Goal: Task Accomplishment & Management: Manage account settings

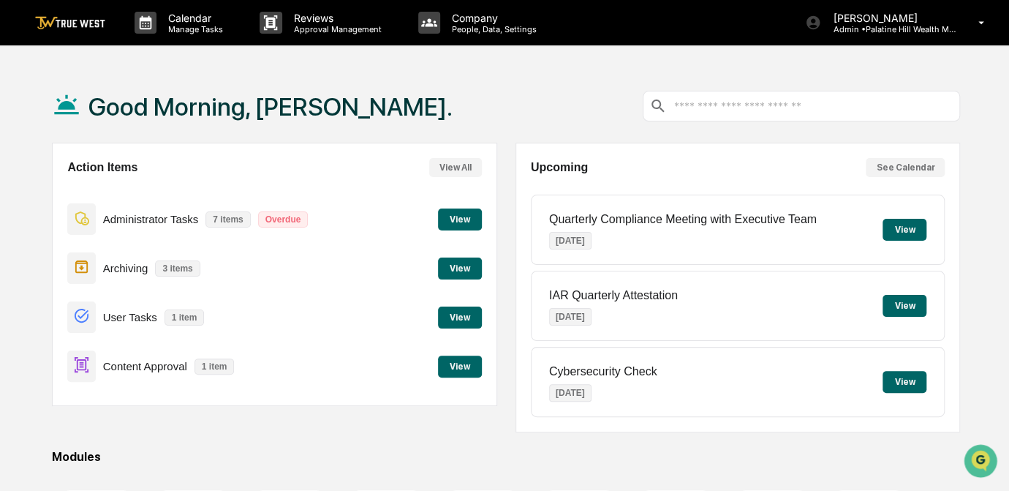
click at [467, 362] on button "View" at bounding box center [460, 366] width 44 height 22
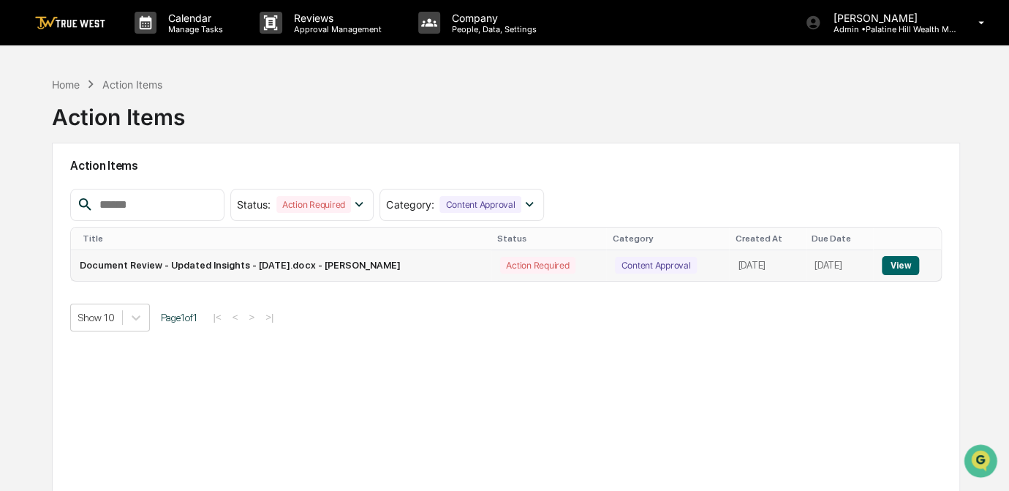
click at [911, 265] on button "View" at bounding box center [900, 265] width 37 height 19
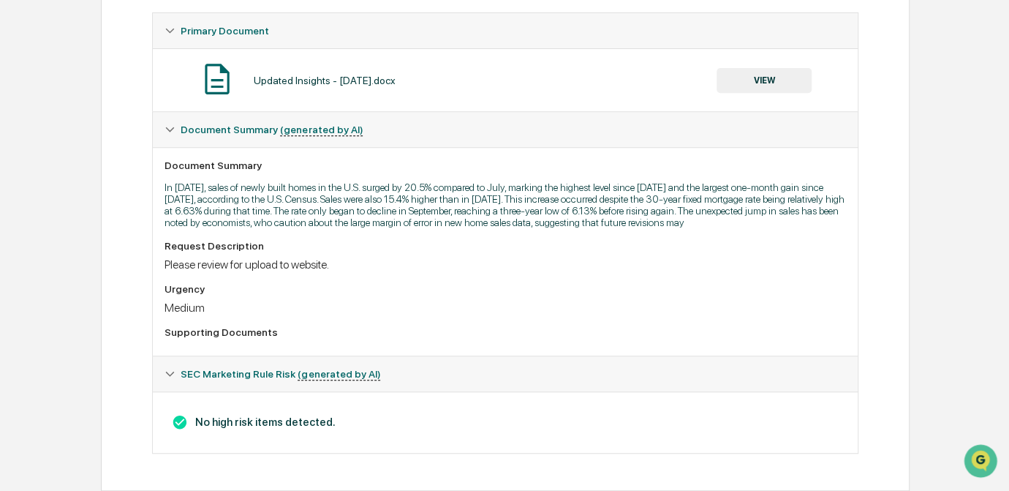
scroll to position [12, 0]
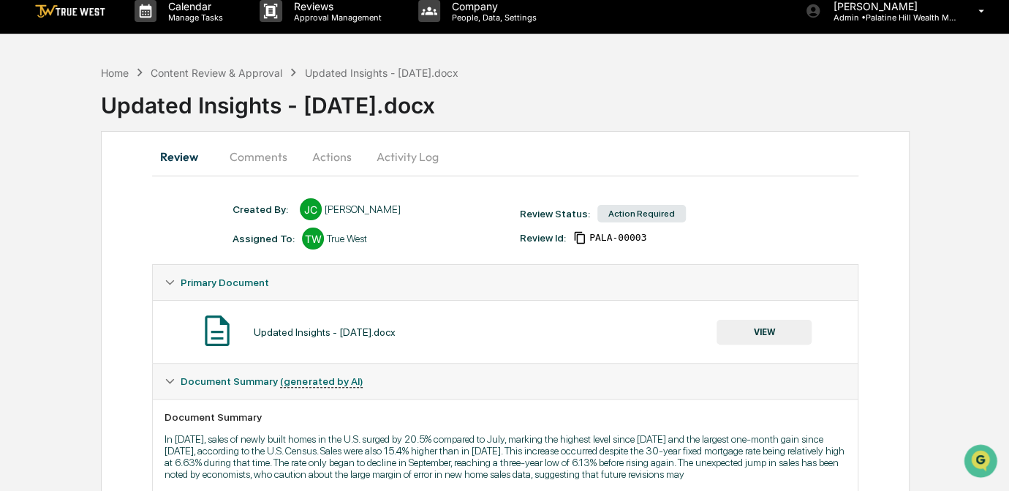
click at [751, 336] on button "VIEW" at bounding box center [764, 332] width 95 height 25
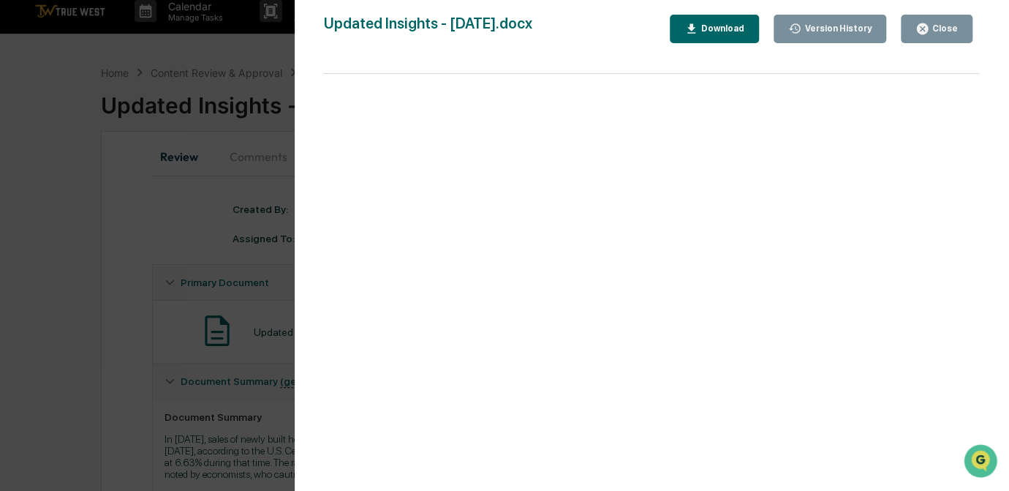
click at [150, 336] on div "Version History [DATE] 04:44 PM [PERSON_NAME] Updated Insights - [DATE].docx Cl…" at bounding box center [504, 245] width 1009 height 491
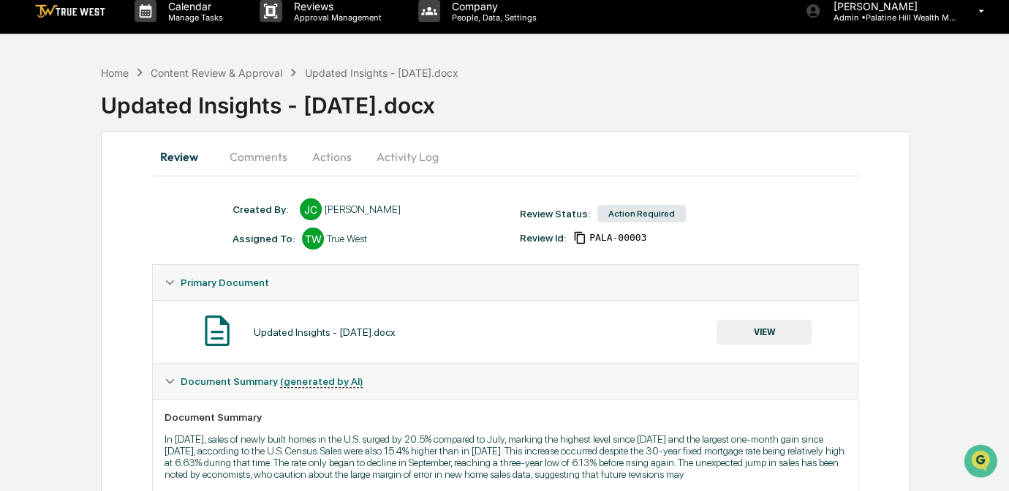
click at [320, 157] on button "Actions" at bounding box center [332, 156] width 66 height 35
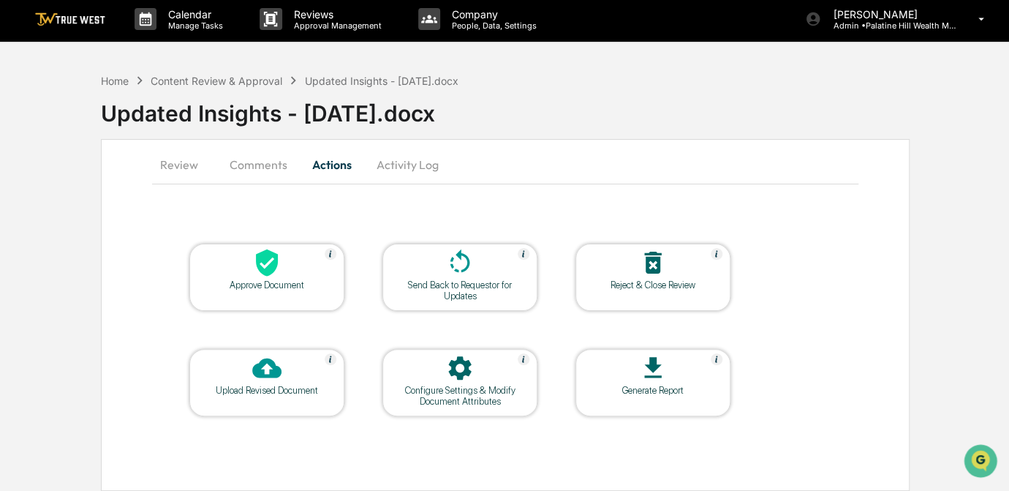
scroll to position [1, 0]
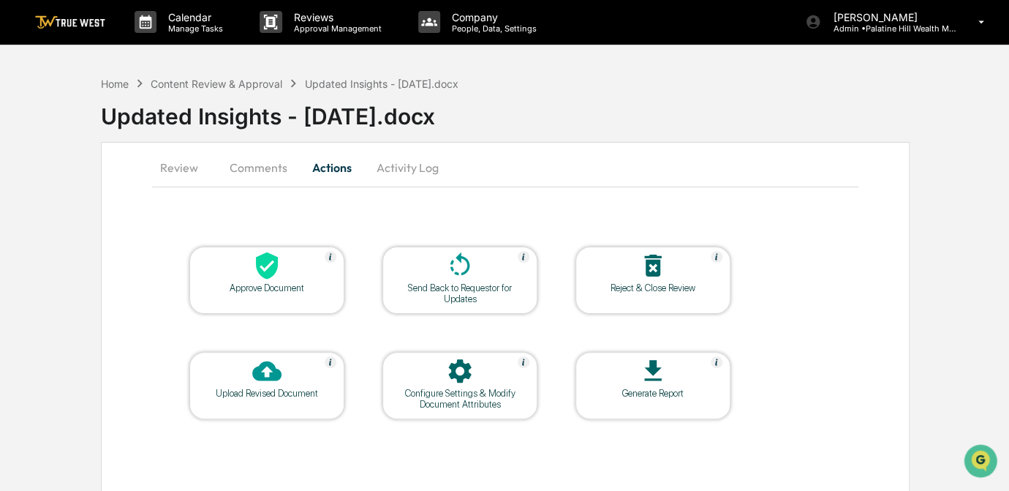
click at [278, 268] on icon at bounding box center [266, 265] width 29 height 29
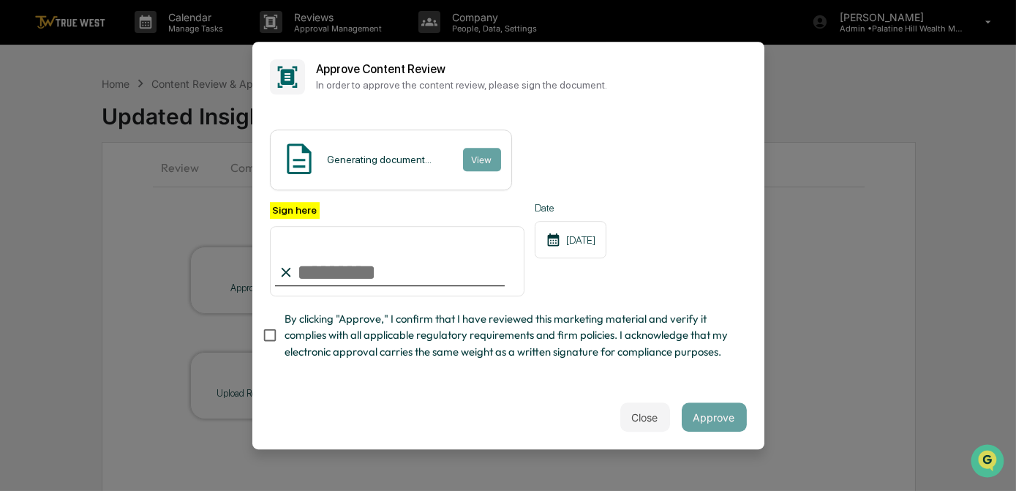
drag, startPoint x: 399, startPoint y: 268, endPoint x: 371, endPoint y: 293, distance: 38.3
click at [399, 268] on input "Sign here" at bounding box center [397, 261] width 255 height 70
type input "*********"
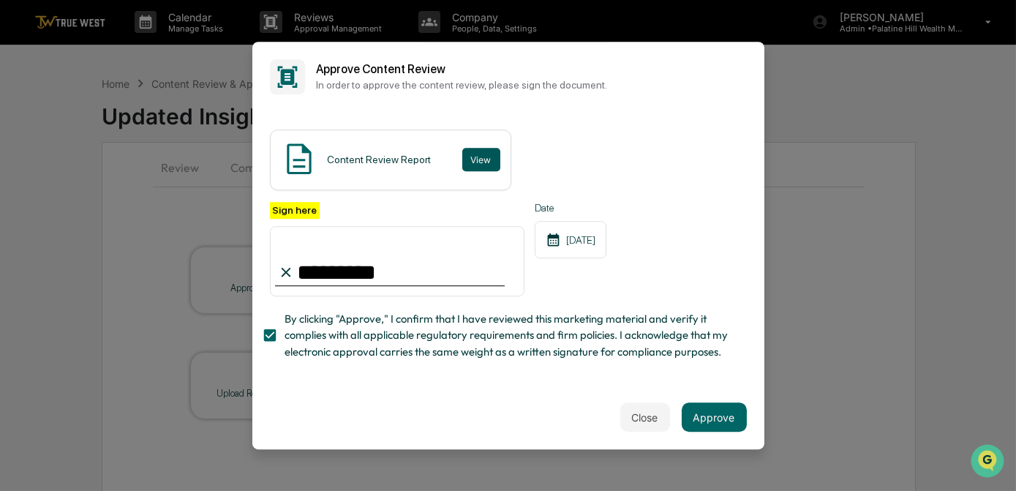
click at [481, 151] on button "View" at bounding box center [481, 159] width 38 height 23
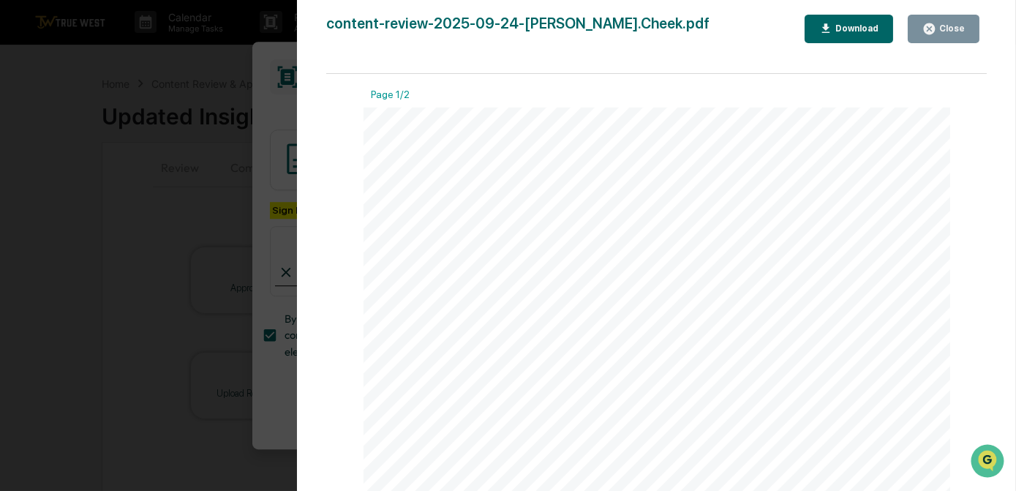
click at [275, 112] on div "Version History [DATE] 04:50 PM [PERSON_NAME] content-review-2025-09-24-[PERSON…" at bounding box center [508, 245] width 1016 height 491
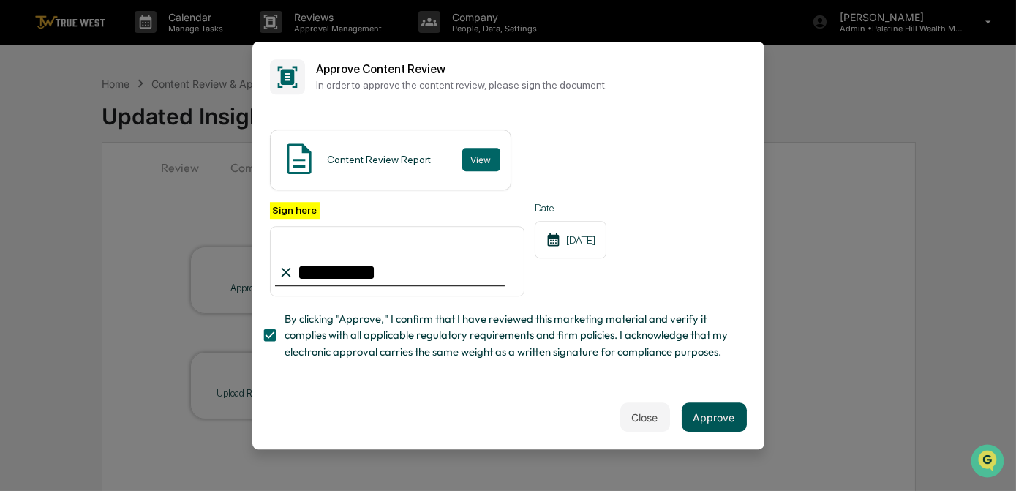
click at [736, 418] on button "Approve" at bounding box center [714, 416] width 65 height 29
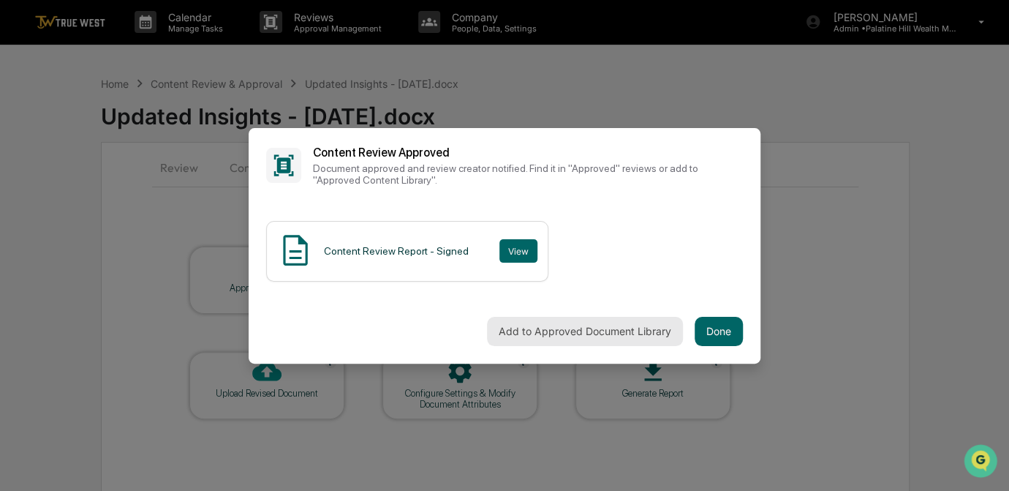
click at [579, 331] on button "Add to Approved Document Library" at bounding box center [585, 331] width 196 height 29
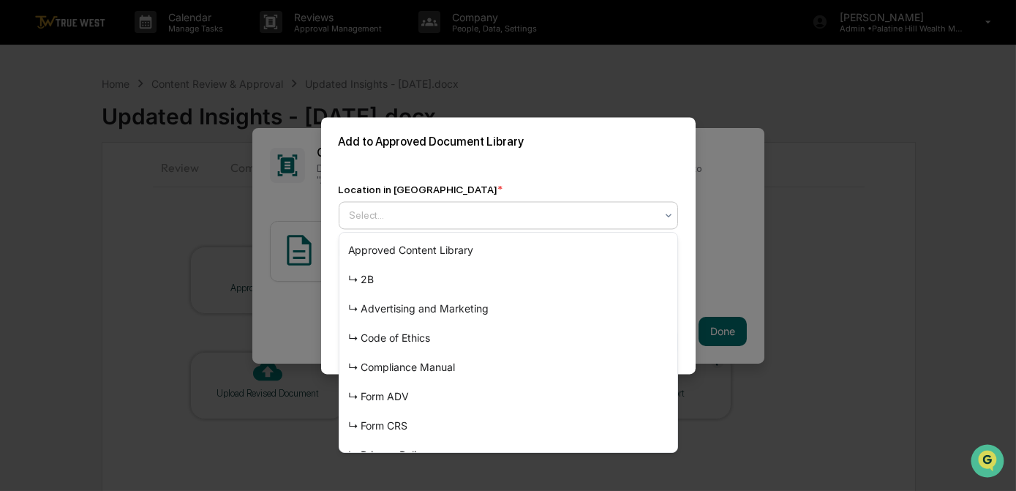
click at [425, 215] on div at bounding box center [503, 215] width 306 height 15
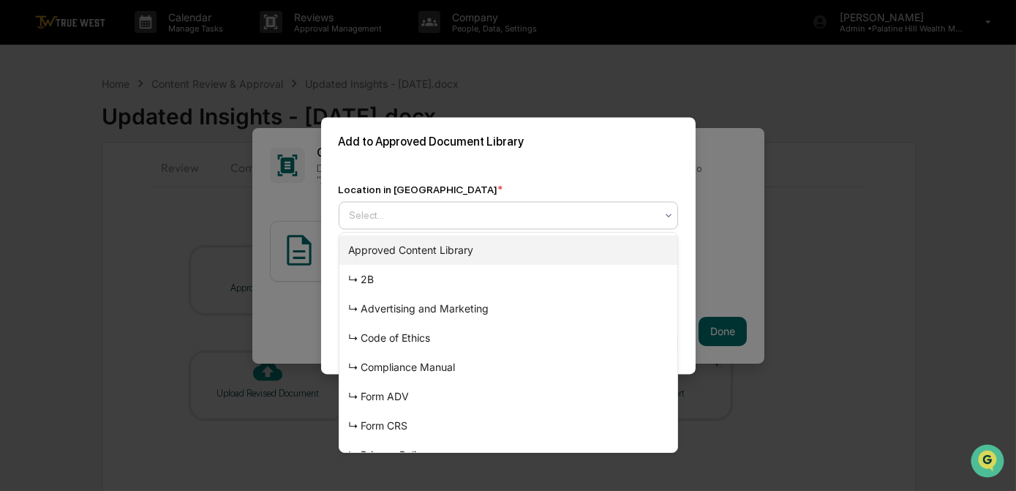
click at [402, 252] on div "Approved Content Library" at bounding box center [508, 249] width 338 height 29
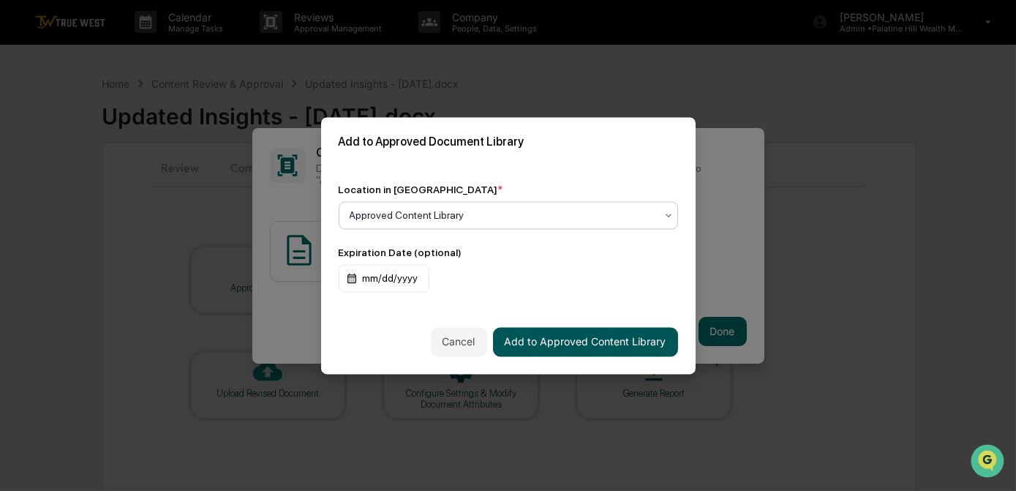
click at [623, 348] on button "Add to Approved Content Library" at bounding box center [585, 341] width 185 height 29
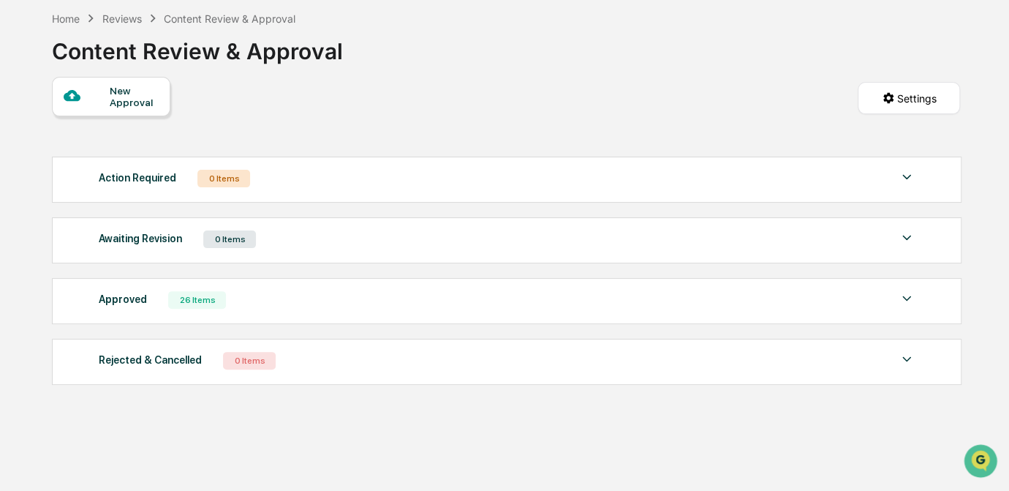
scroll to position [69, 0]
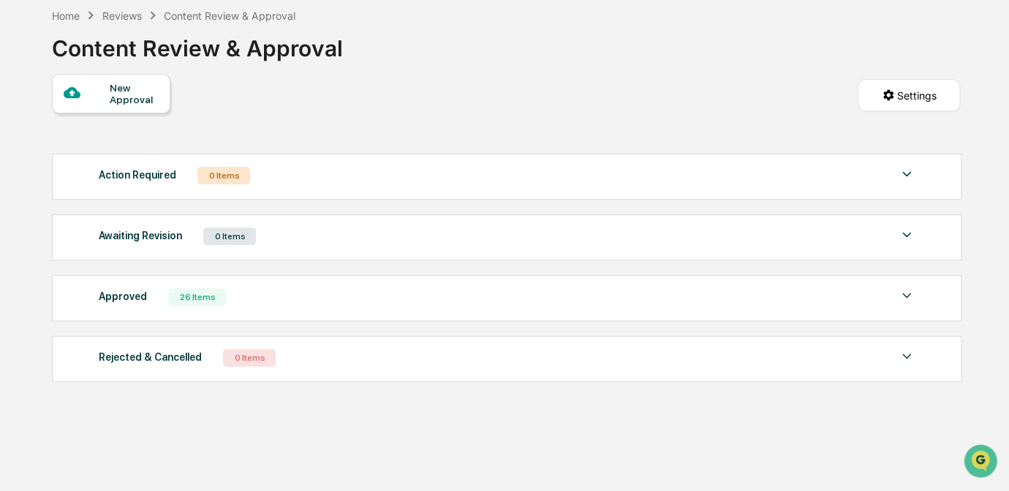
click at [530, 82] on div "New Approval Settings" at bounding box center [506, 110] width 908 height 72
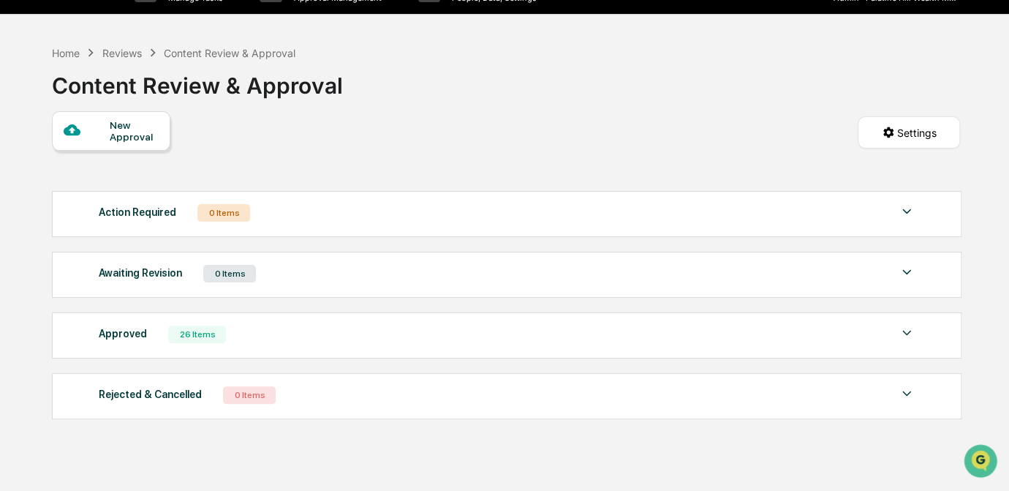
scroll to position [0, 0]
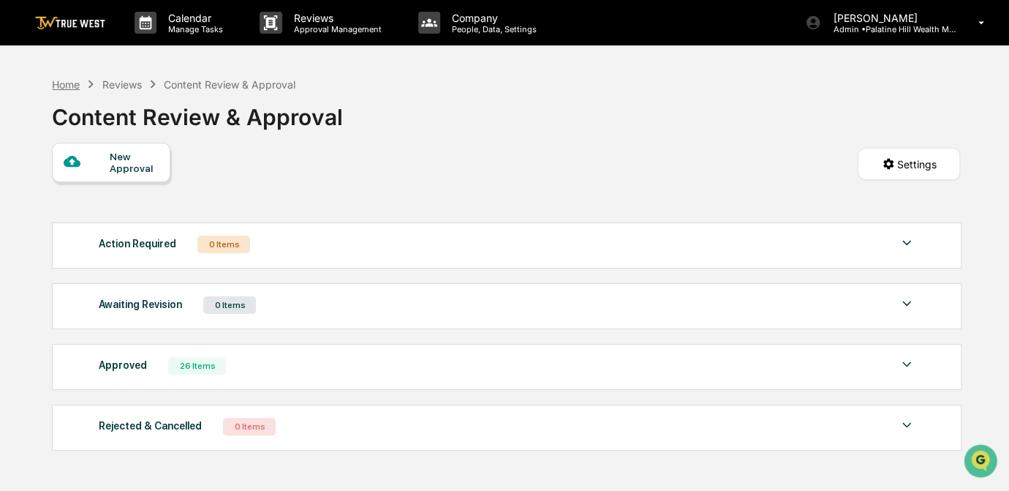
click at [67, 79] on div "Home" at bounding box center [66, 84] width 28 height 12
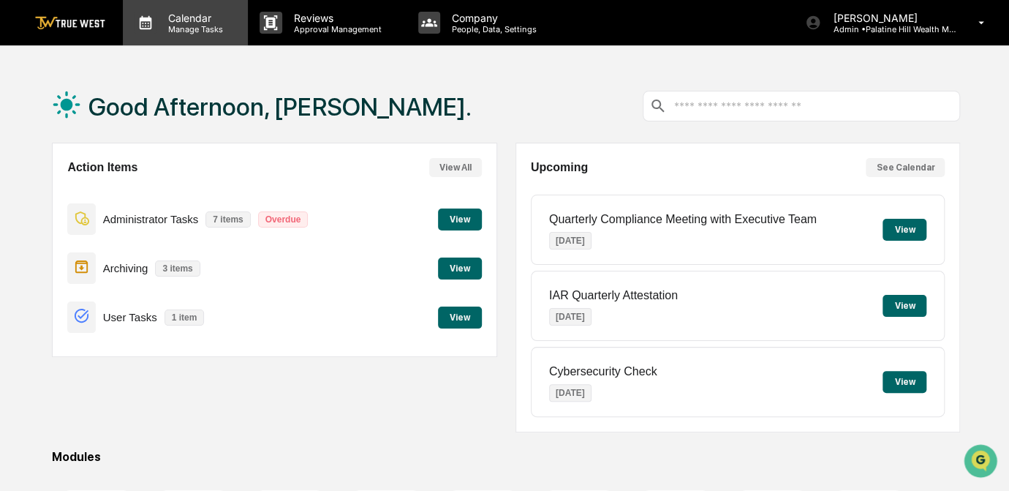
click at [196, 28] on p "Manage Tasks" at bounding box center [194, 29] width 74 height 10
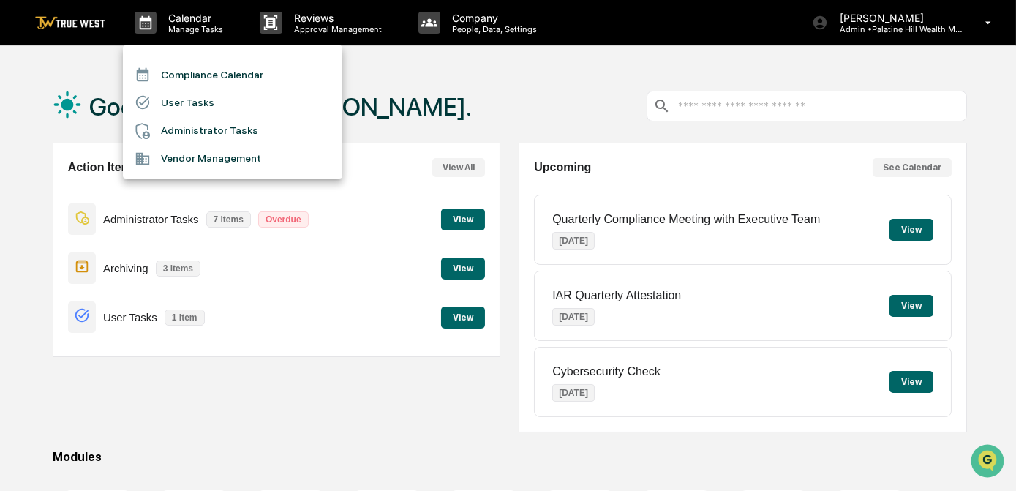
click at [222, 69] on li "Compliance Calendar" at bounding box center [232, 75] width 219 height 28
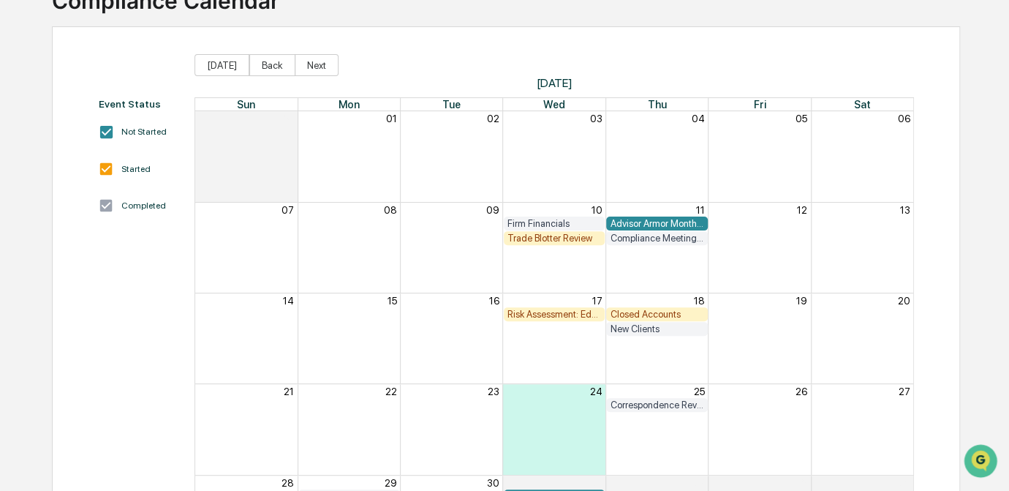
scroll to position [132, 0]
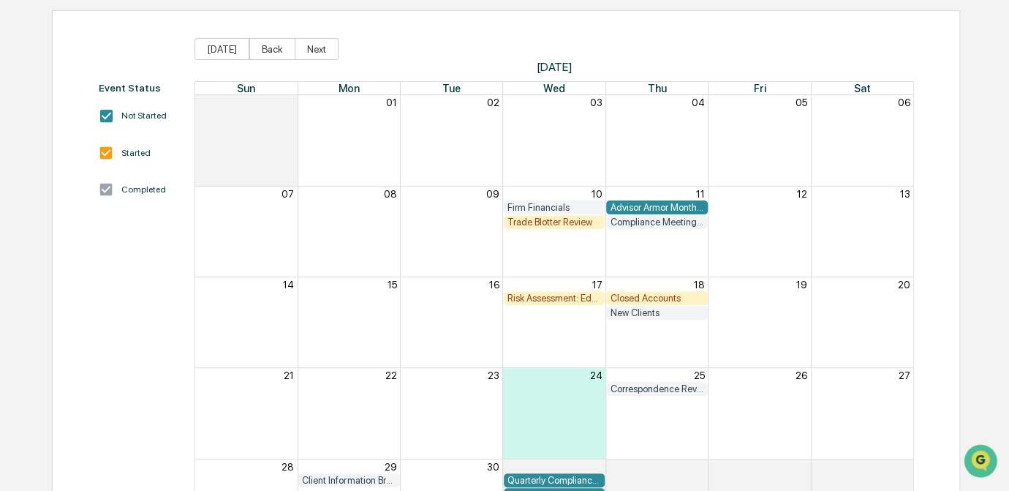
click at [549, 216] on div "Trade Blotter Review" at bounding box center [555, 221] width 94 height 11
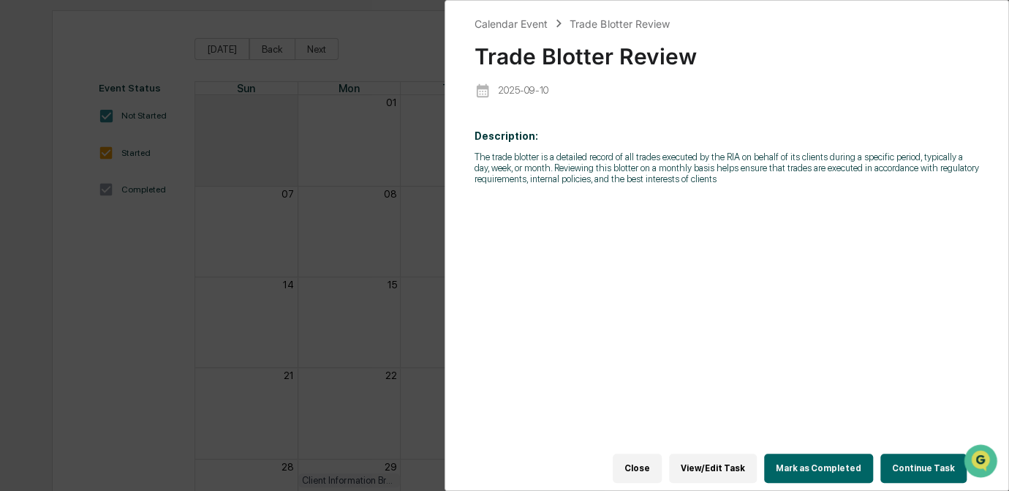
click at [907, 459] on button "Continue Task" at bounding box center [924, 467] width 86 height 29
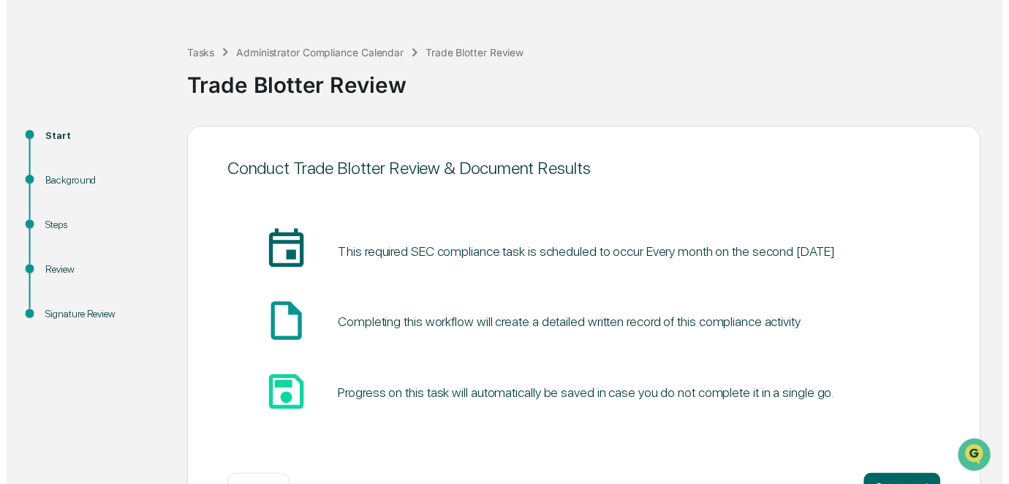
scroll to position [98, 0]
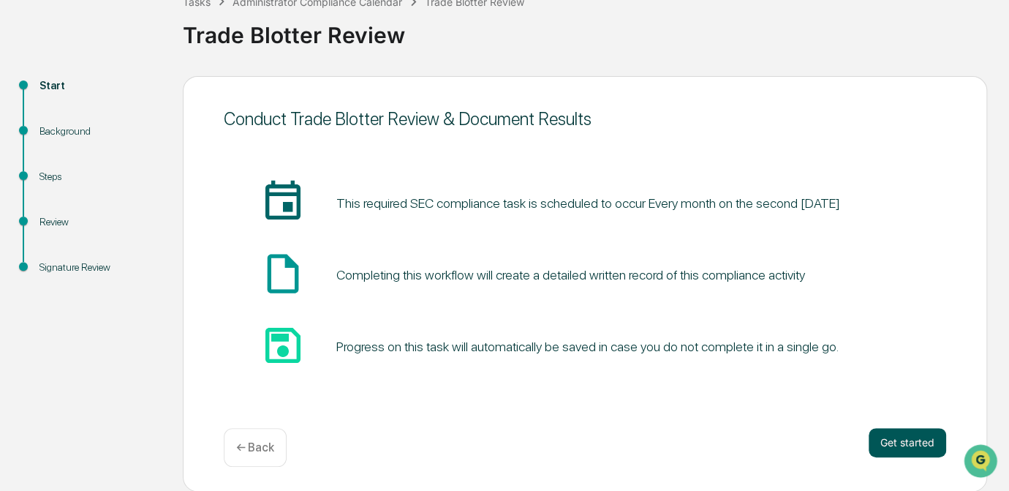
click at [901, 440] on button "Get started" at bounding box center [908, 442] width 78 height 29
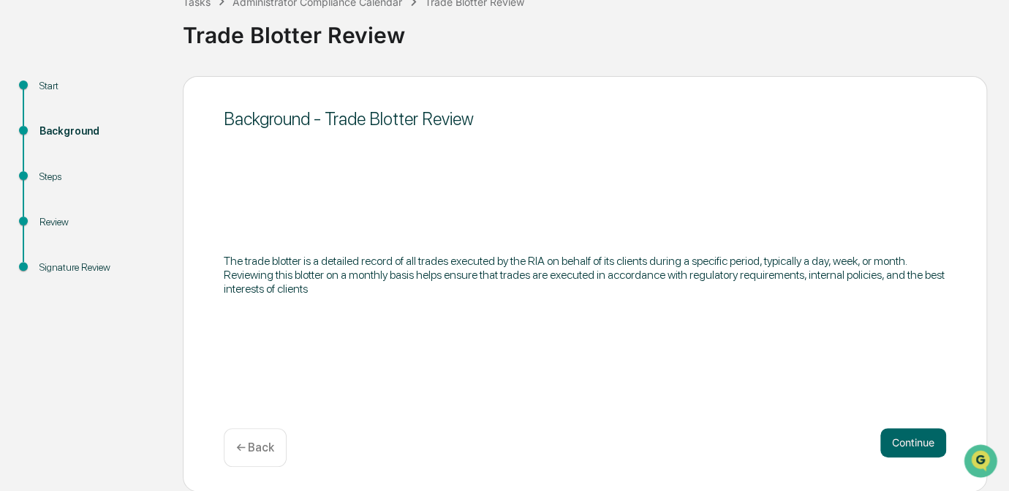
click at [901, 440] on button "Continue" at bounding box center [914, 442] width 66 height 29
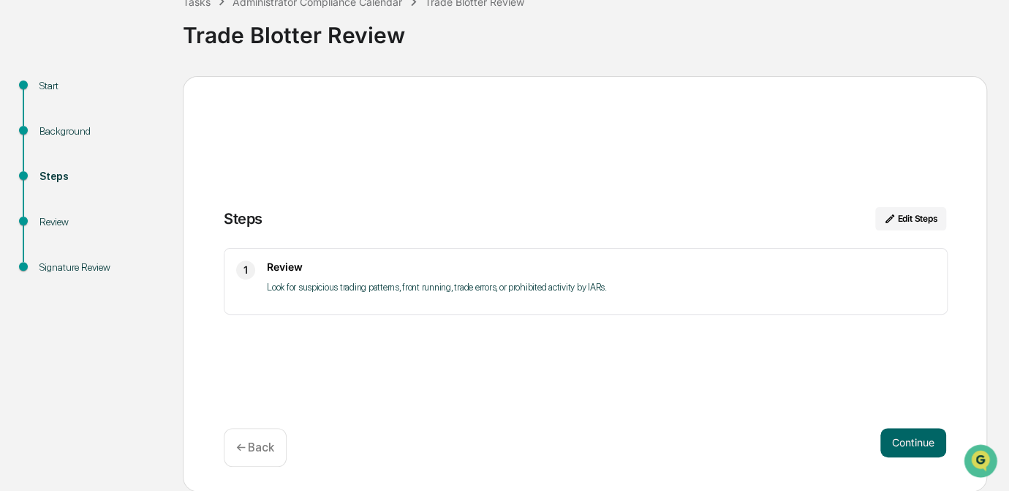
click at [901, 440] on button "Continue" at bounding box center [914, 442] width 66 height 29
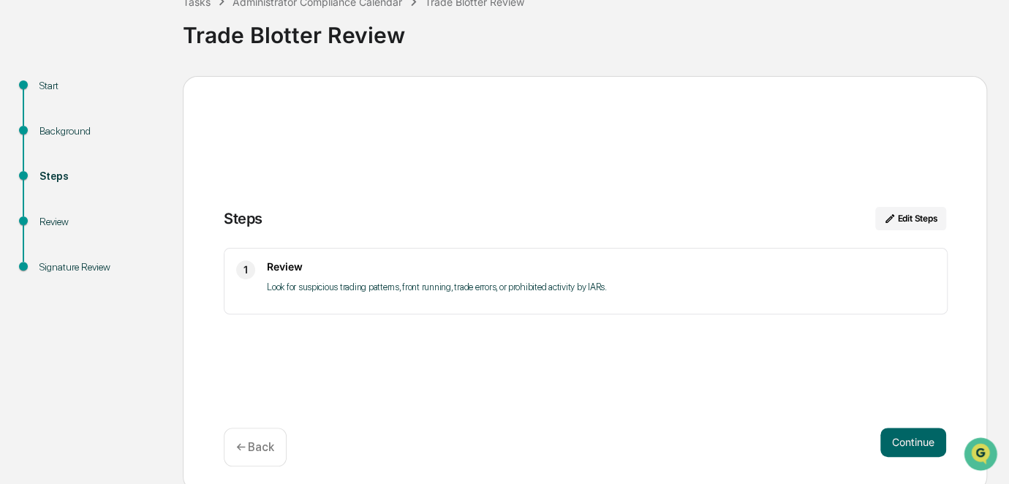
scroll to position [18, 0]
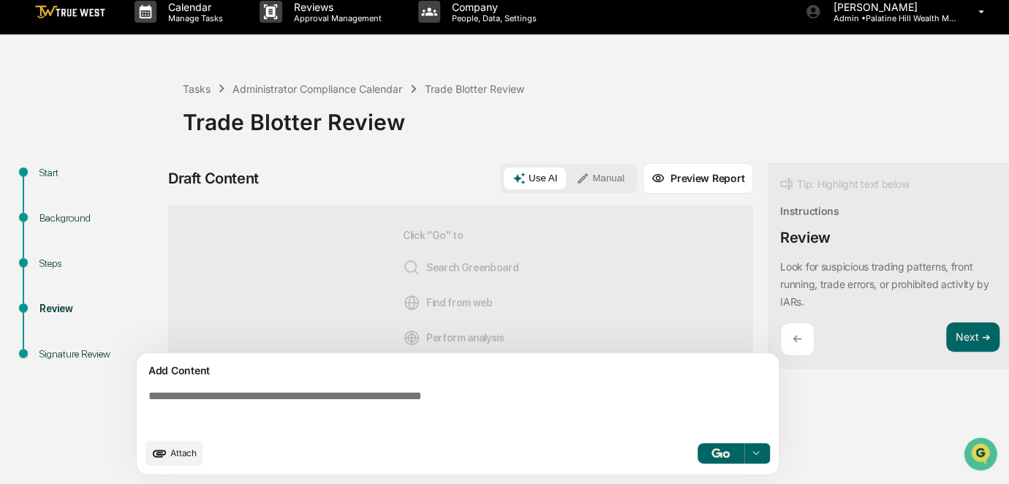
click at [316, 408] on textarea at bounding box center [461, 410] width 636 height 53
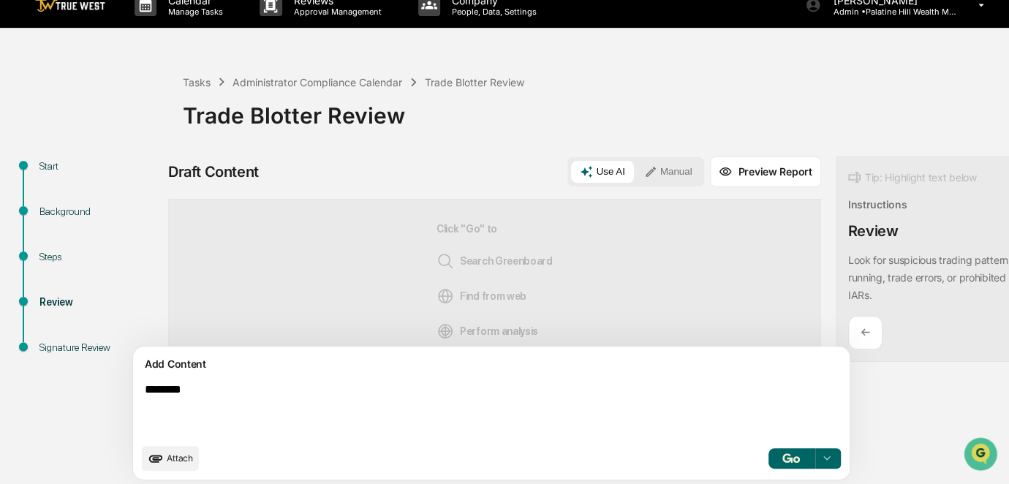
drag, startPoint x: 219, startPoint y: 399, endPoint x: 140, endPoint y: 399, distance: 79.0
click at [140, 399] on div "Add Content ******** Attach Select..." at bounding box center [491, 413] width 717 height 133
paste textarea "**********"
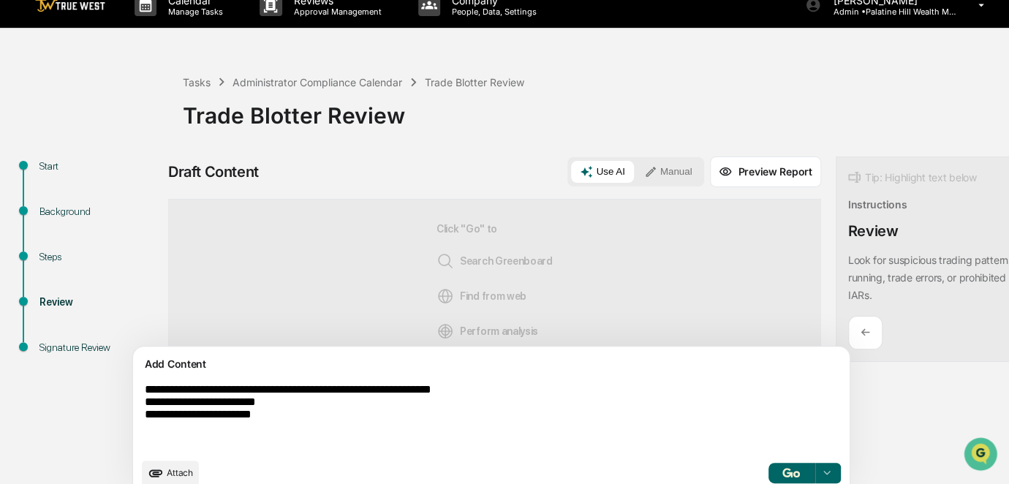
type textarea "**********"
click at [636, 173] on button "Manual" at bounding box center [669, 172] width 66 height 22
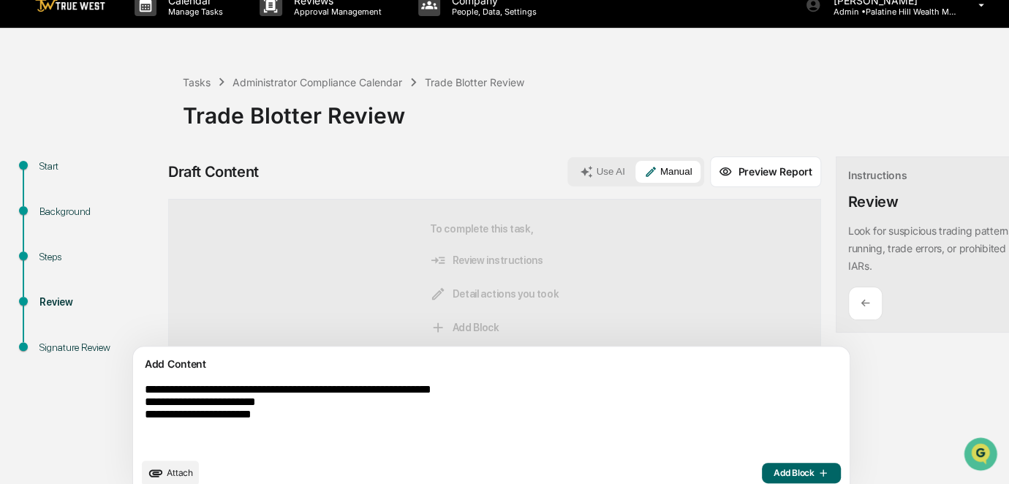
click at [774, 477] on span "Add Block" at bounding box center [802, 473] width 56 height 12
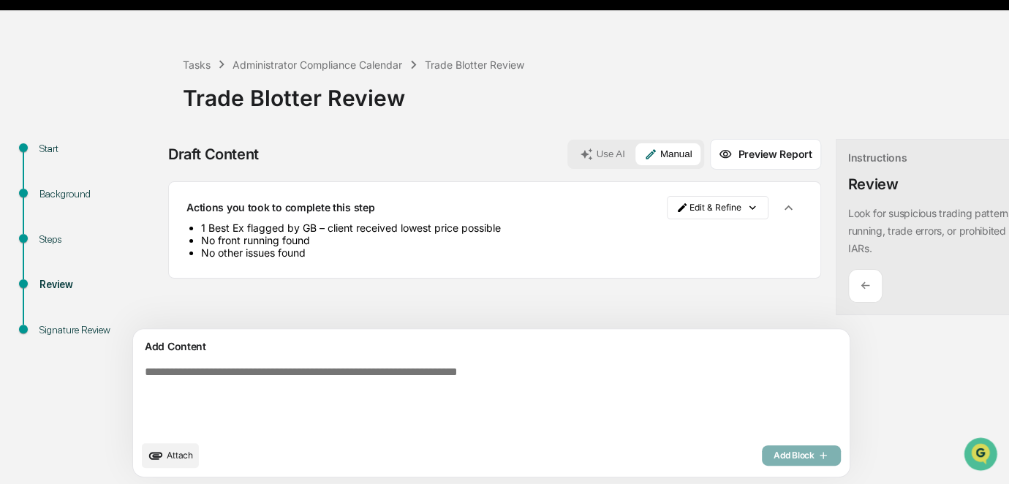
scroll to position [44, 0]
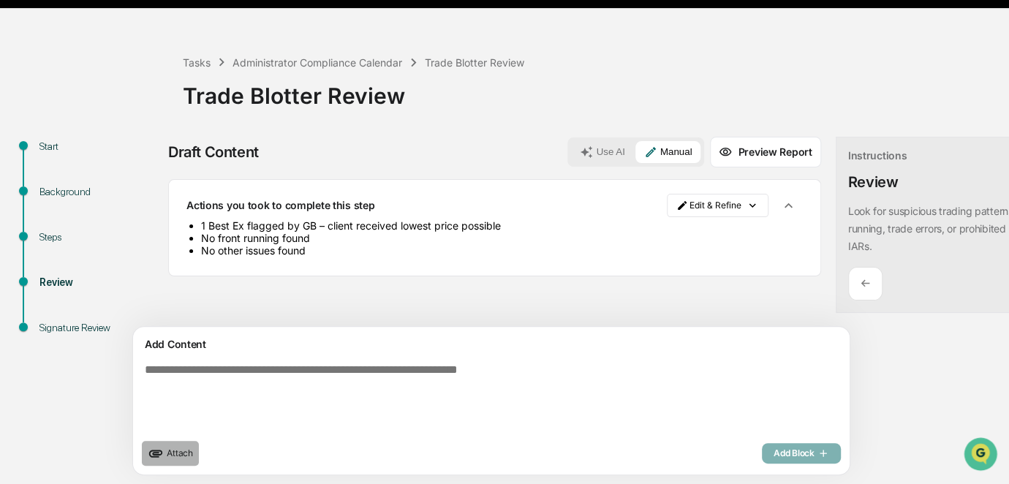
click at [170, 459] on button "Attach" at bounding box center [170, 453] width 57 height 25
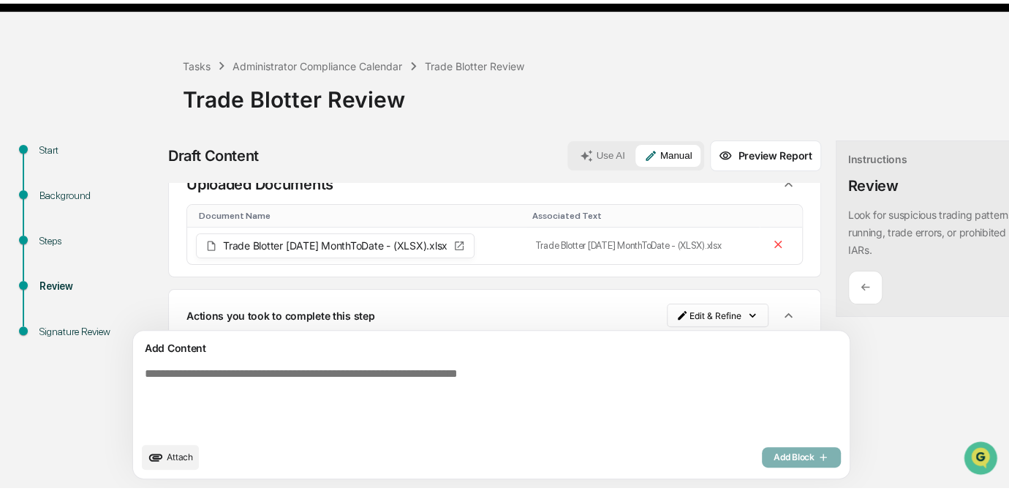
scroll to position [94, 0]
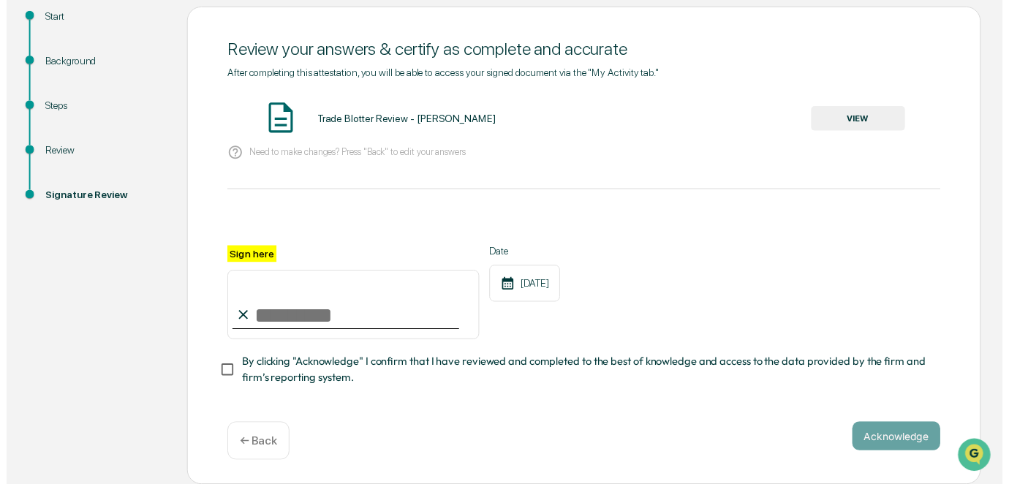
scroll to position [173, 0]
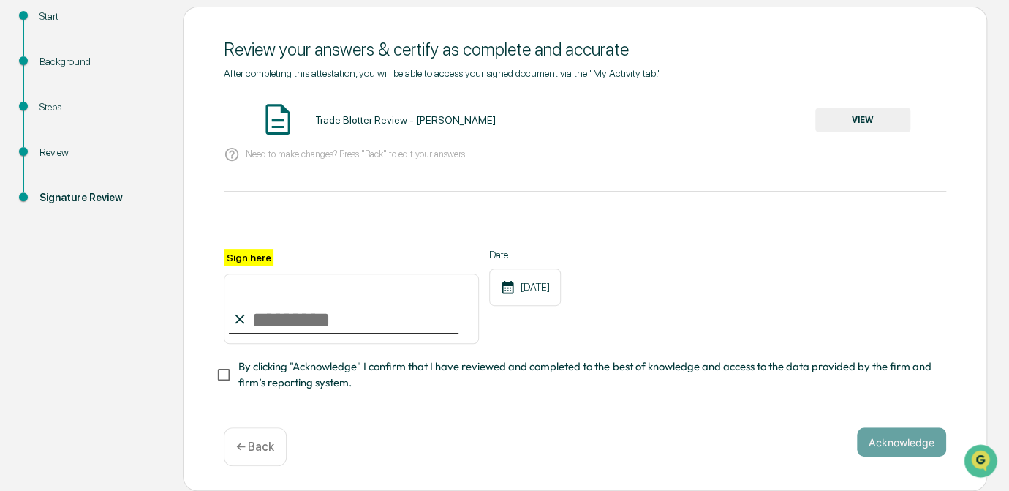
click at [270, 310] on input "Sign here" at bounding box center [351, 309] width 255 height 70
type input "*********"
click at [867, 121] on button "VIEW" at bounding box center [862, 120] width 95 height 25
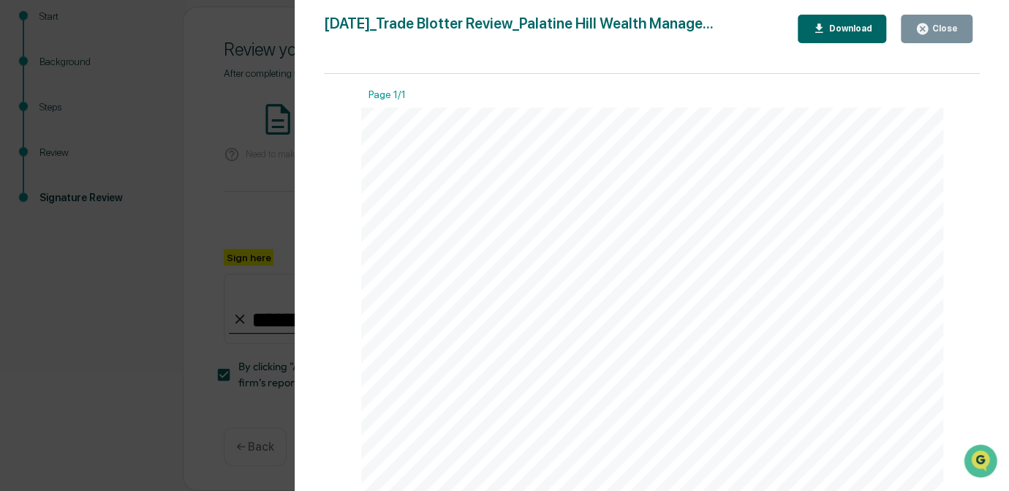
click at [257, 202] on div "Version History [DATE] 05:02 PM [PERSON_NAME] [DATE]_Trade Blotter Review_Palat…" at bounding box center [504, 245] width 1009 height 491
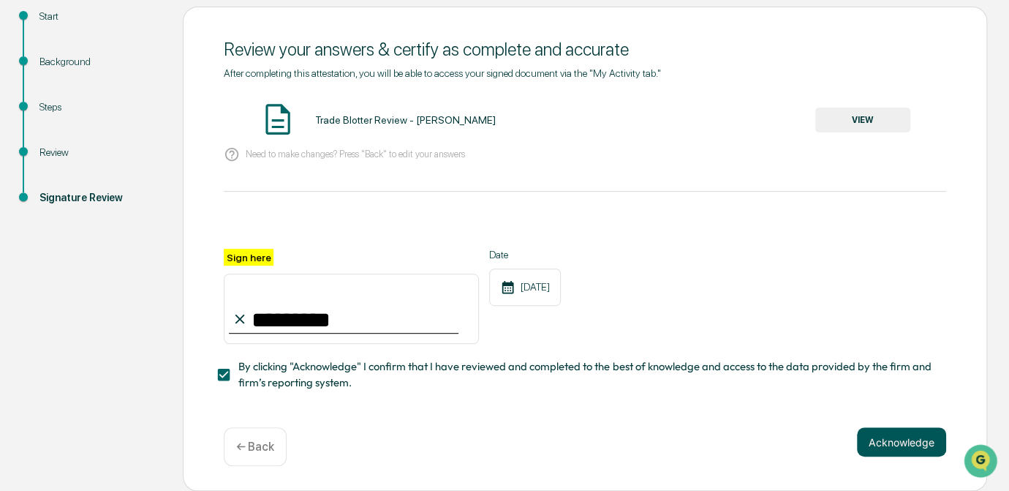
click at [885, 442] on button "Acknowledge" at bounding box center [901, 441] width 89 height 29
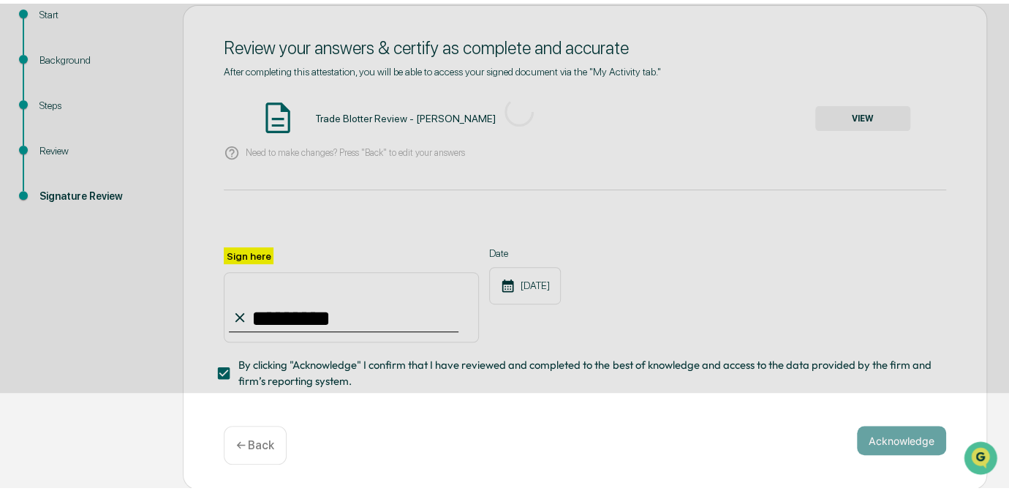
scroll to position [98, 0]
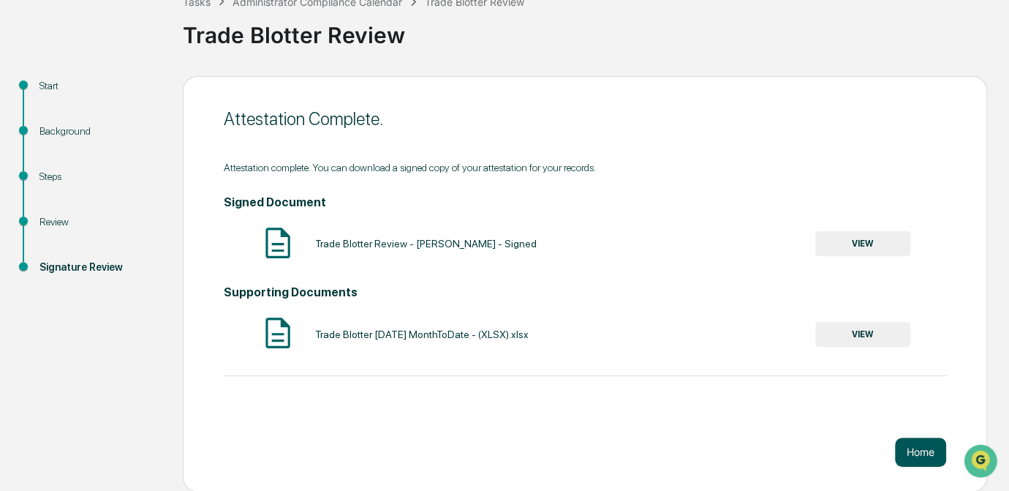
click at [929, 459] on button "Home" at bounding box center [920, 451] width 51 height 29
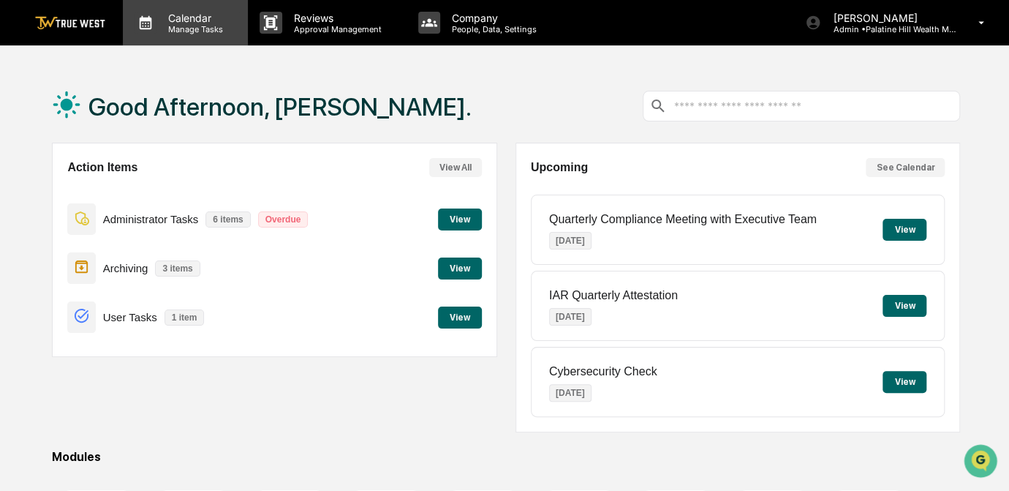
click at [173, 29] on p "Manage Tasks" at bounding box center [194, 29] width 74 height 10
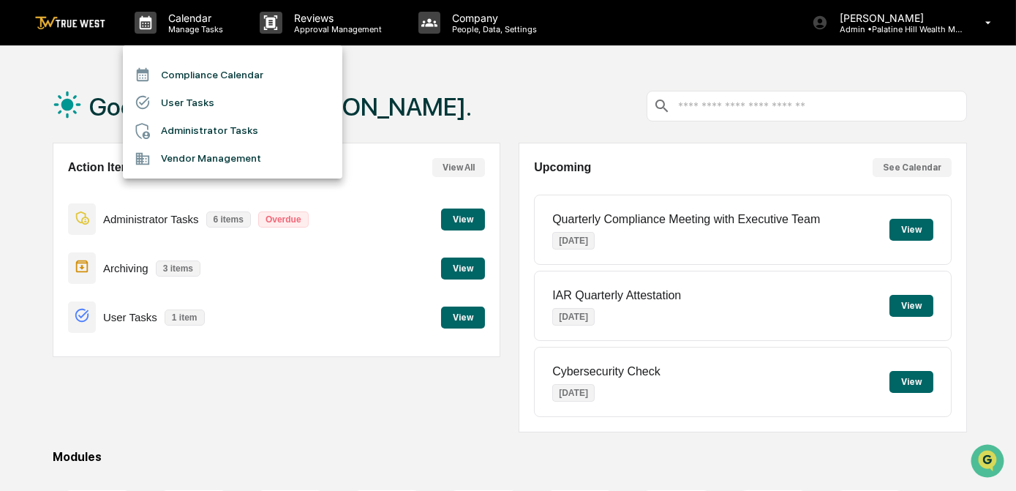
click at [181, 75] on li "Compliance Calendar" at bounding box center [232, 75] width 219 height 28
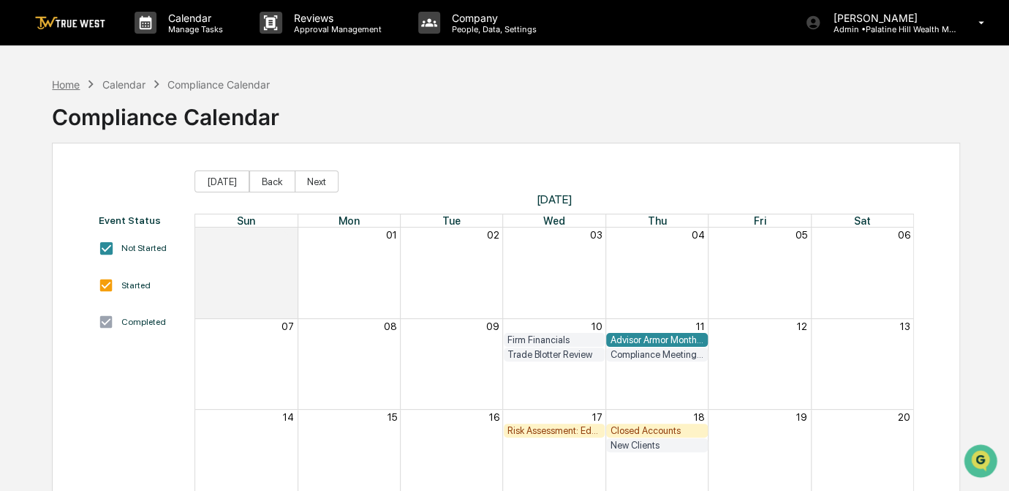
click at [65, 82] on div "Home" at bounding box center [66, 84] width 28 height 12
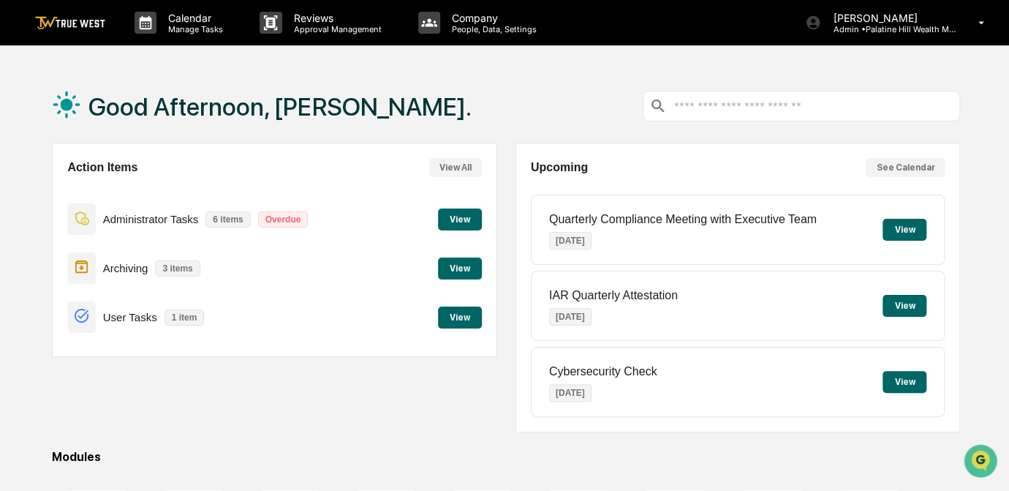
click at [452, 217] on button "View" at bounding box center [460, 219] width 44 height 22
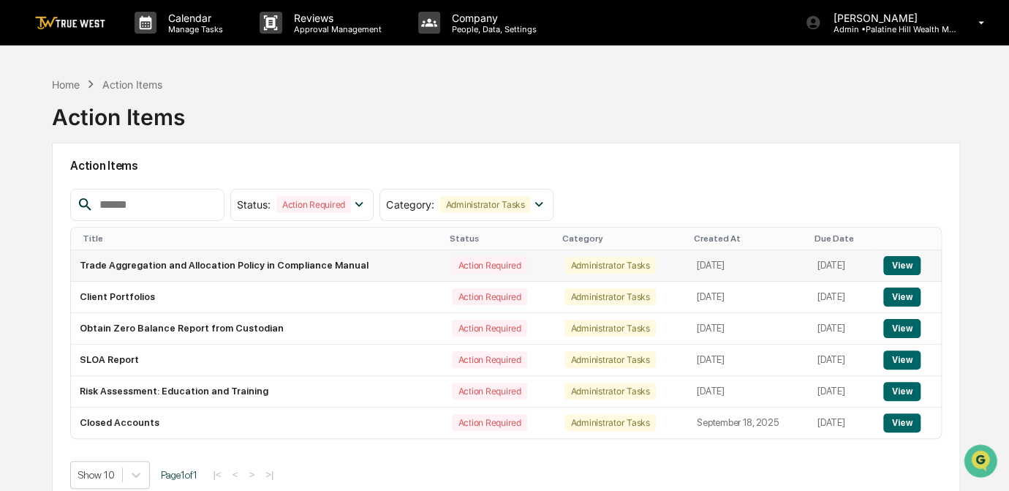
click at [901, 263] on button "View" at bounding box center [901, 265] width 37 height 19
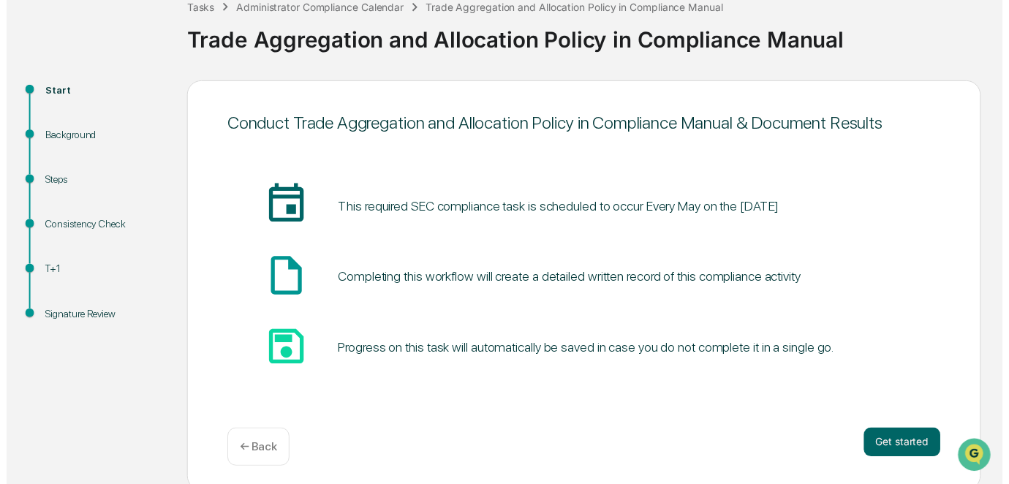
scroll to position [98, 0]
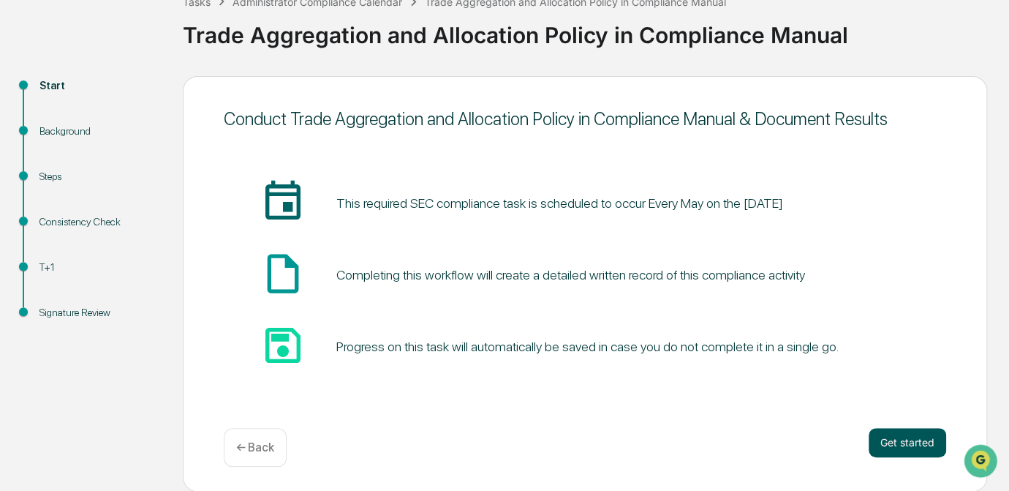
click at [905, 445] on button "Get started" at bounding box center [908, 442] width 78 height 29
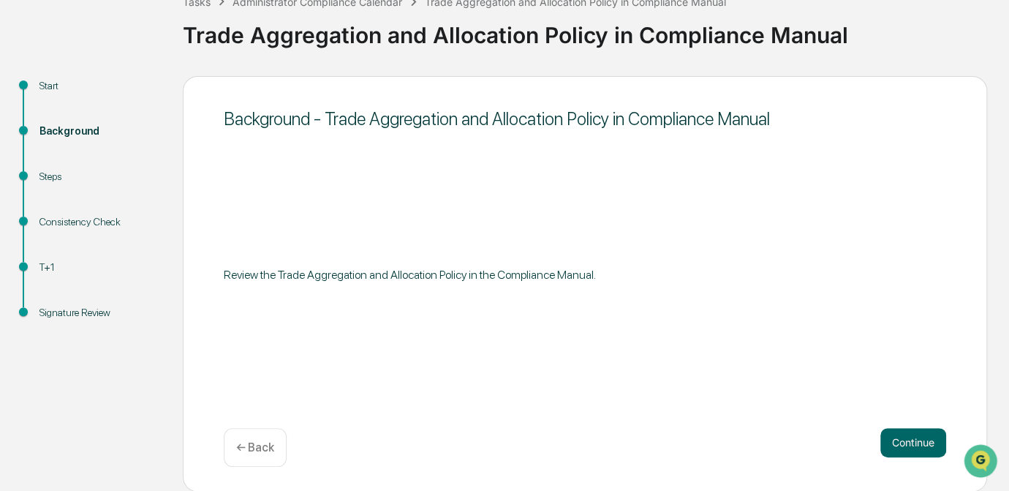
click at [905, 443] on button "Continue" at bounding box center [914, 442] width 66 height 29
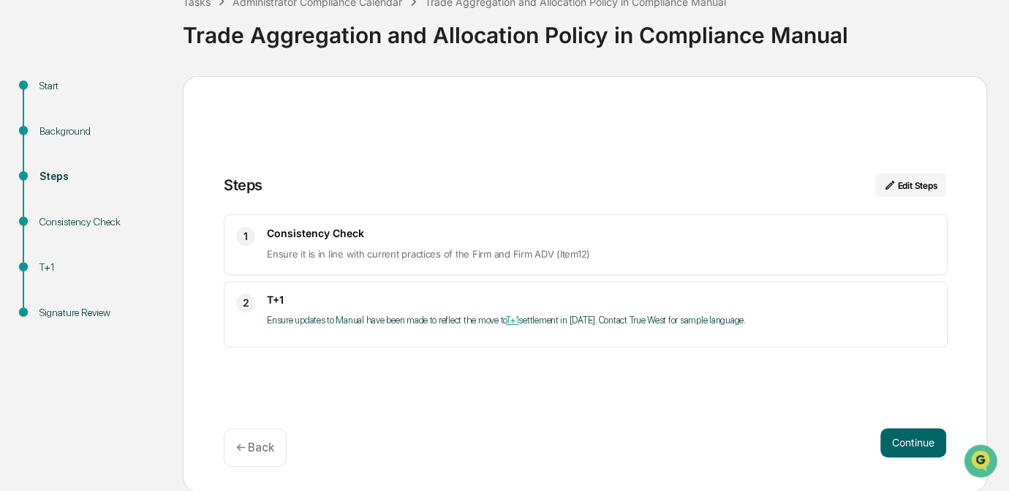
click at [905, 443] on button "Continue" at bounding box center [914, 442] width 66 height 29
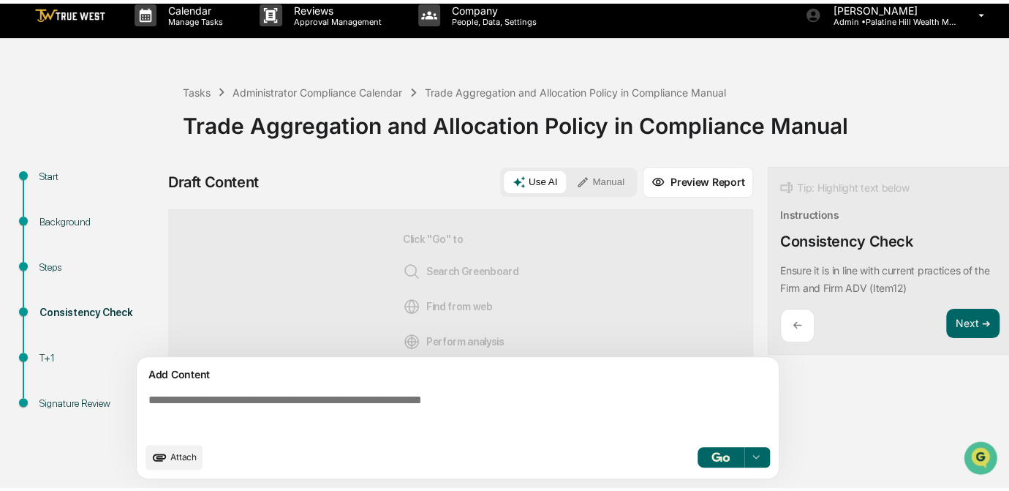
scroll to position [18, 0]
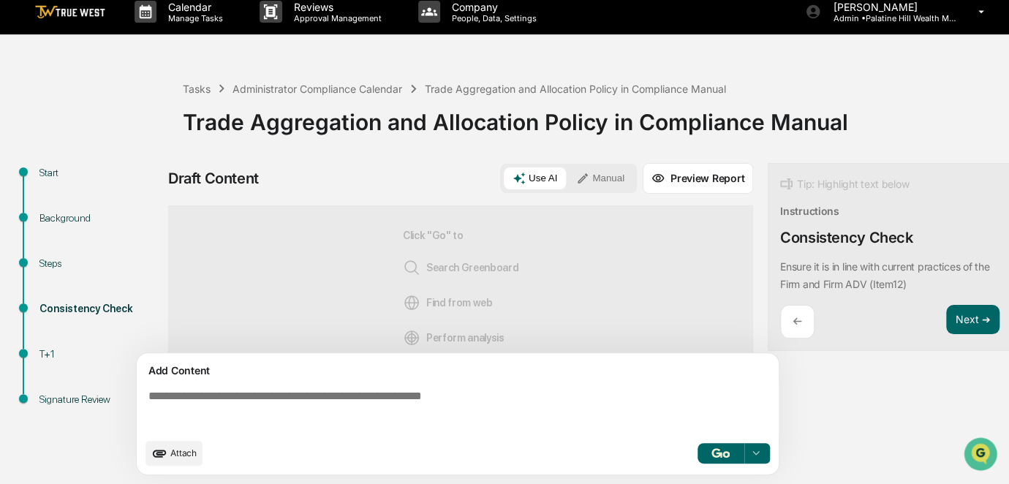
click at [509, 407] on textarea at bounding box center [461, 410] width 636 height 53
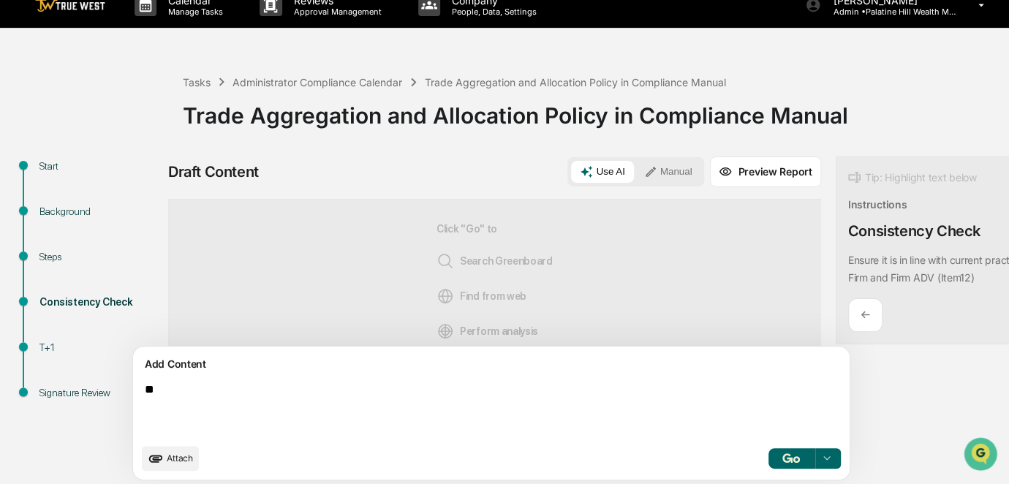
type textarea "*"
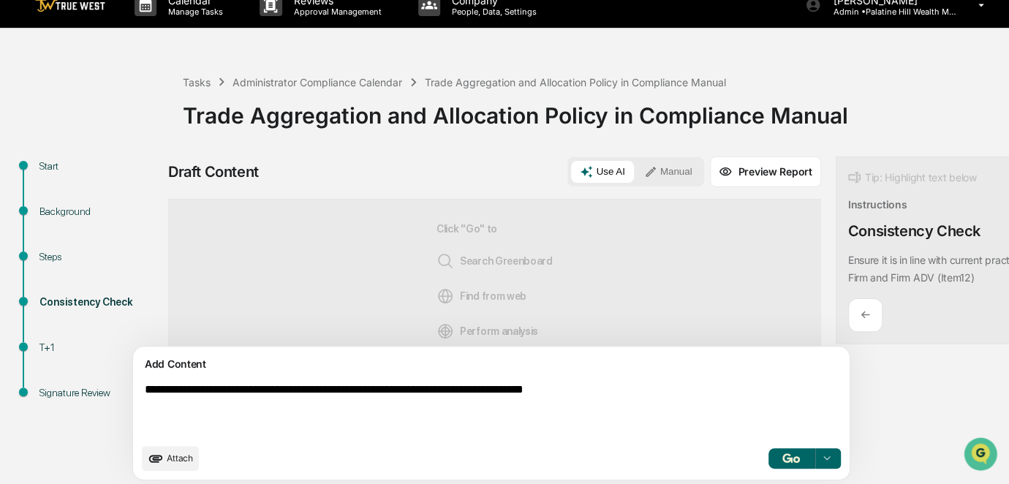
type textarea "**********"
click at [636, 176] on button "Manual" at bounding box center [669, 172] width 66 height 22
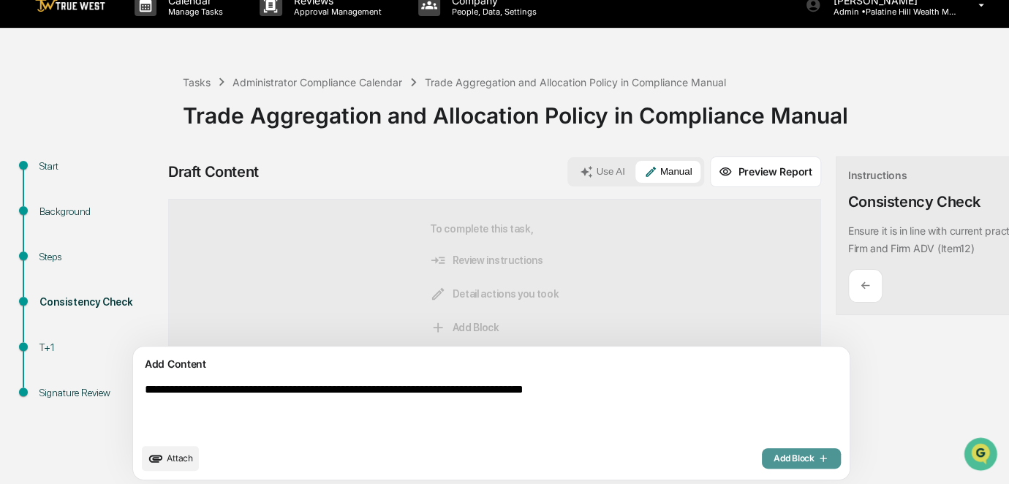
click at [774, 464] on span "Add Block" at bounding box center [802, 459] width 56 height 12
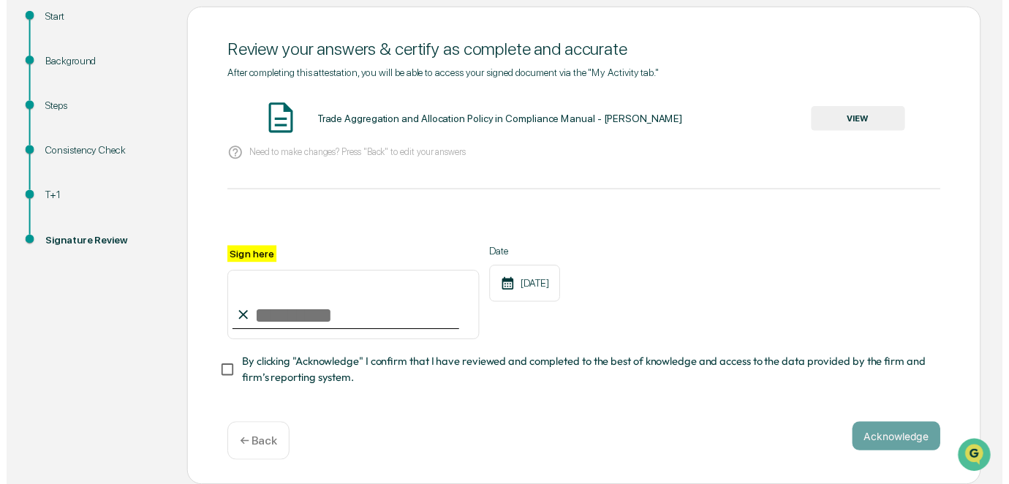
scroll to position [173, 0]
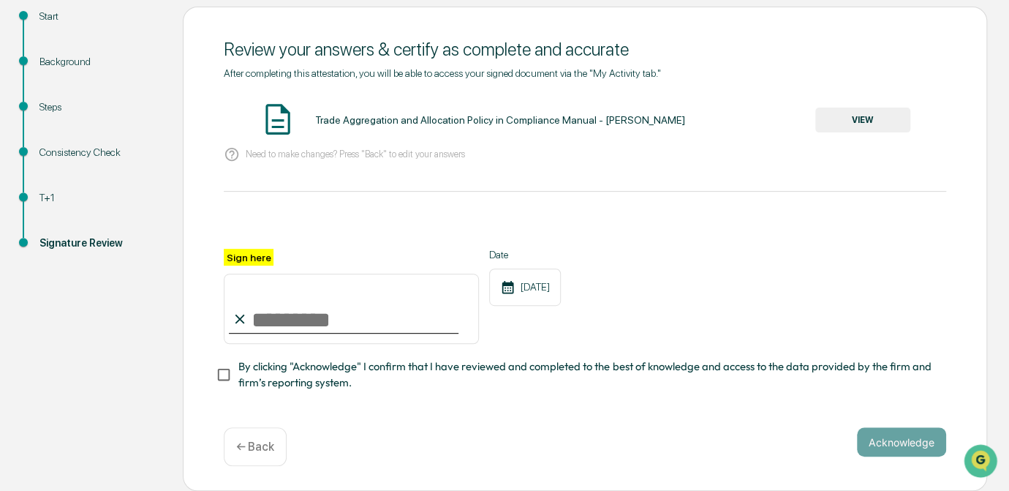
click at [369, 309] on input "Sign here" at bounding box center [351, 309] width 255 height 70
type input "*********"
click at [844, 121] on button "VIEW" at bounding box center [862, 120] width 95 height 25
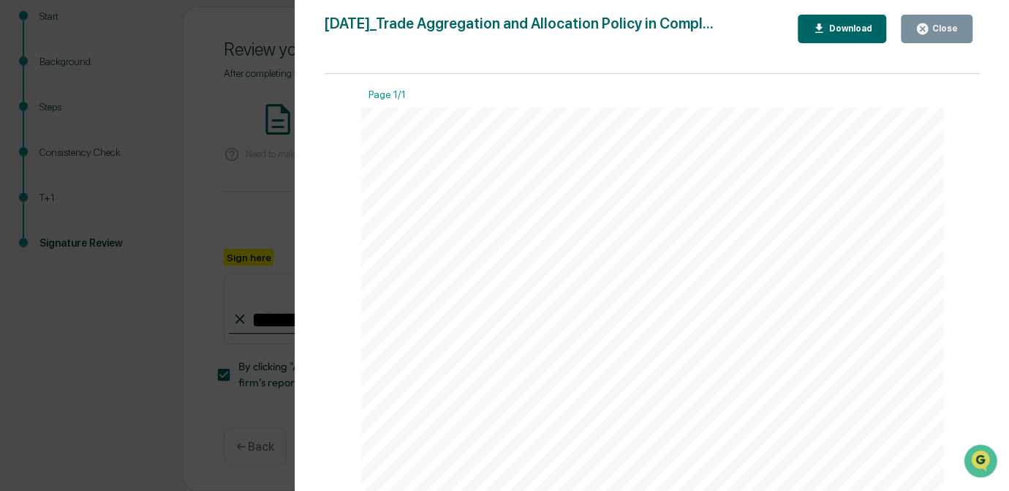
click at [242, 196] on div "Version History [DATE] 05:04 PM [PERSON_NAME] [DATE]_Trade Aggregation and Allo…" at bounding box center [504, 245] width 1009 height 491
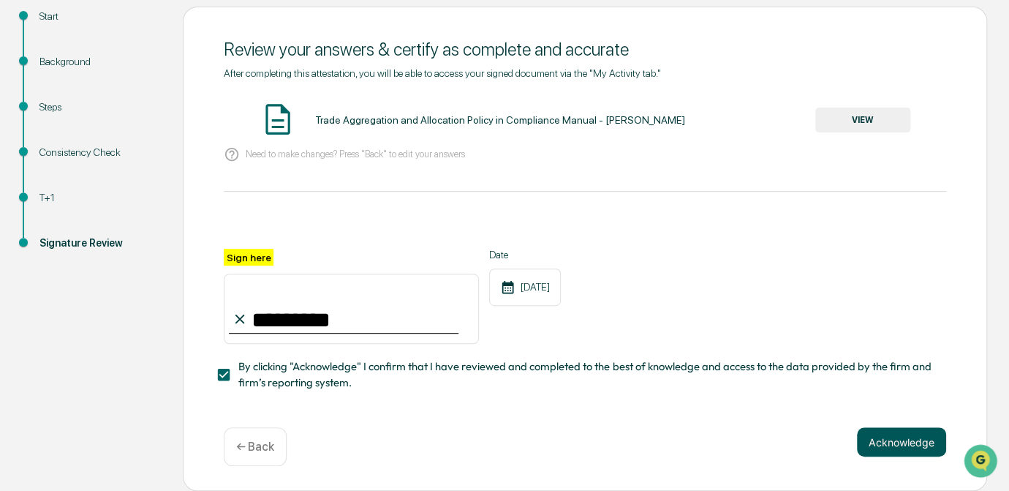
click at [883, 439] on button "Acknowledge" at bounding box center [901, 441] width 89 height 29
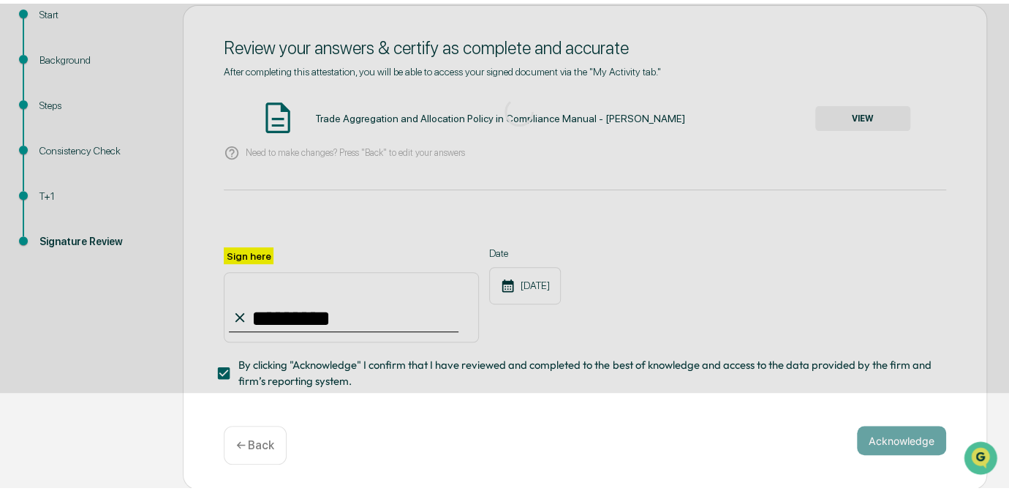
scroll to position [98, 0]
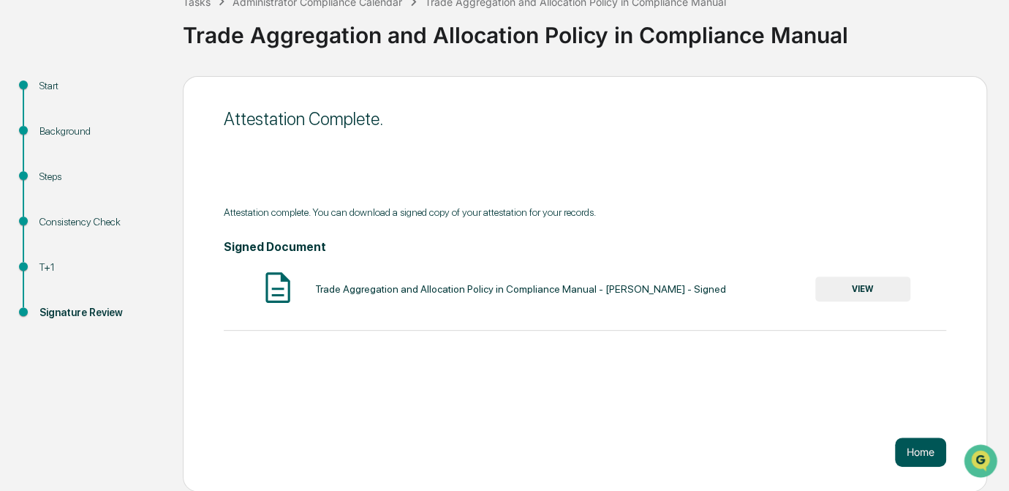
click at [916, 454] on button "Home" at bounding box center [920, 451] width 51 height 29
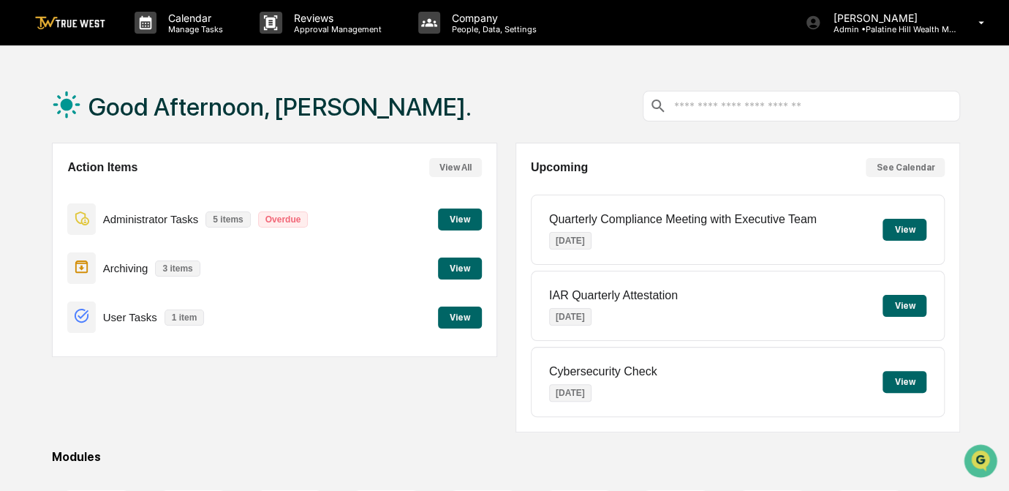
click at [459, 217] on button "View" at bounding box center [460, 219] width 44 height 22
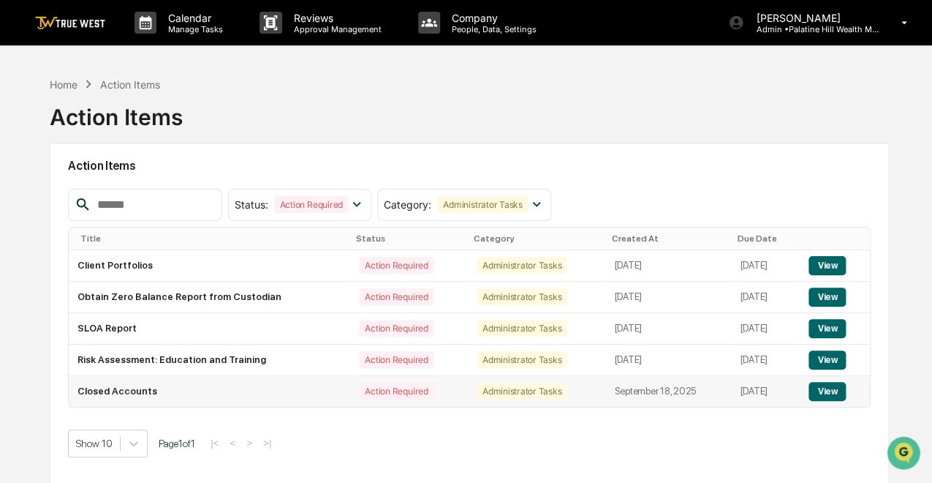
click at [828, 390] on button "View" at bounding box center [827, 391] width 37 height 19
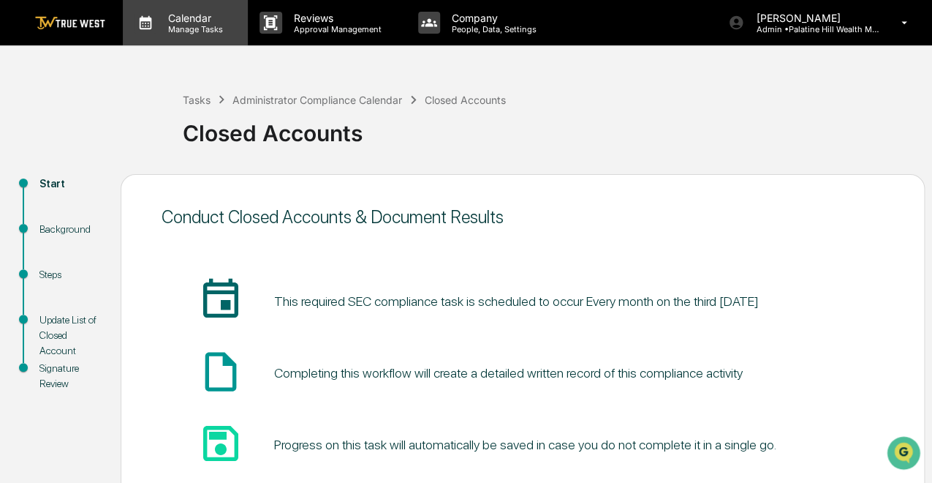
click at [193, 20] on p "Calendar" at bounding box center [194, 18] width 74 height 12
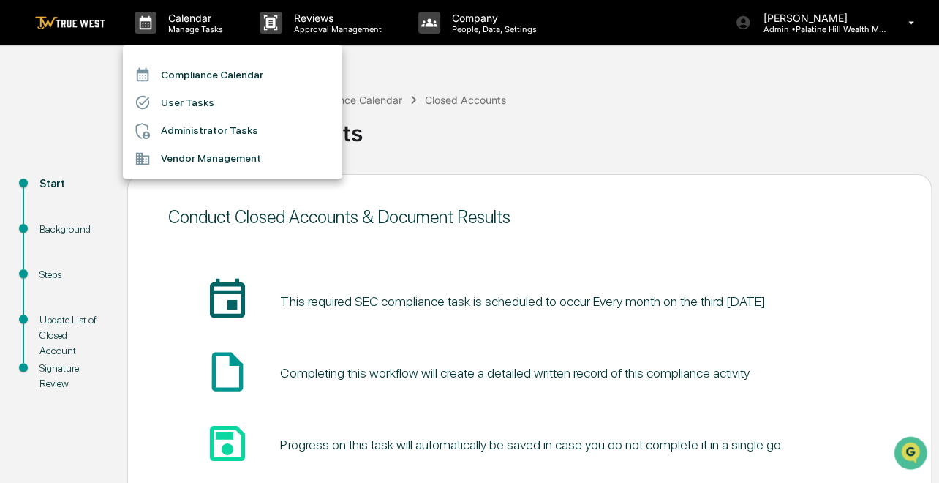
click at [189, 73] on li "Compliance Calendar" at bounding box center [232, 75] width 219 height 28
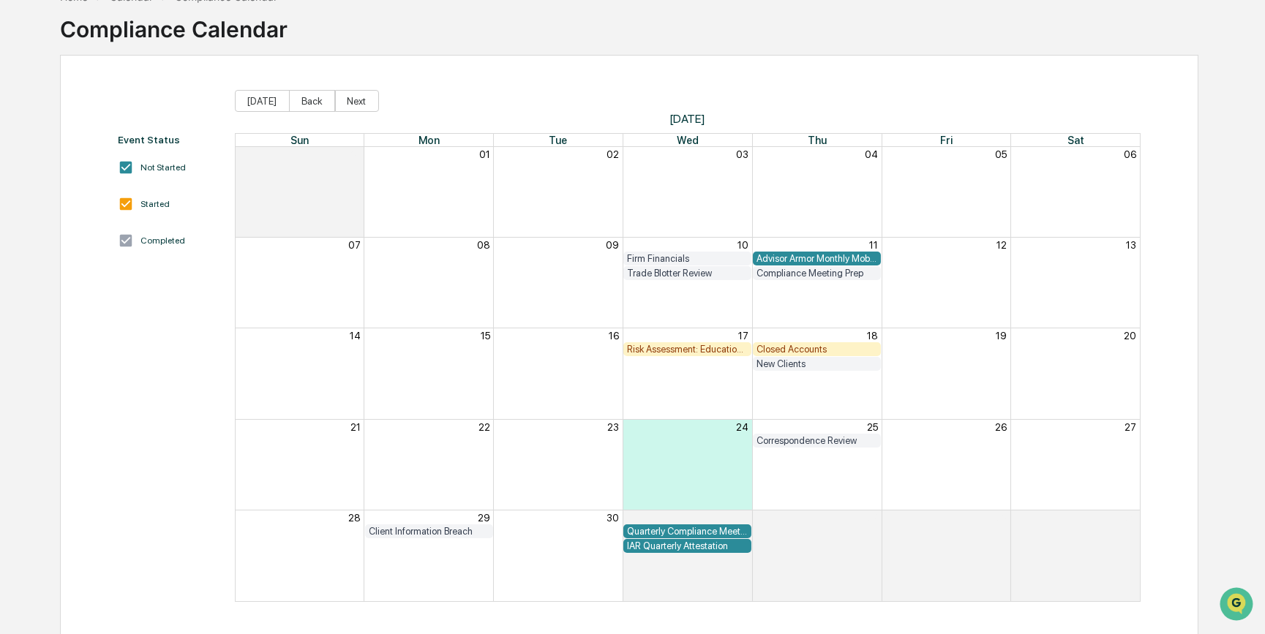
scroll to position [89, 0]
click at [795, 344] on div "Closed Accounts" at bounding box center [816, 347] width 121 height 11
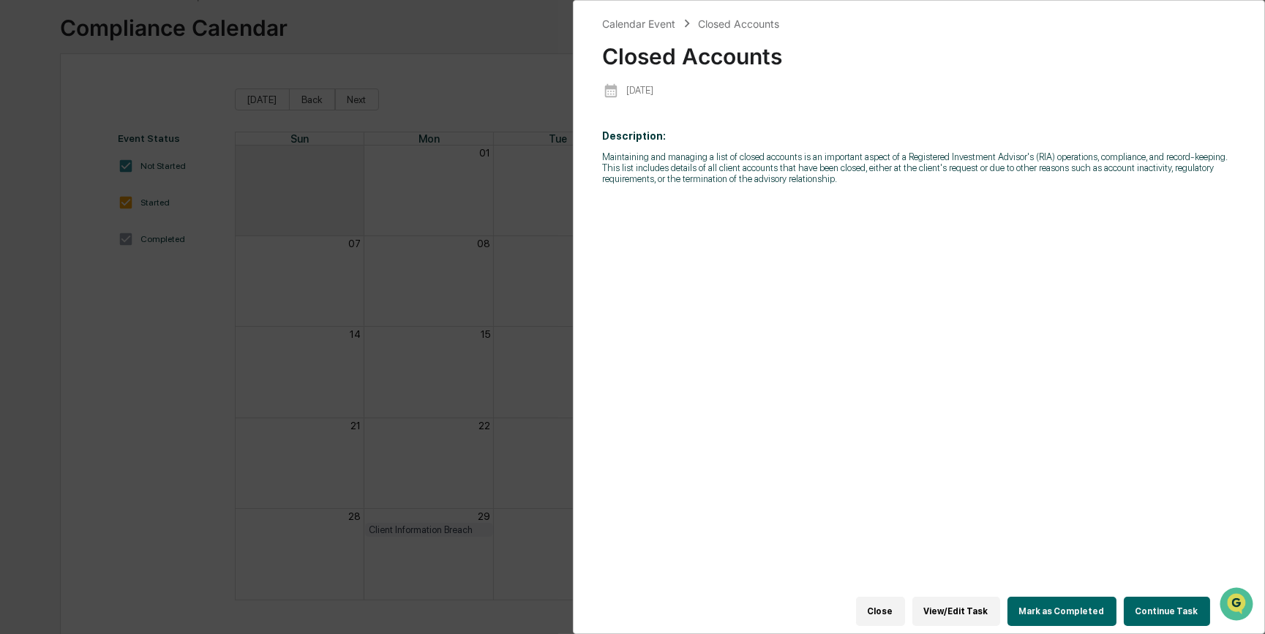
click at [1009, 490] on button "Continue Task" at bounding box center [1166, 611] width 86 height 29
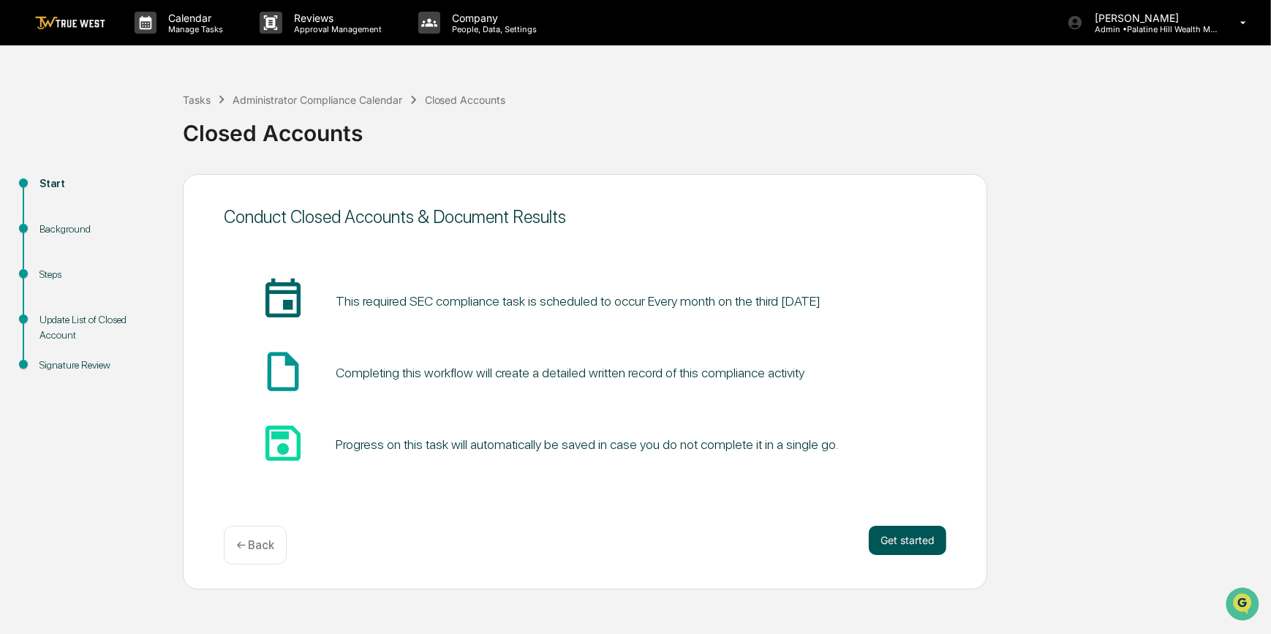
click at [902, 490] on button "Get started" at bounding box center [908, 540] width 78 height 29
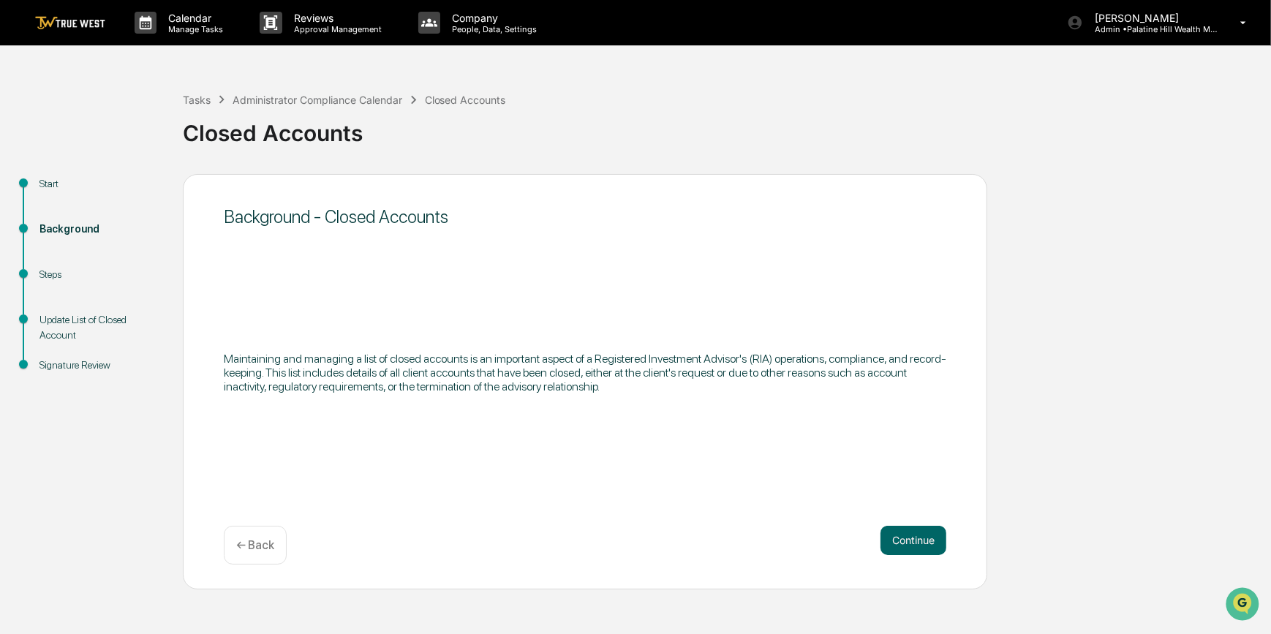
click at [902, 490] on button "Continue" at bounding box center [914, 540] width 66 height 29
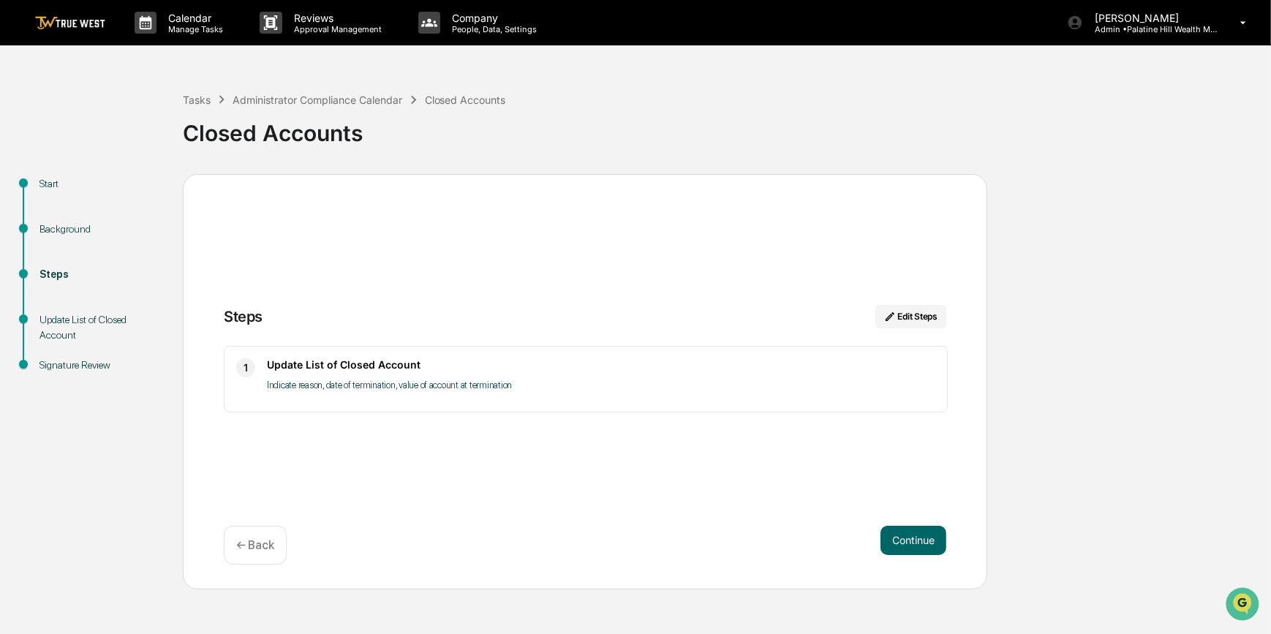
click at [902, 490] on button "Continue" at bounding box center [914, 540] width 66 height 29
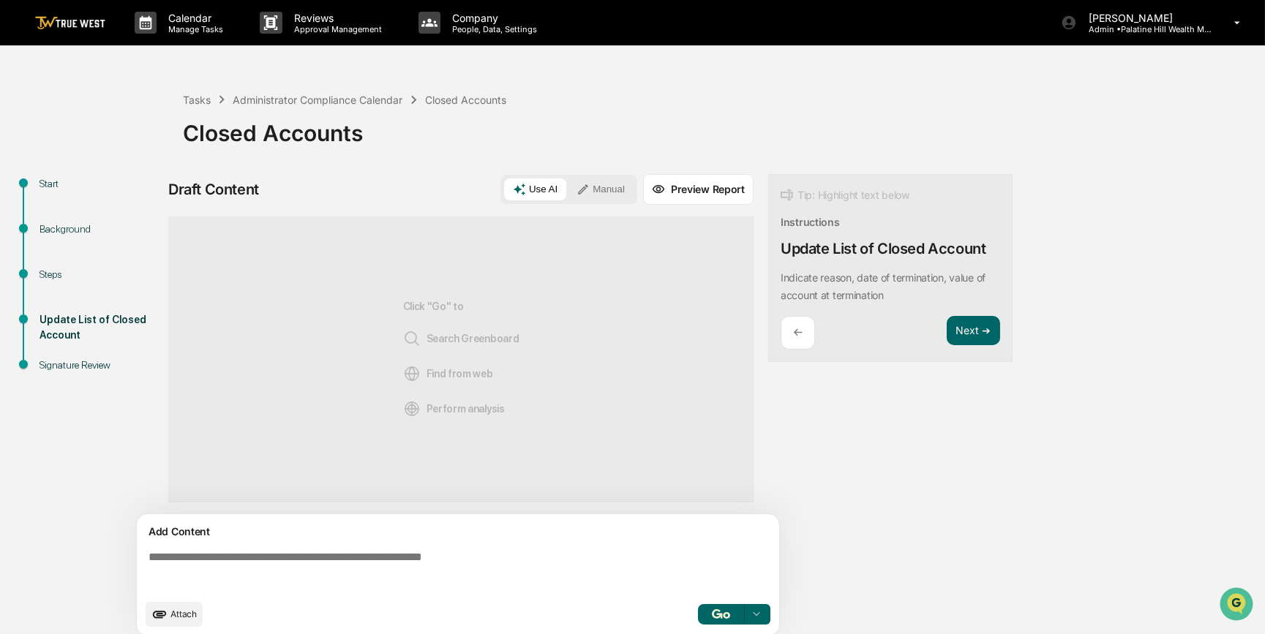
click at [530, 490] on textarea at bounding box center [461, 571] width 636 height 53
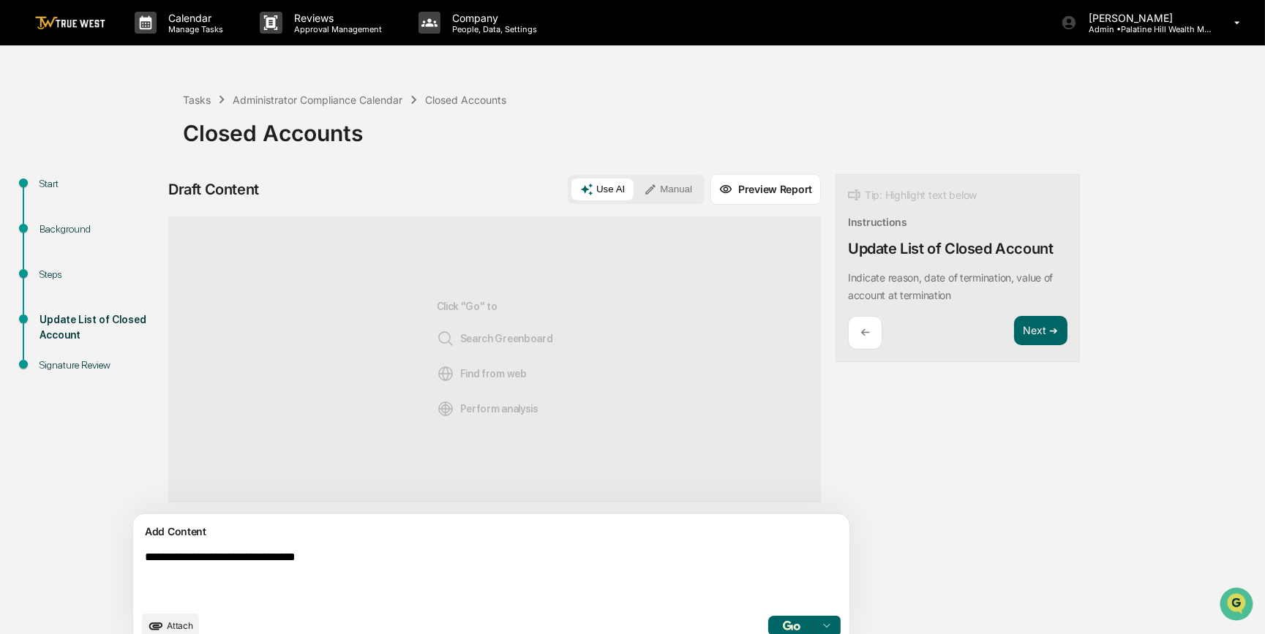
click at [346, 490] on textarea "**********" at bounding box center [457, 577] width 636 height 64
paste textarea "**********"
click at [529, 490] on textarea "**********" at bounding box center [457, 577] width 636 height 64
type textarea "**********"
click at [635, 185] on button "Manual" at bounding box center [668, 189] width 66 height 22
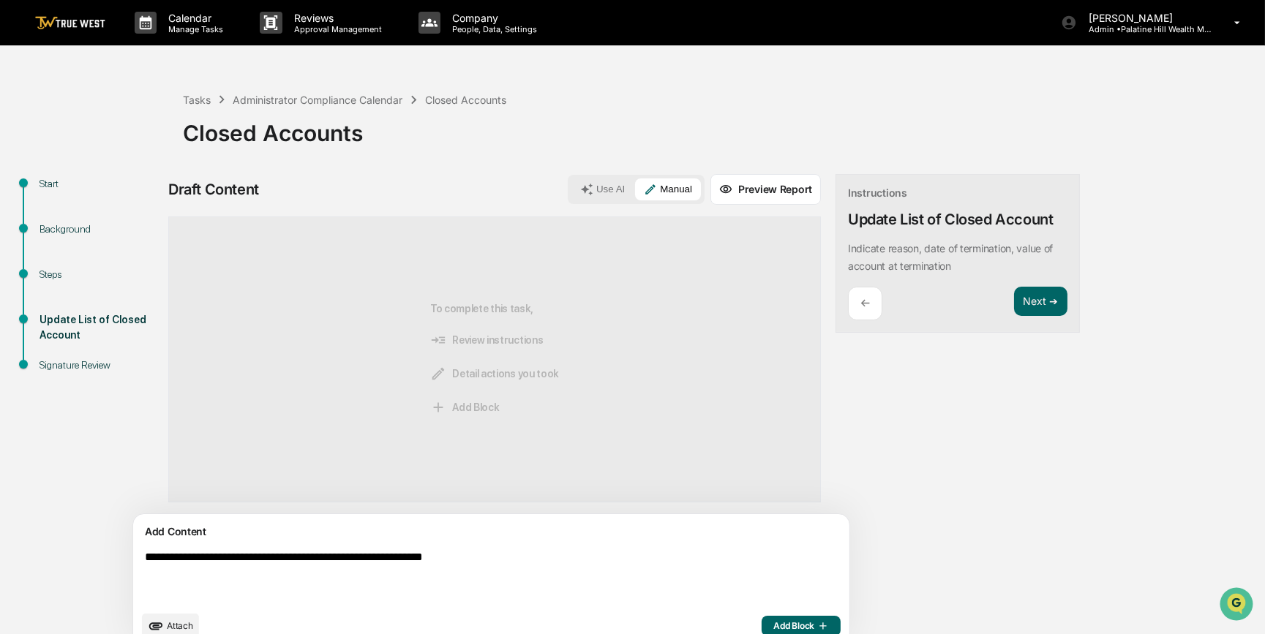
click at [773, 490] on span "Add Block" at bounding box center [801, 626] width 56 height 12
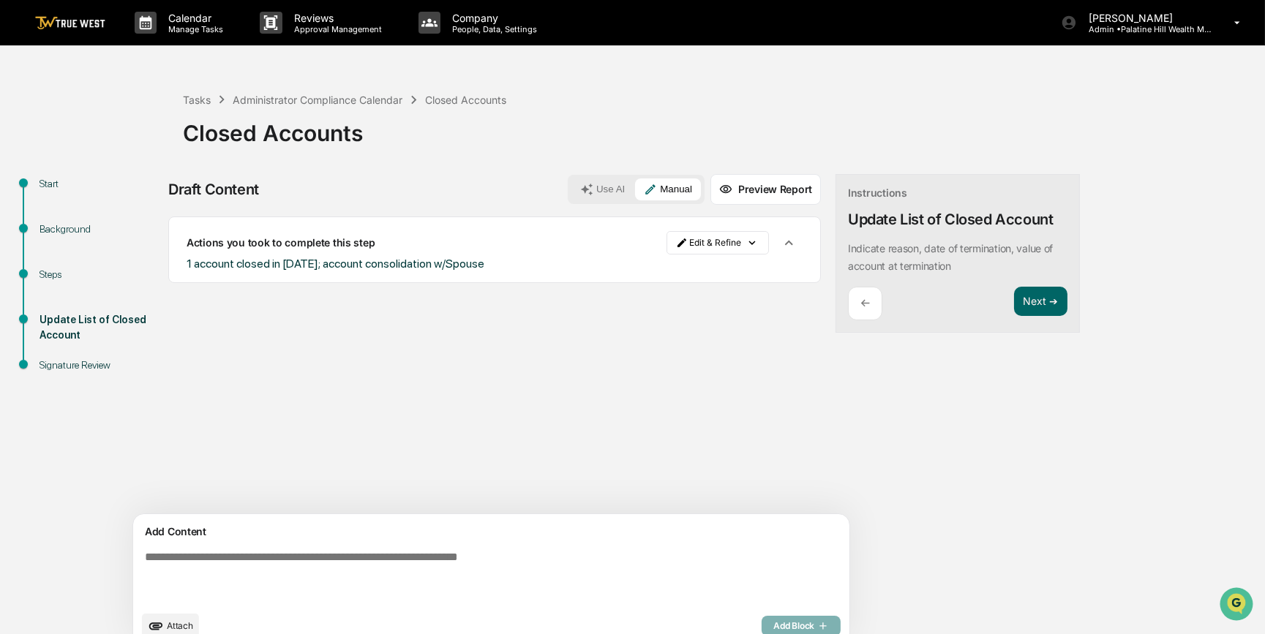
click at [175, 490] on span "Attach" at bounding box center [180, 625] width 26 height 11
click at [661, 244] on html "Calendar Manage Tasks Reviews Approval Management Company People, Data, Setting…" at bounding box center [635, 317] width 1271 height 634
click at [645, 274] on div "Edit Result" at bounding box center [653, 273] width 108 height 23
click at [780, 244] on icon "button" at bounding box center [788, 243] width 16 height 16
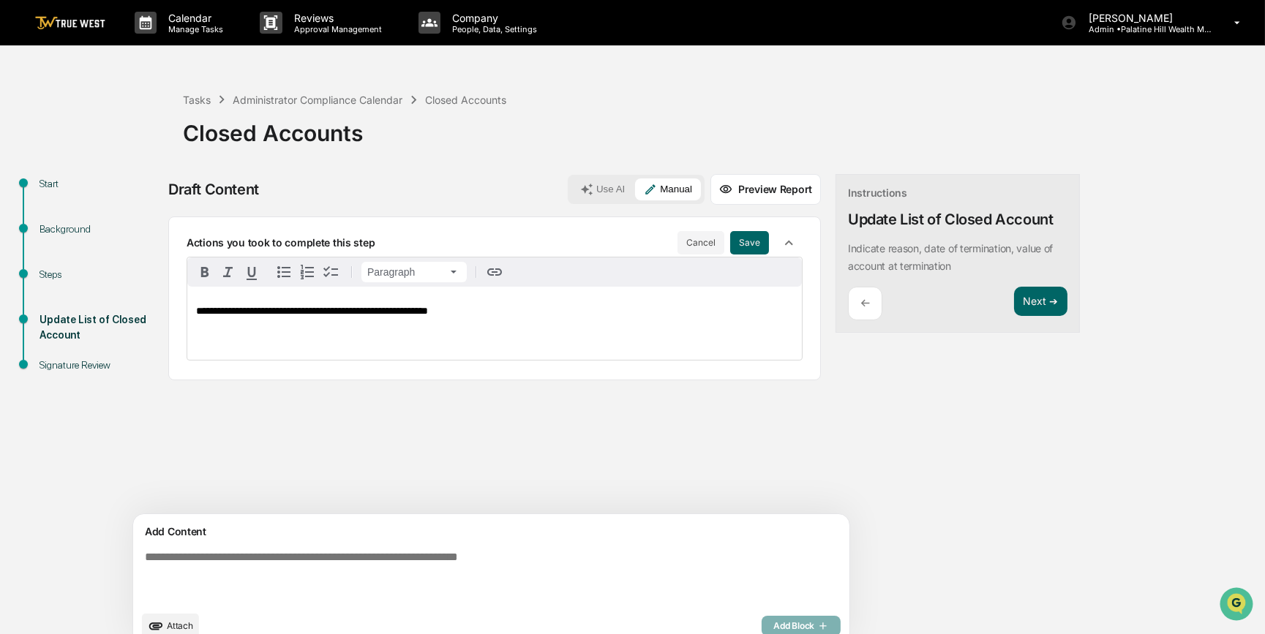
click at [428, 308] on span "**********" at bounding box center [312, 311] width 232 height 10
click at [730, 245] on button "Save" at bounding box center [749, 242] width 39 height 23
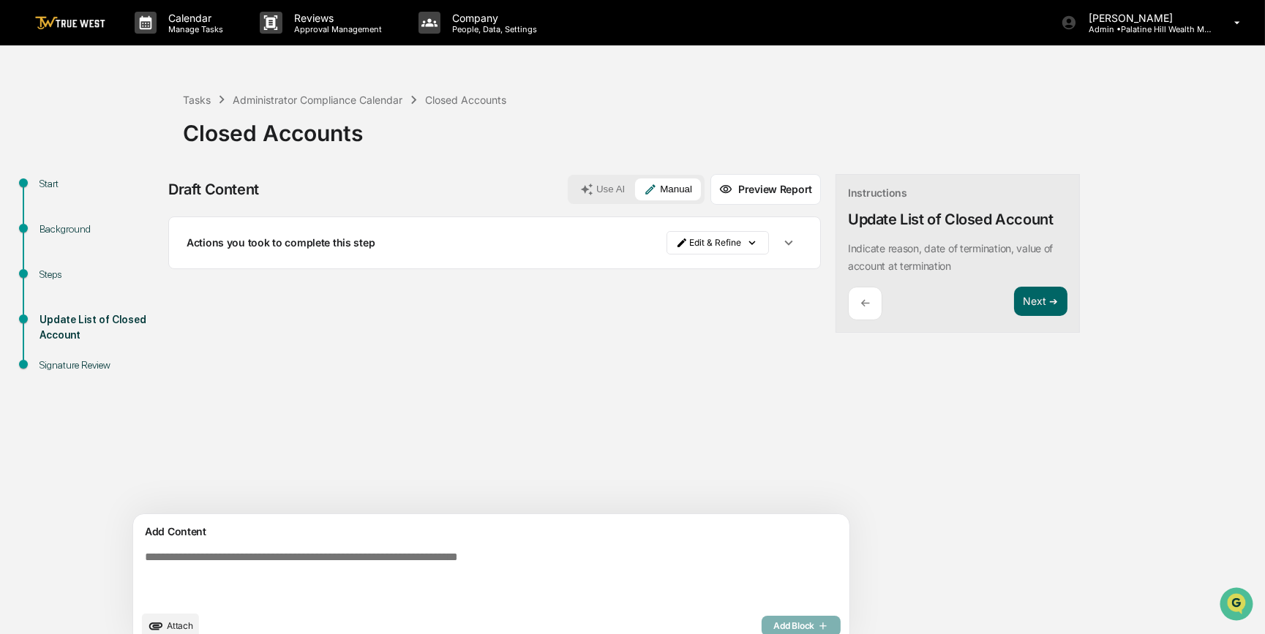
click at [174, 490] on span "Attach" at bounding box center [180, 625] width 26 height 11
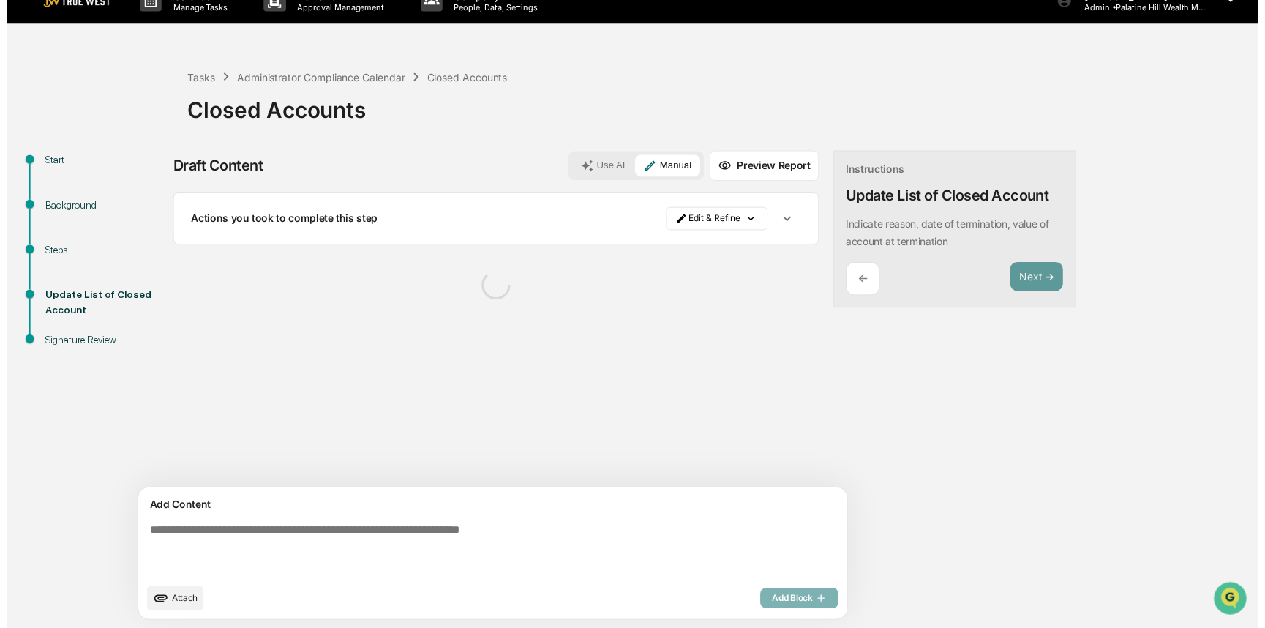
scroll to position [23, 0]
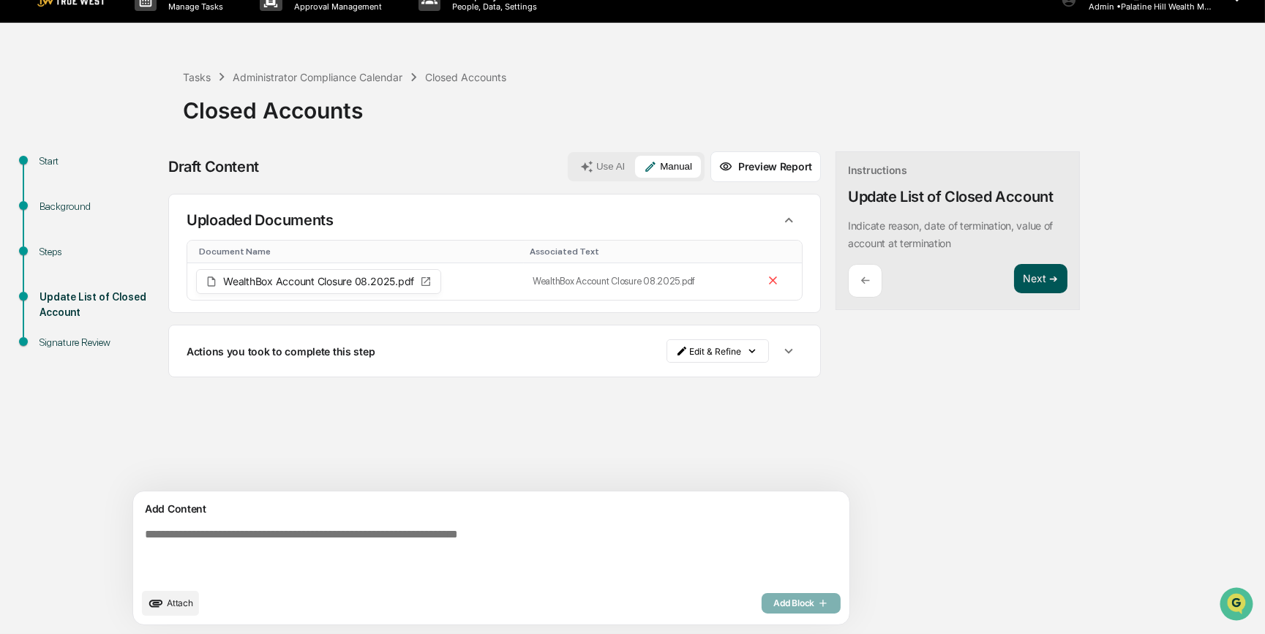
click at [1009, 278] on button "Next ➔" at bounding box center [1040, 279] width 53 height 30
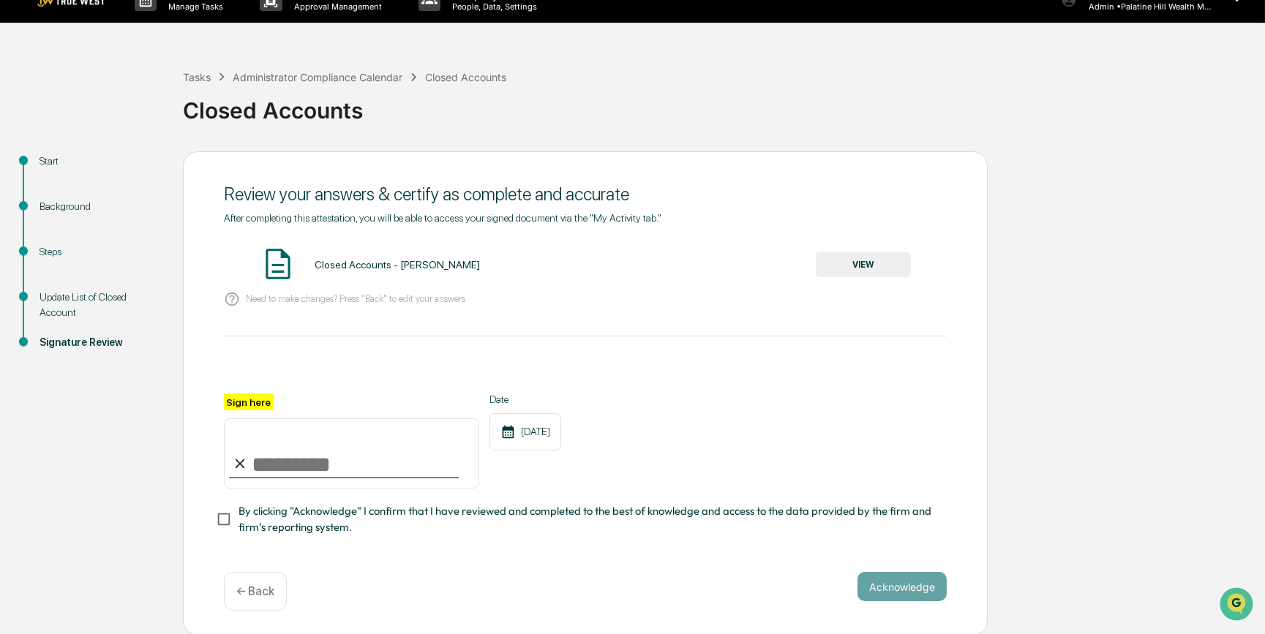
click at [301, 460] on input "Sign here" at bounding box center [351, 453] width 255 height 70
type input "*********"
click at [859, 263] on button "VIEW" at bounding box center [862, 264] width 95 height 25
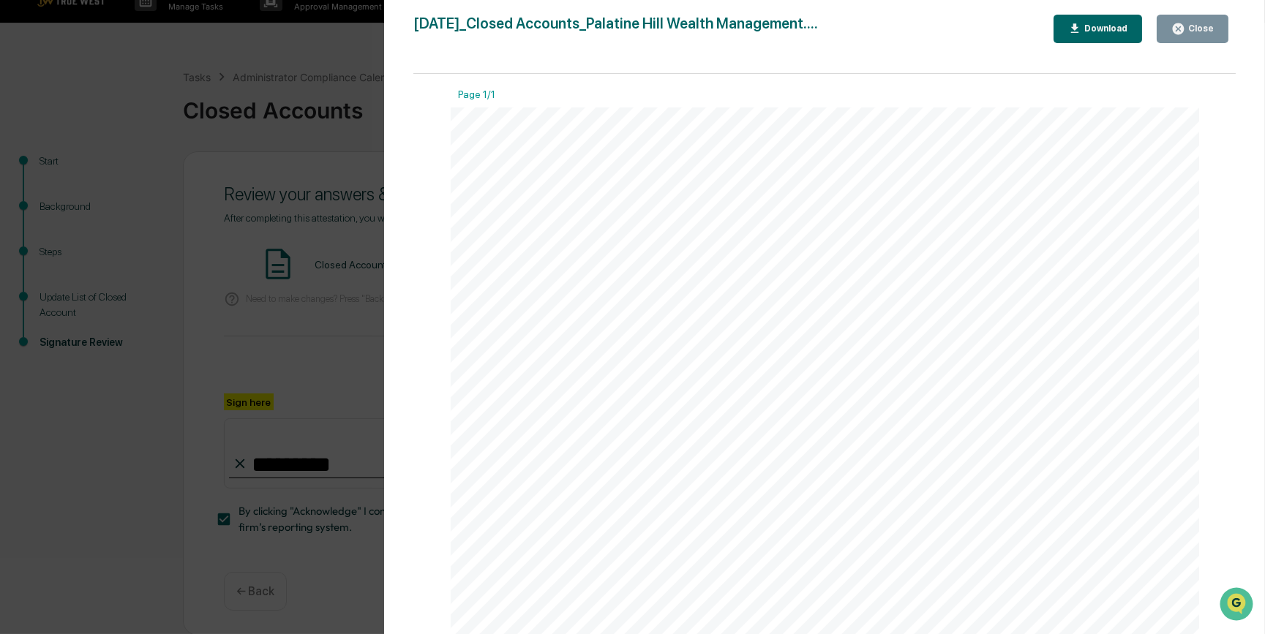
click at [308, 349] on div "Version History [DATE] 05:39 PM [PERSON_NAME] [DATE]_Closed Accounts_Palatine H…" at bounding box center [632, 317] width 1265 height 634
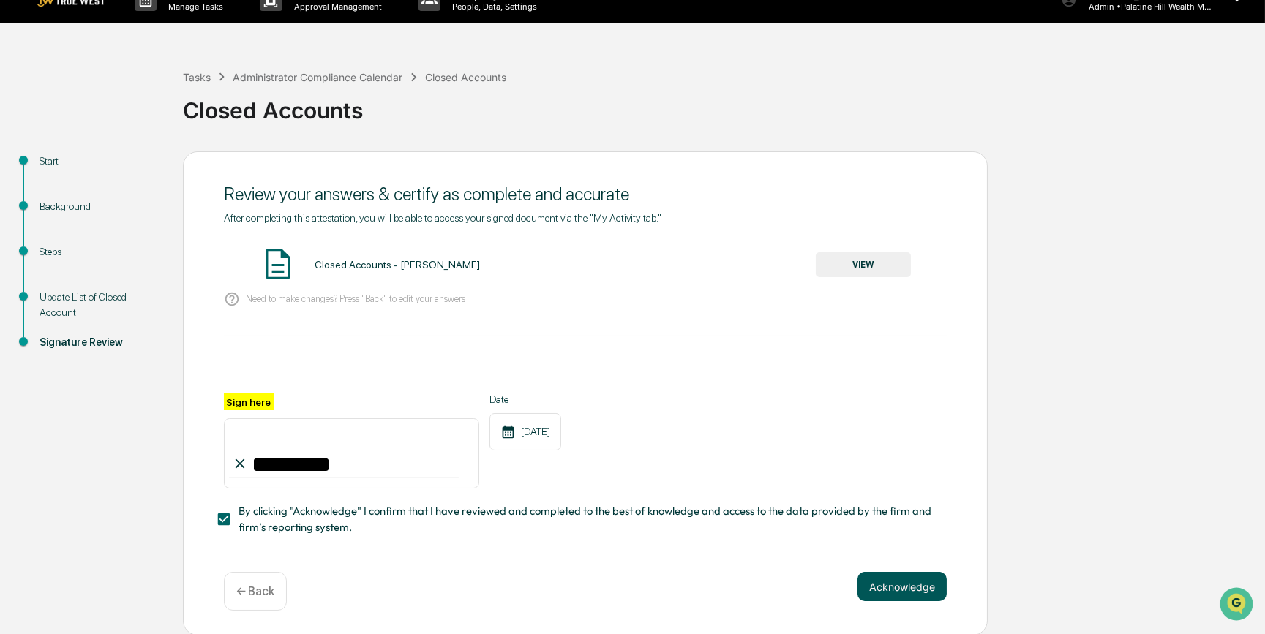
click at [888, 490] on button "Acknowledge" at bounding box center [901, 586] width 89 height 29
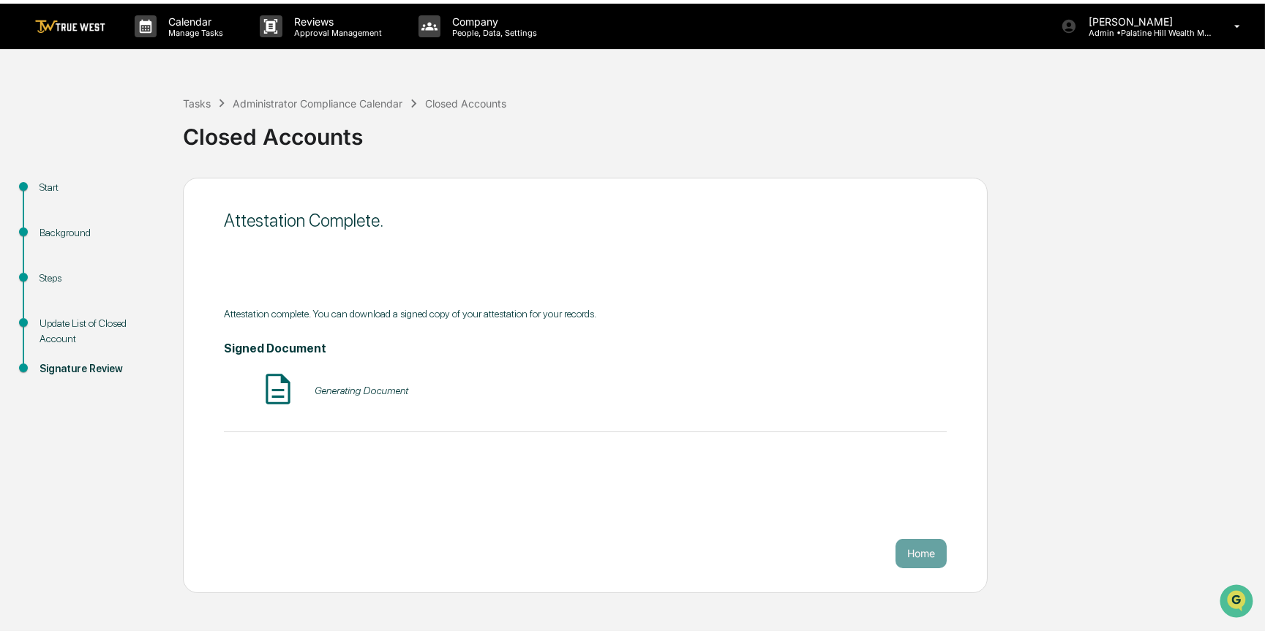
scroll to position [0, 0]
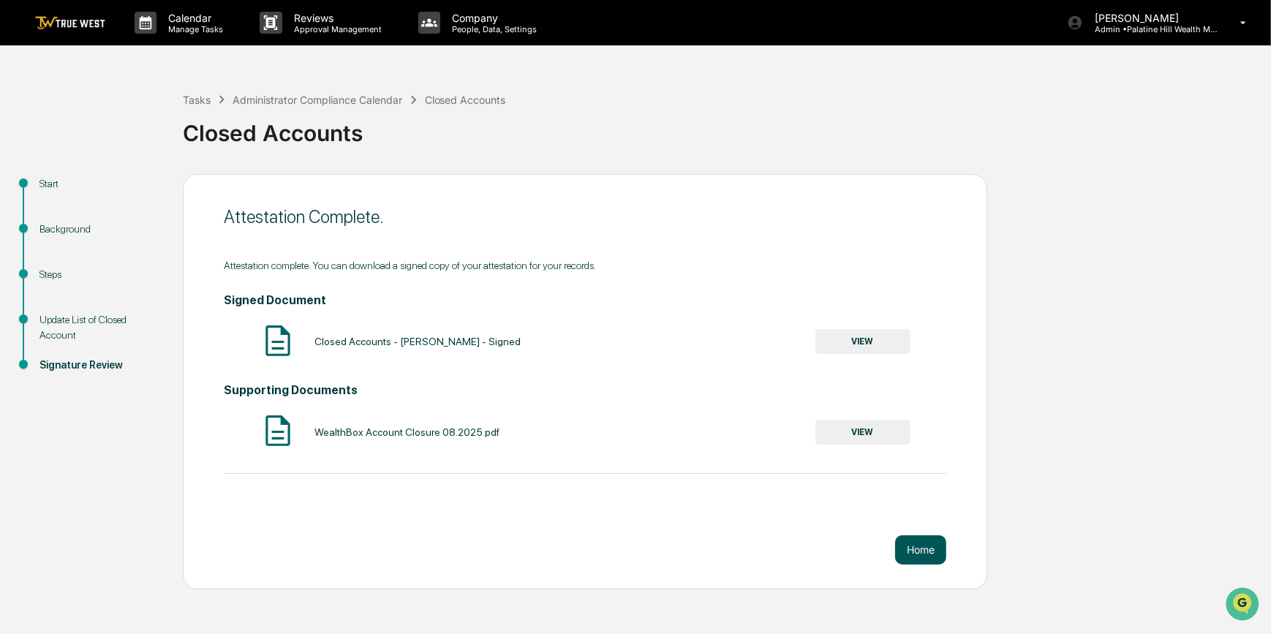
click at [927, 490] on button "Home" at bounding box center [920, 549] width 51 height 29
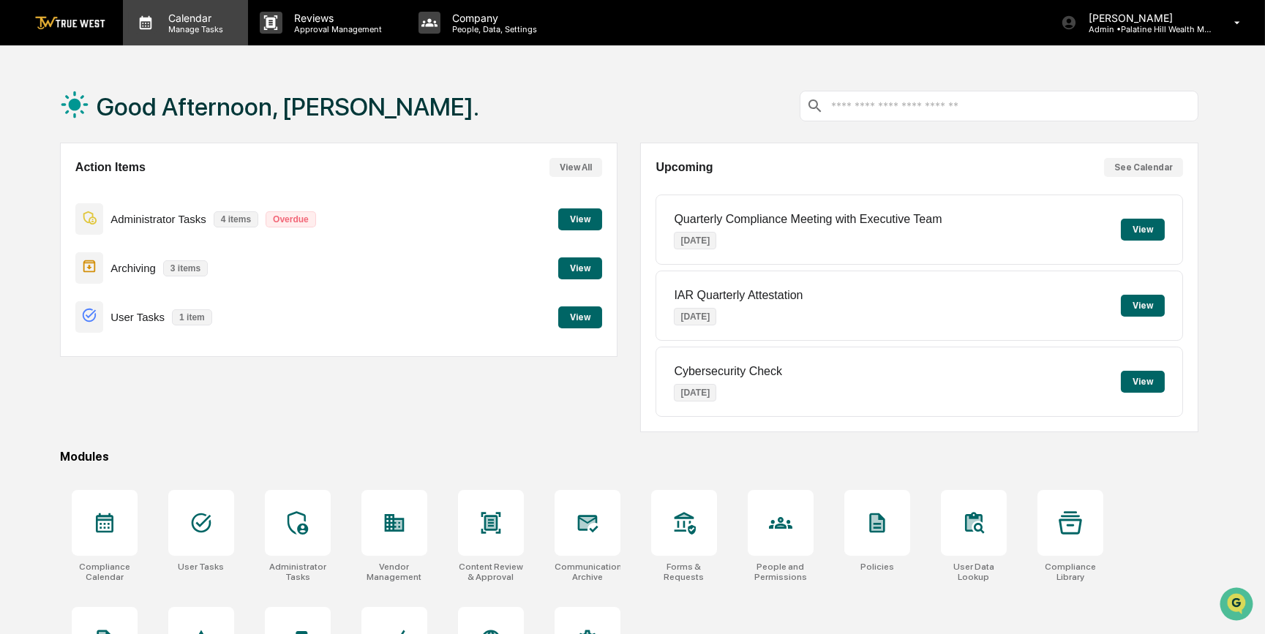
click at [180, 20] on p "Calendar" at bounding box center [194, 18] width 74 height 12
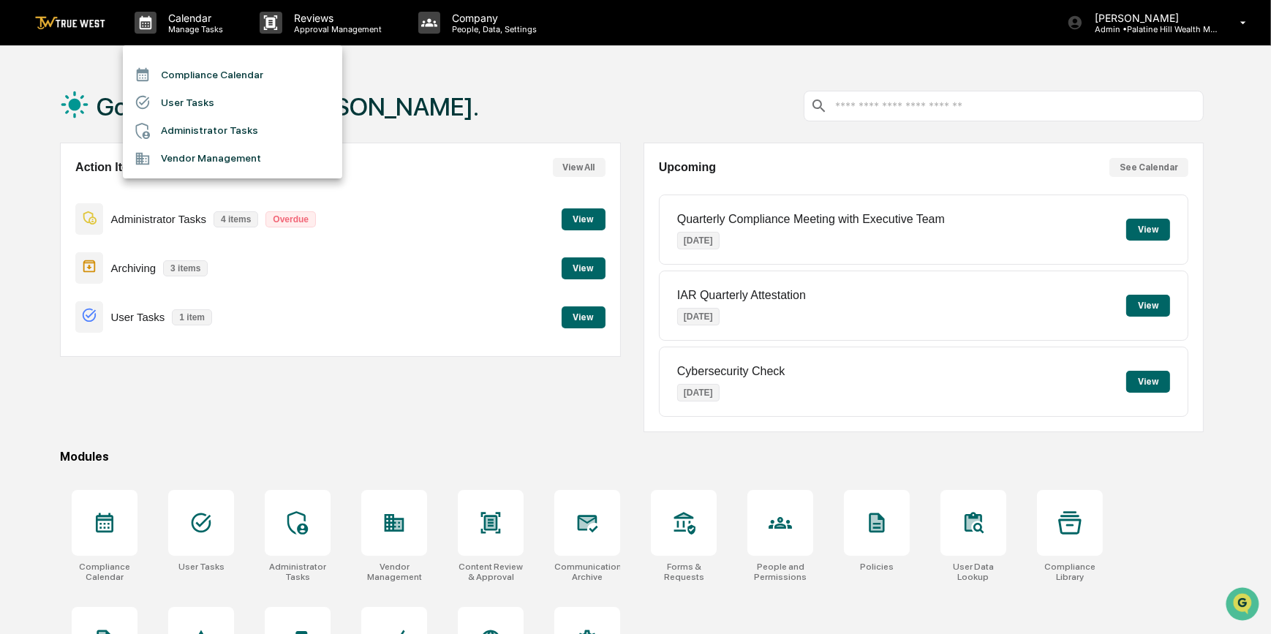
click at [186, 73] on li "Compliance Calendar" at bounding box center [232, 75] width 219 height 28
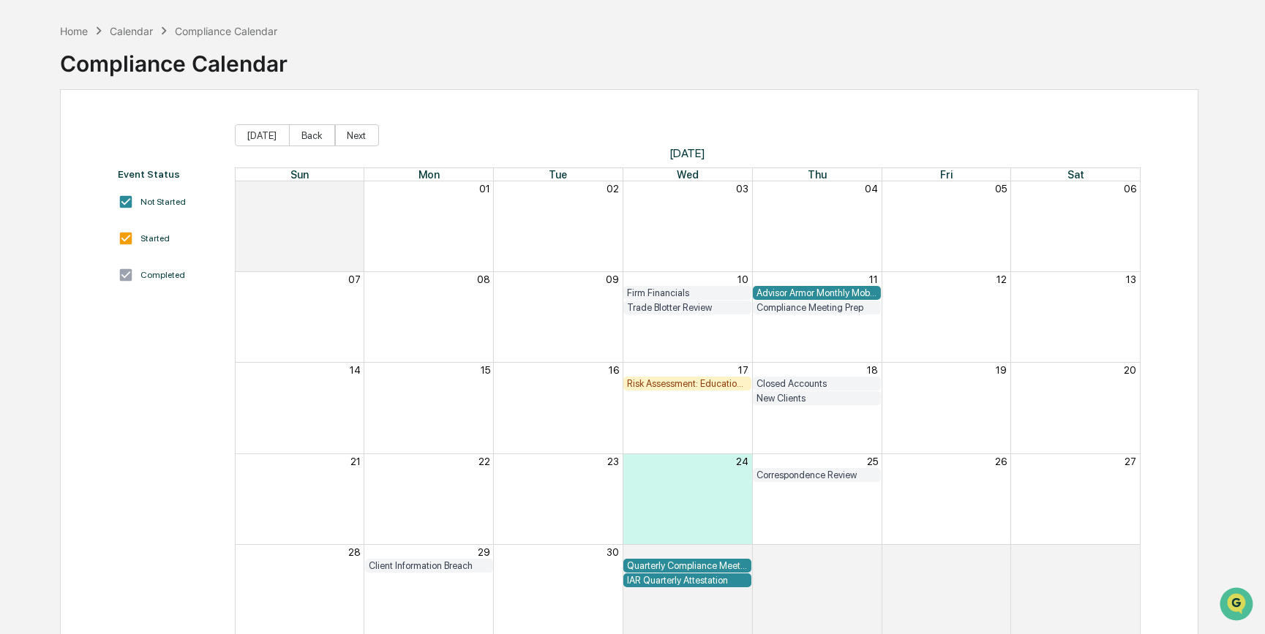
scroll to position [66, 0]
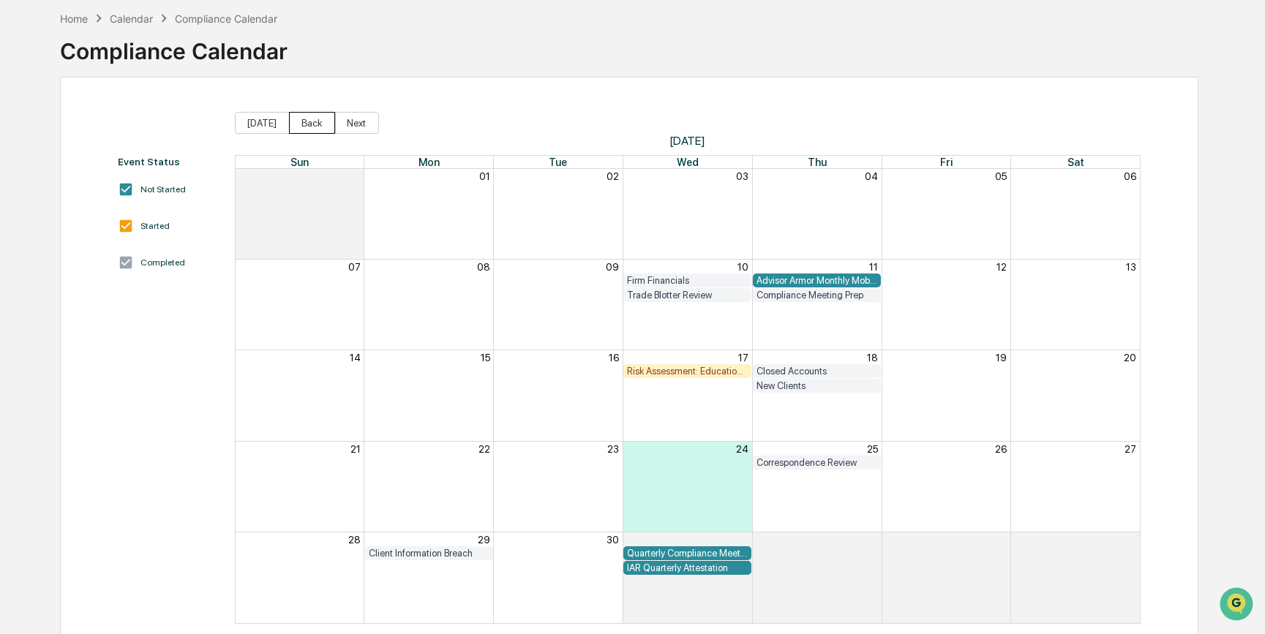
click at [314, 124] on button "Back" at bounding box center [312, 123] width 46 height 22
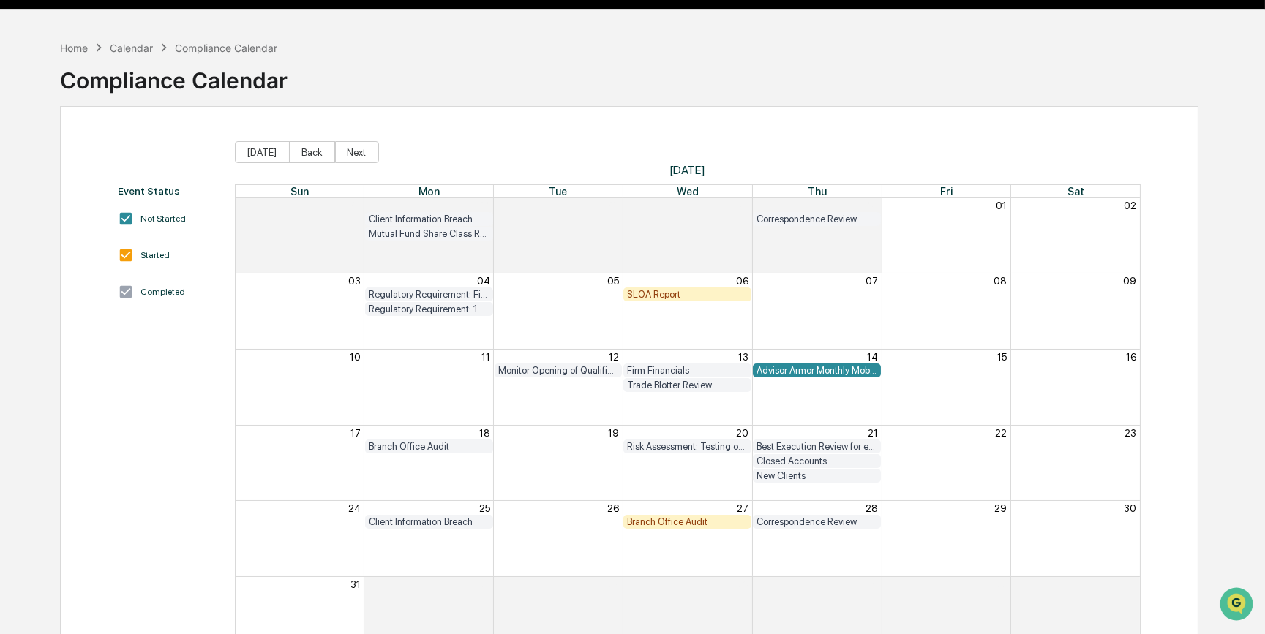
scroll to position [66, 0]
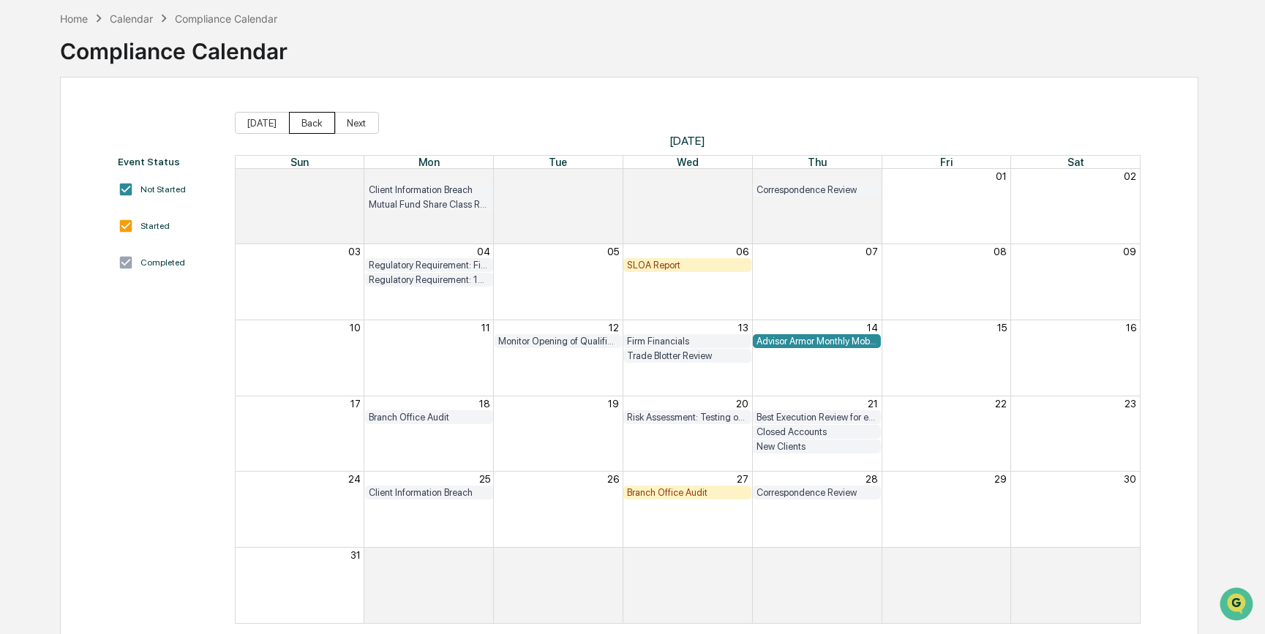
click at [300, 118] on button "Back" at bounding box center [312, 123] width 46 height 22
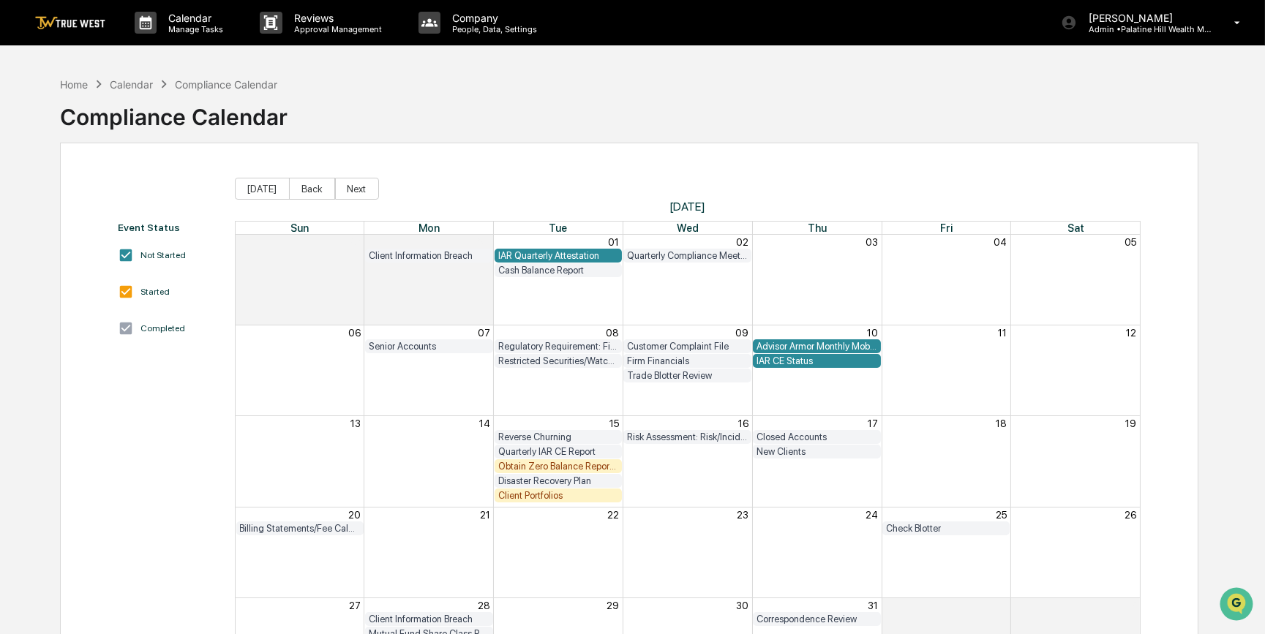
click at [186, 490] on div "Event Status Not Started Started Completed" at bounding box center [169, 456] width 102 height 468
click at [548, 467] on div "Obtain Zero Balance Report from Custodian" at bounding box center [558, 466] width 121 height 11
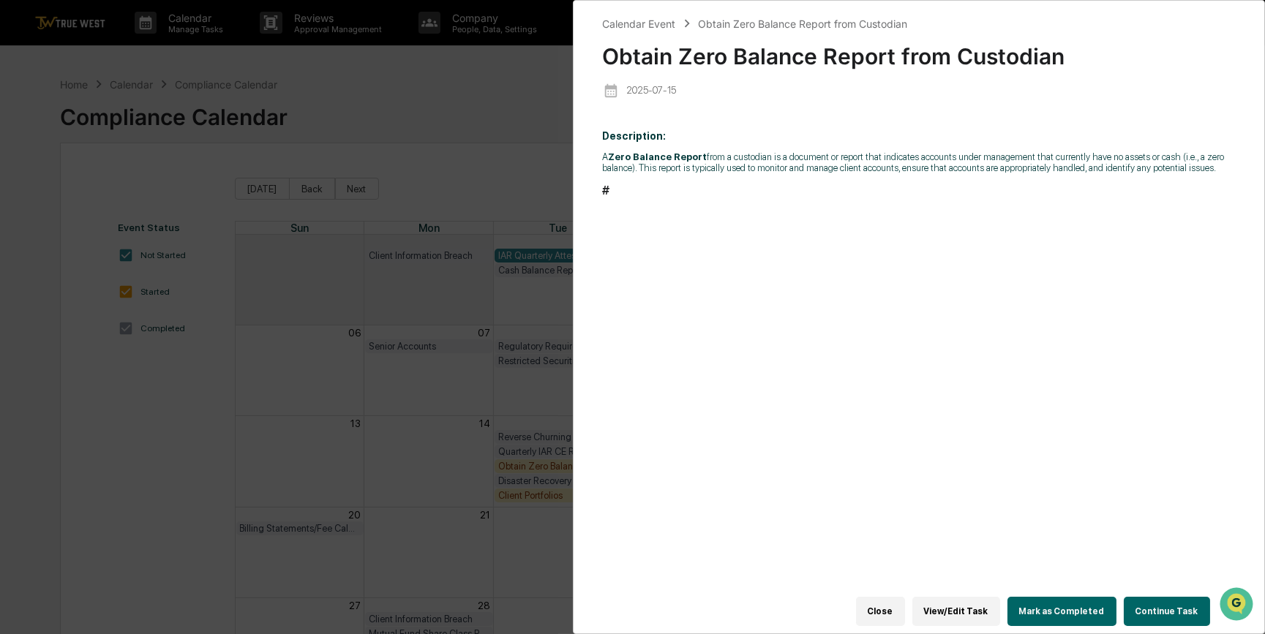
click at [1009, 490] on button "Continue Task" at bounding box center [1166, 611] width 86 height 29
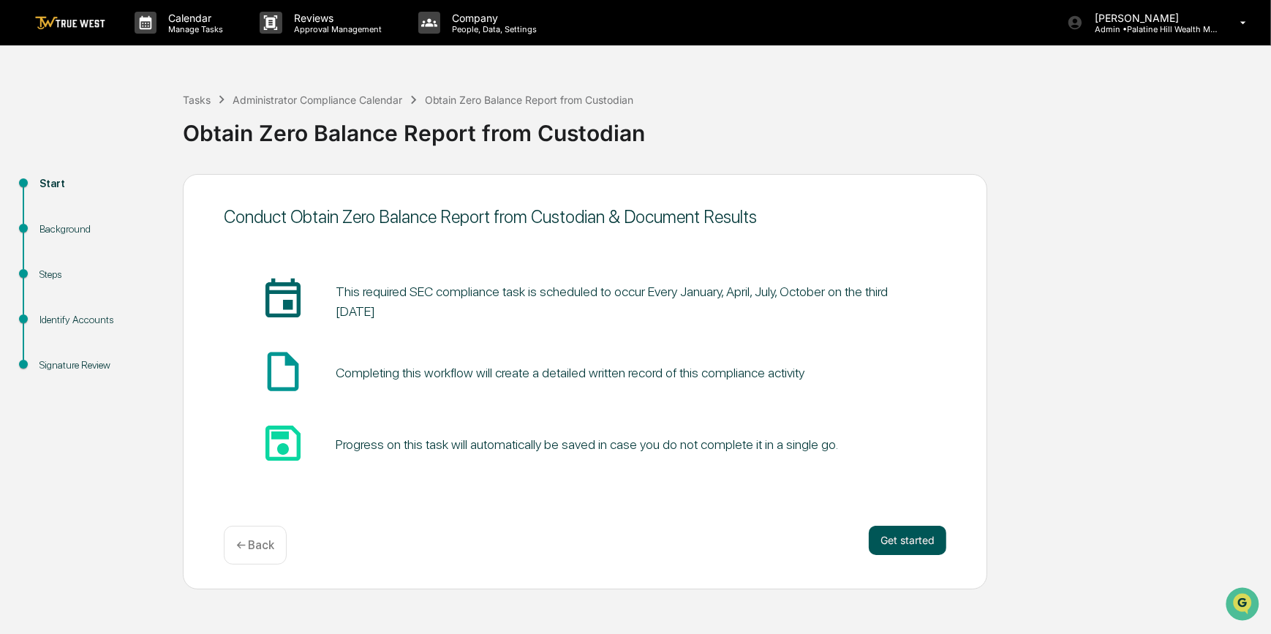
click at [902, 490] on button "Get started" at bounding box center [908, 540] width 78 height 29
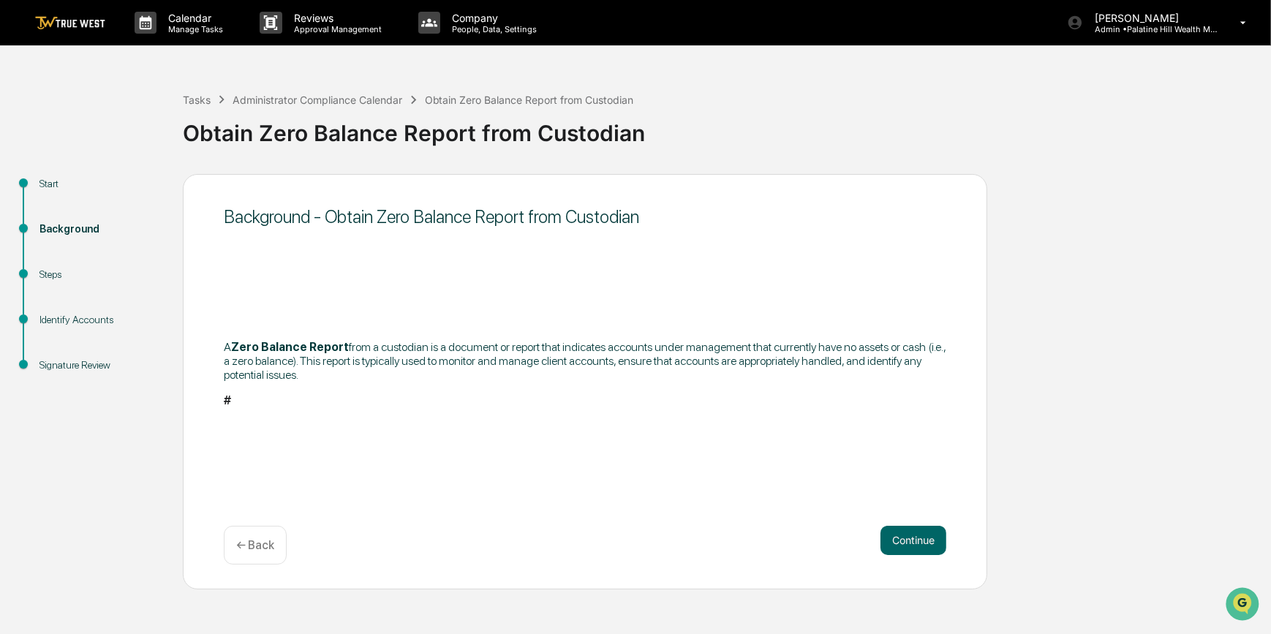
click at [902, 490] on button "Continue" at bounding box center [914, 540] width 66 height 29
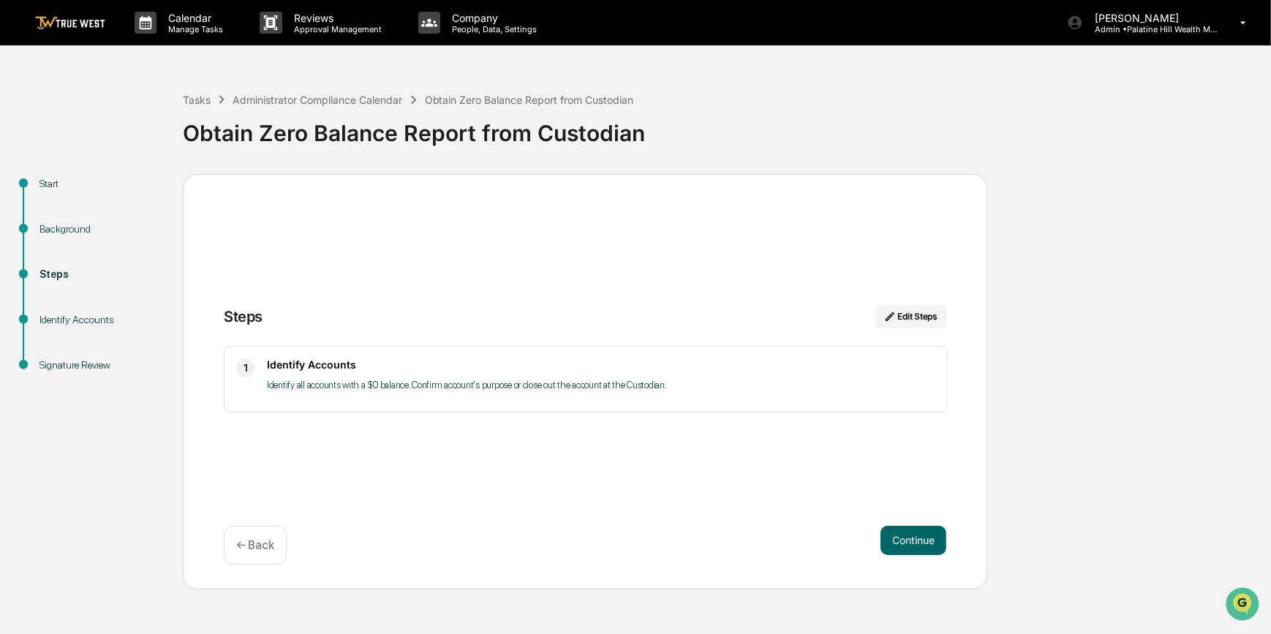
click at [902, 490] on button "Continue" at bounding box center [914, 540] width 66 height 29
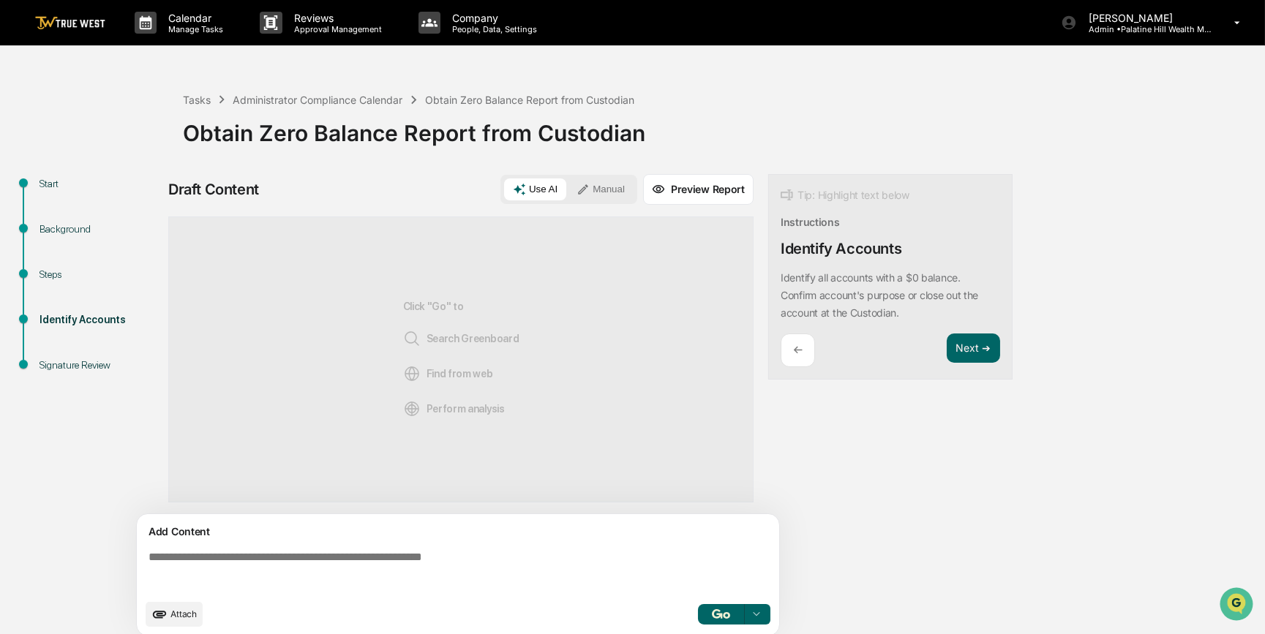
click at [396, 490] on textarea at bounding box center [461, 571] width 636 height 53
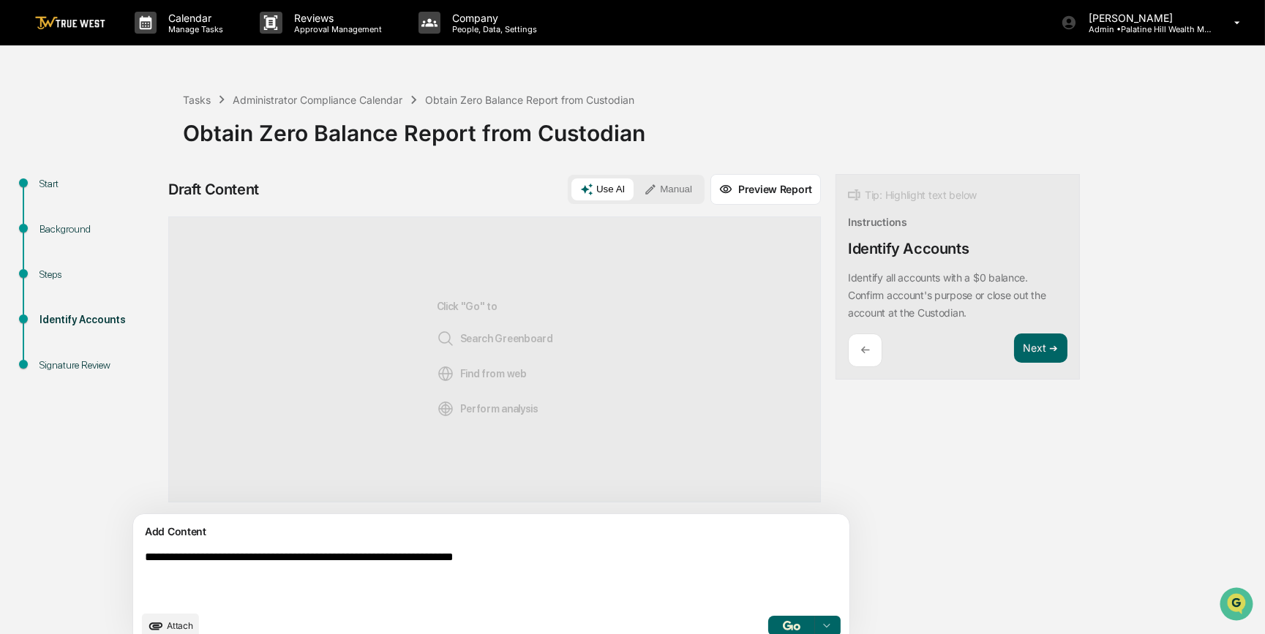
type textarea "**********"
click at [180, 490] on span "Attach" at bounding box center [180, 625] width 26 height 11
click at [635, 190] on button "Manual" at bounding box center [668, 189] width 66 height 22
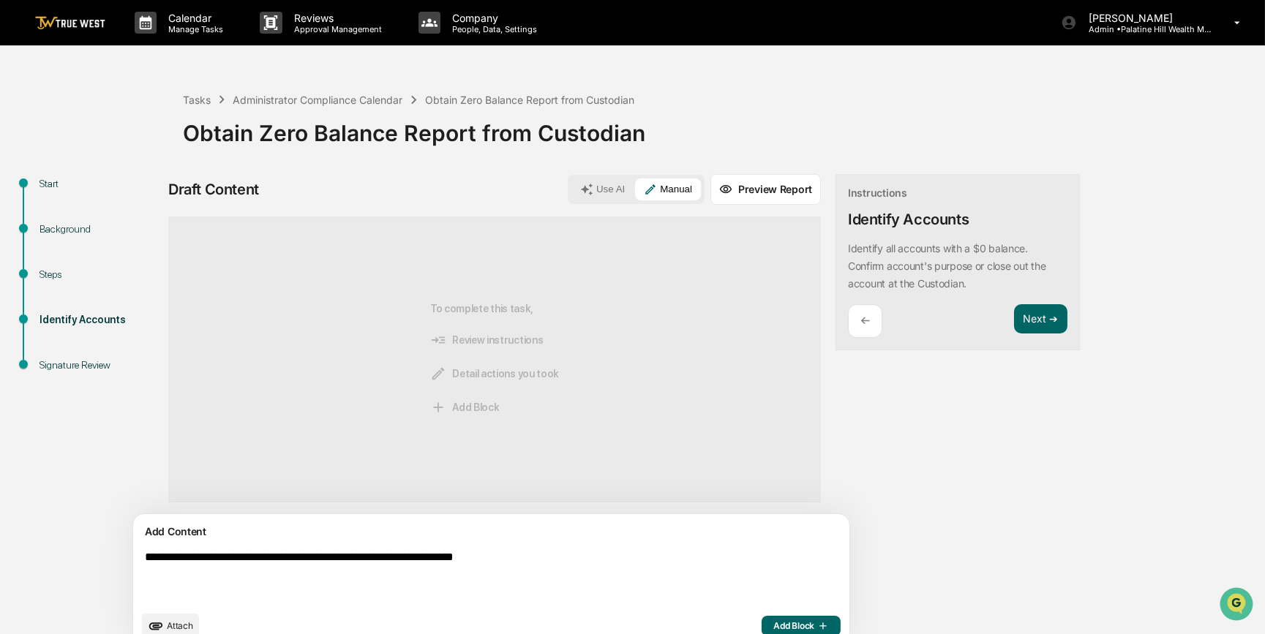
click at [761, 490] on button "Add Block" at bounding box center [800, 626] width 79 height 20
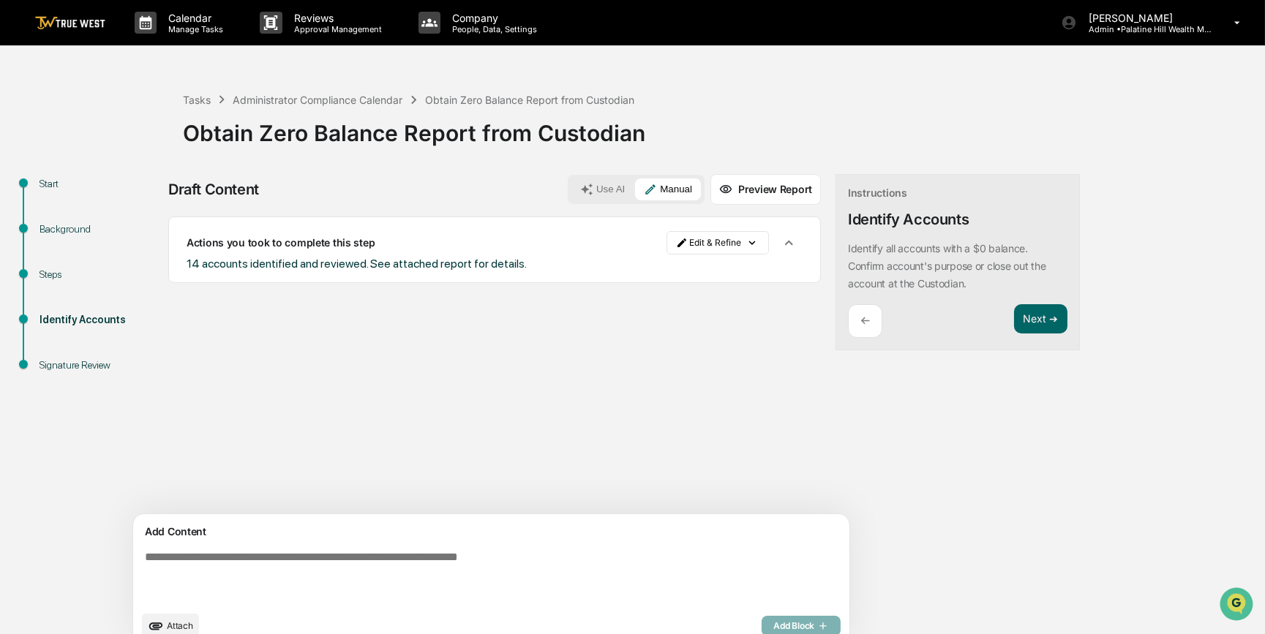
click at [176, 490] on span "Attach" at bounding box center [180, 625] width 26 height 11
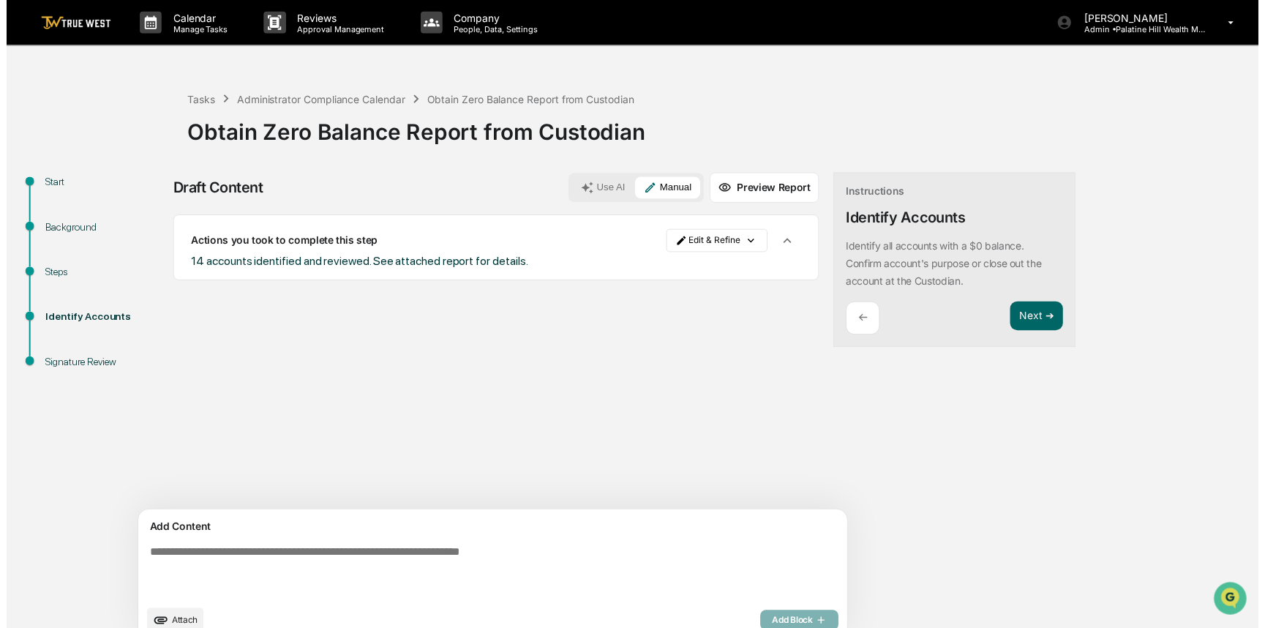
scroll to position [23, 0]
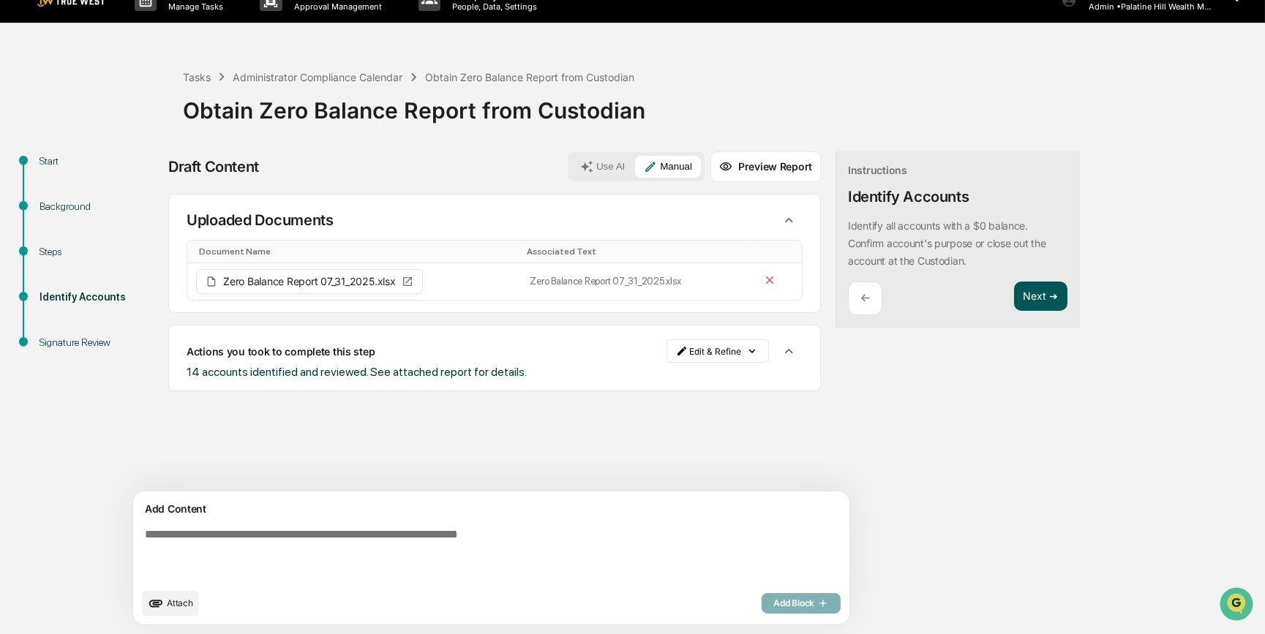
click at [1009, 301] on button "Next ➔" at bounding box center [1040, 297] width 53 height 30
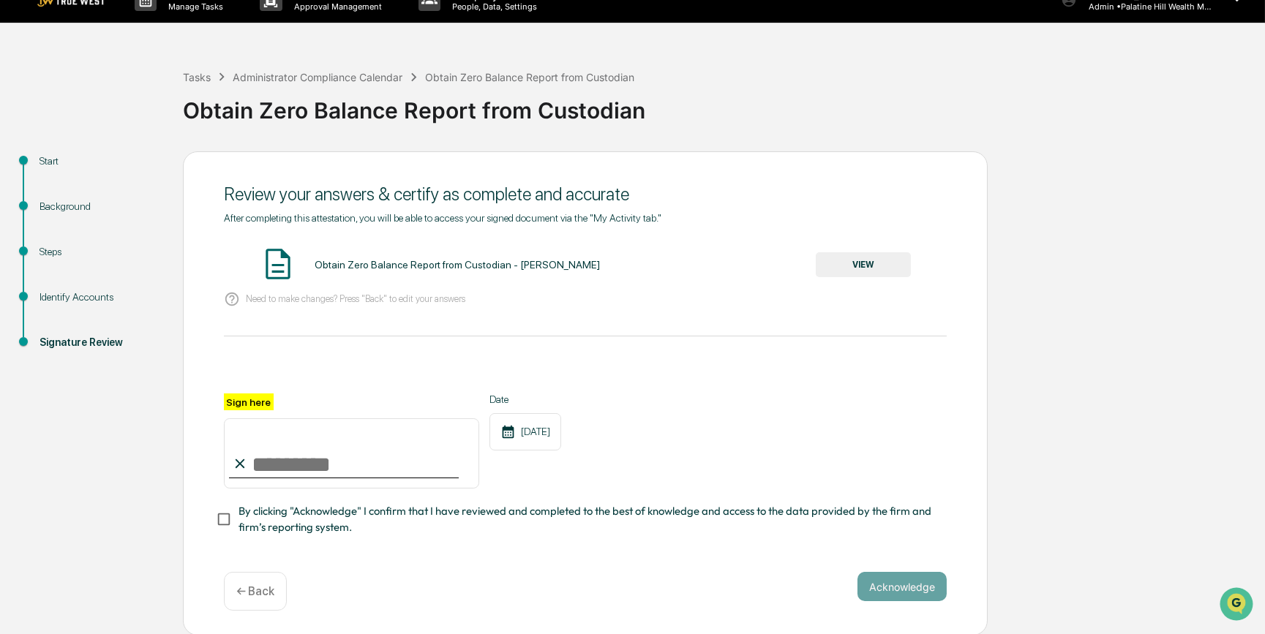
click at [317, 464] on input "Sign here" at bounding box center [351, 453] width 255 height 70
type input "*********"
click at [853, 264] on button "VIEW" at bounding box center [862, 264] width 95 height 25
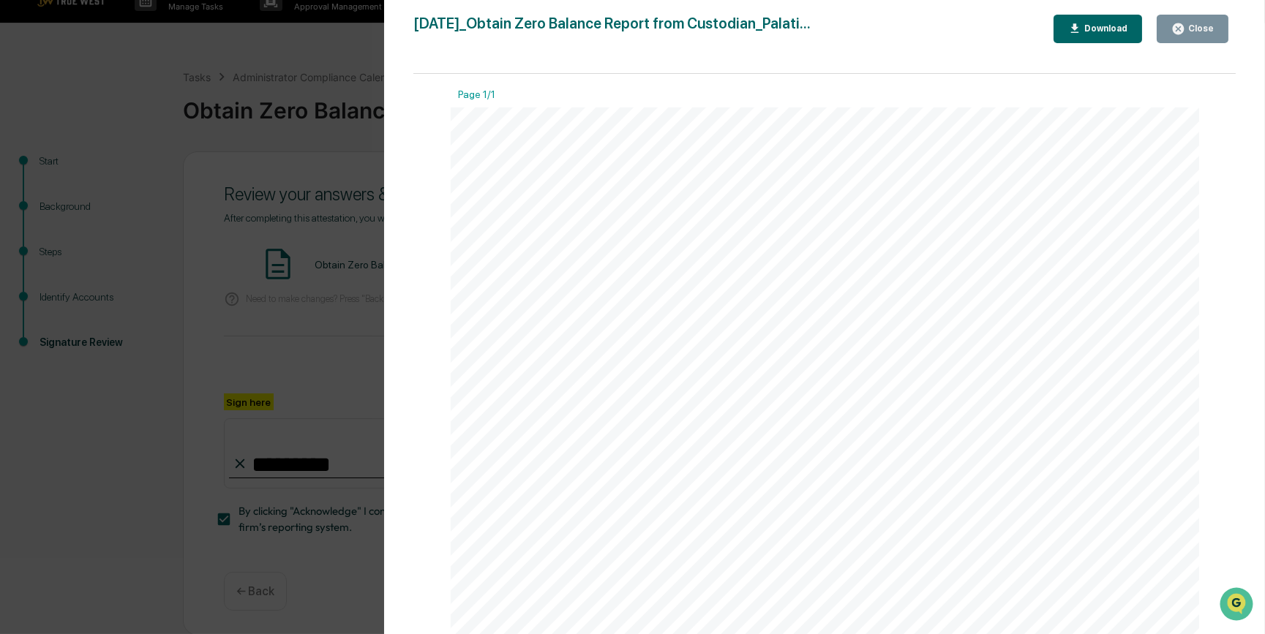
click at [271, 343] on div "Version History [DATE] 05:43 PM [PERSON_NAME] [DATE]_Obtain Zero Balance Report…" at bounding box center [632, 317] width 1265 height 634
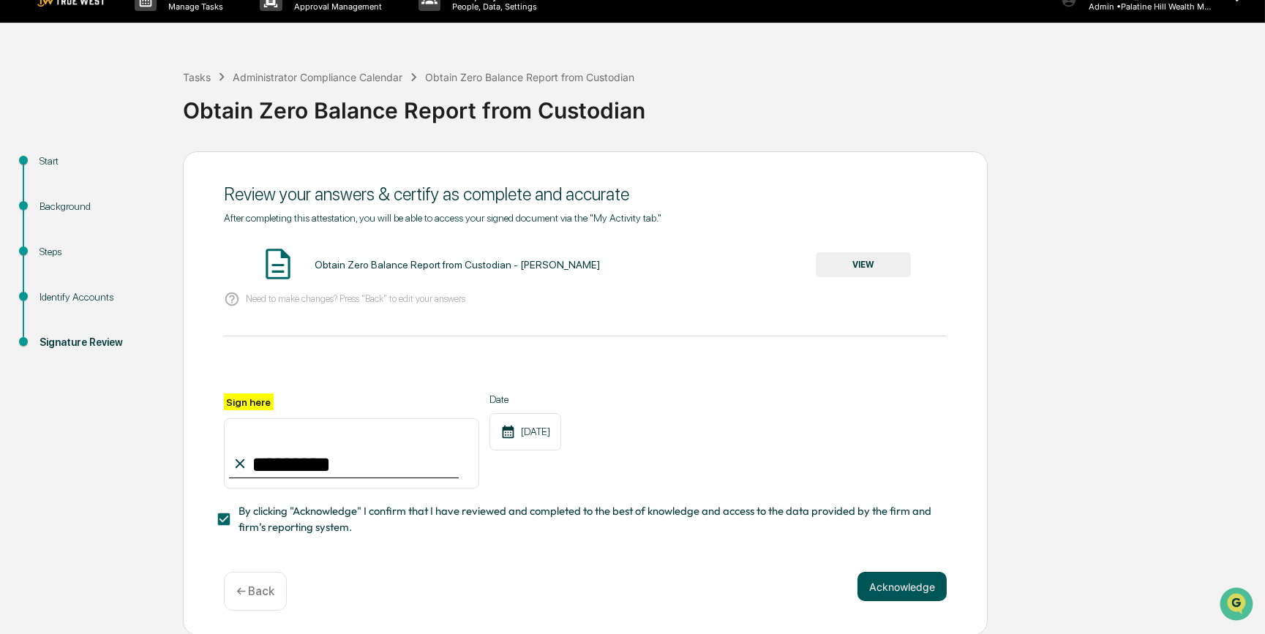
click at [905, 490] on button "Acknowledge" at bounding box center [901, 586] width 89 height 29
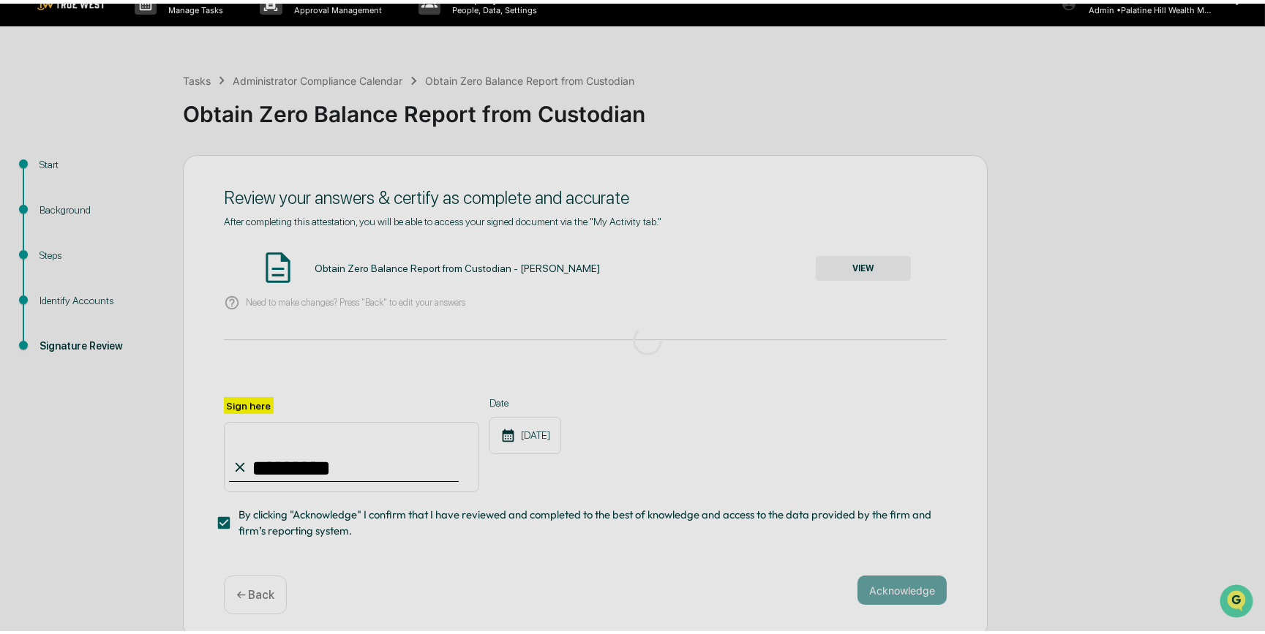
scroll to position [0, 0]
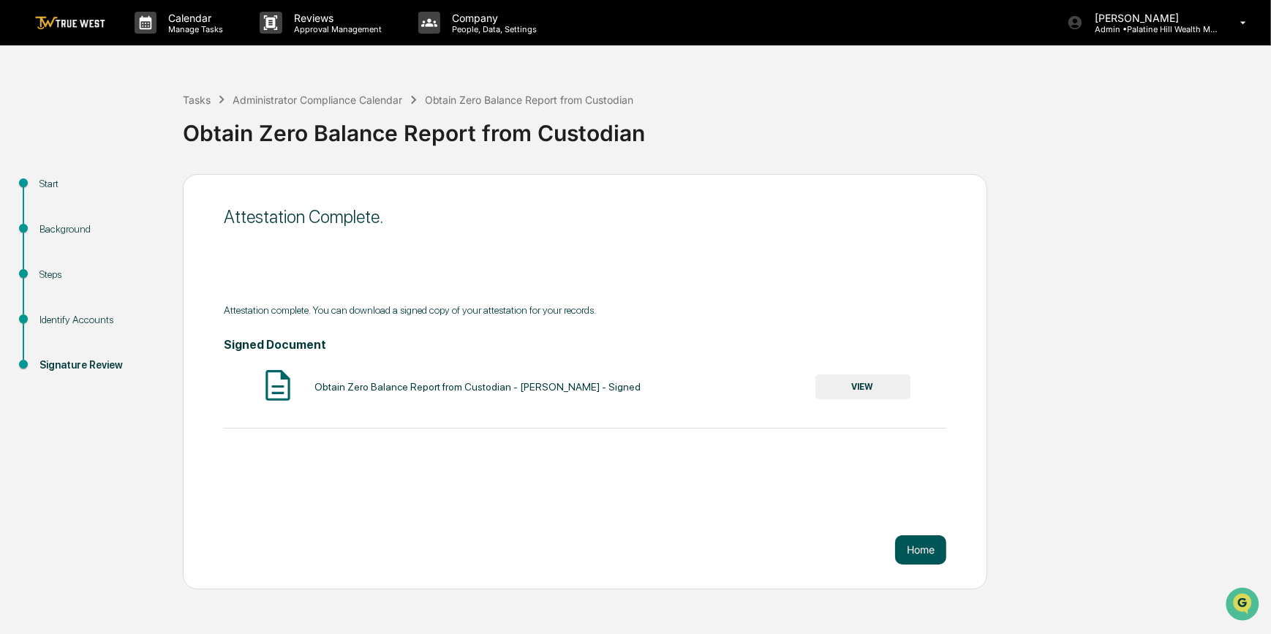
click at [916, 490] on button "Home" at bounding box center [920, 549] width 51 height 29
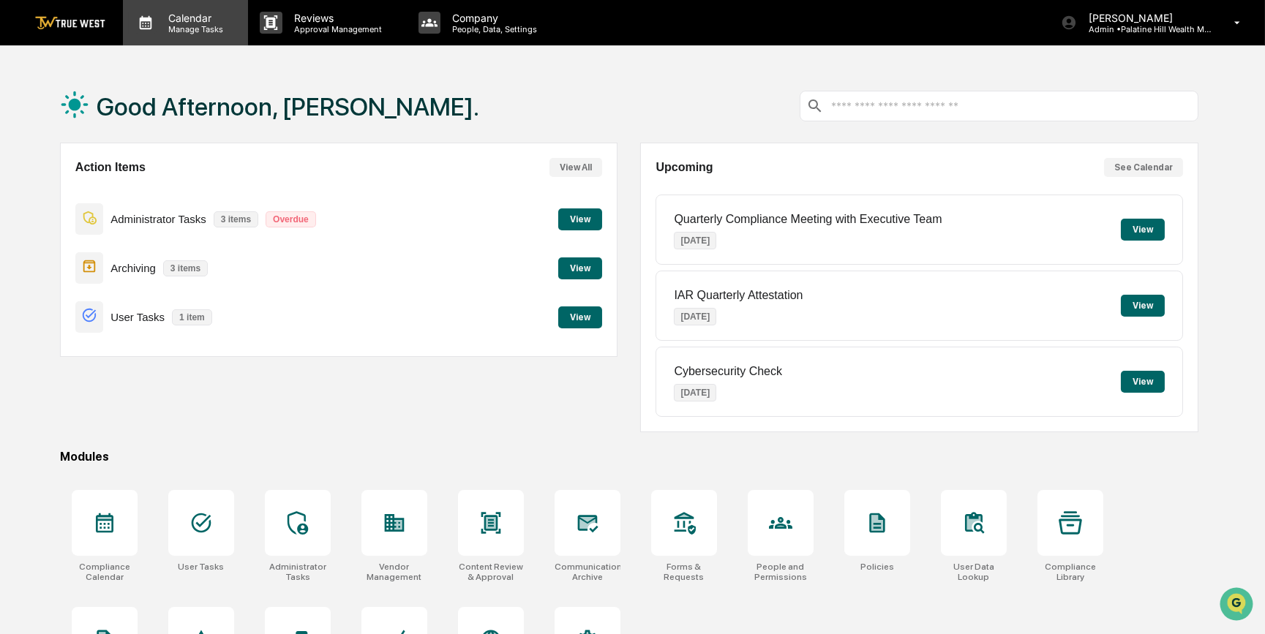
click at [190, 29] on p "Manage Tasks" at bounding box center [194, 29] width 74 height 10
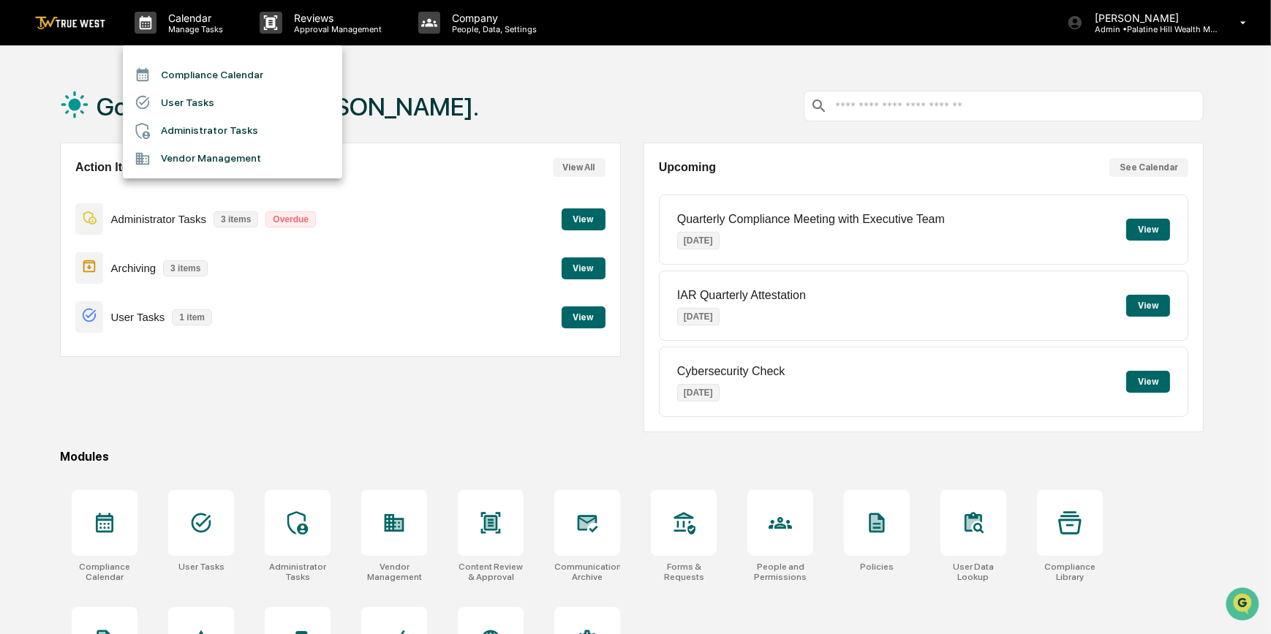
click at [192, 75] on li "Compliance Calendar" at bounding box center [232, 75] width 219 height 28
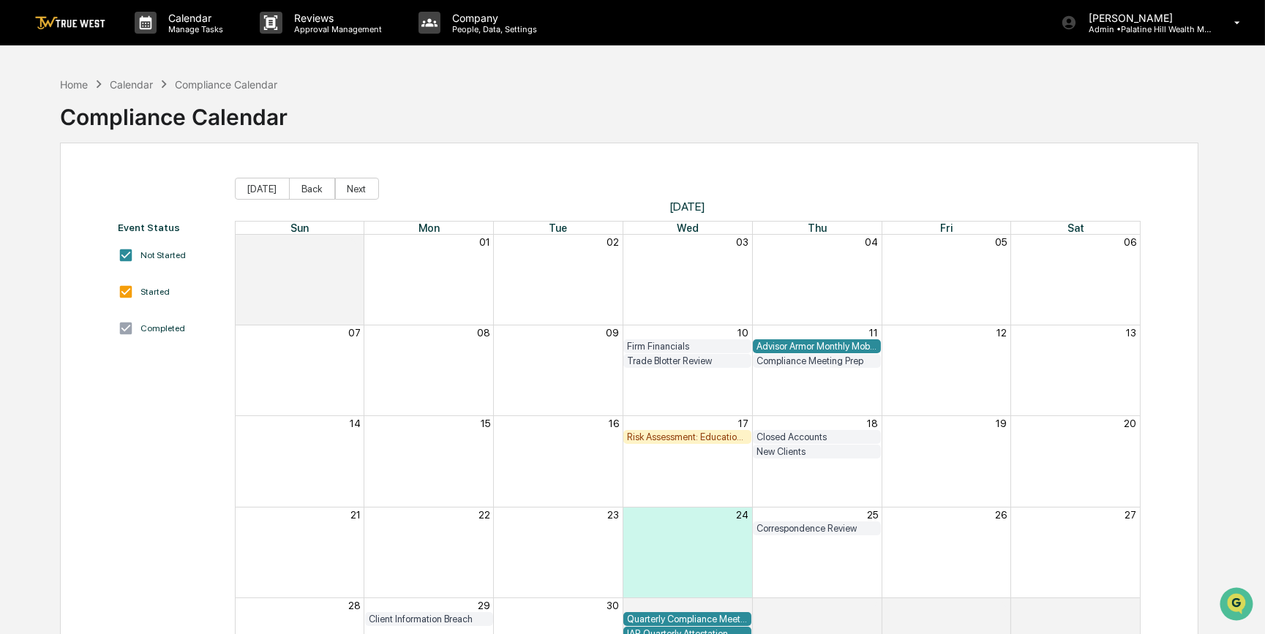
click at [675, 435] on div "Risk Assessment: Education and Training" at bounding box center [687, 437] width 121 height 11
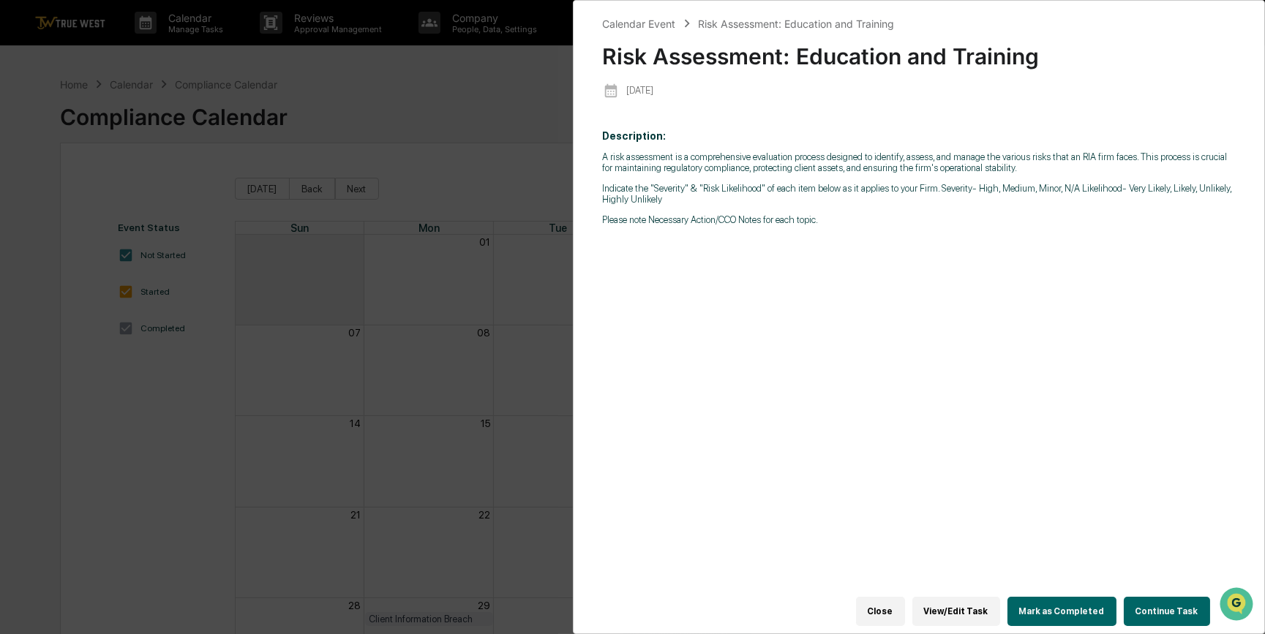
click at [1009, 490] on button "Continue Task" at bounding box center [1166, 611] width 86 height 29
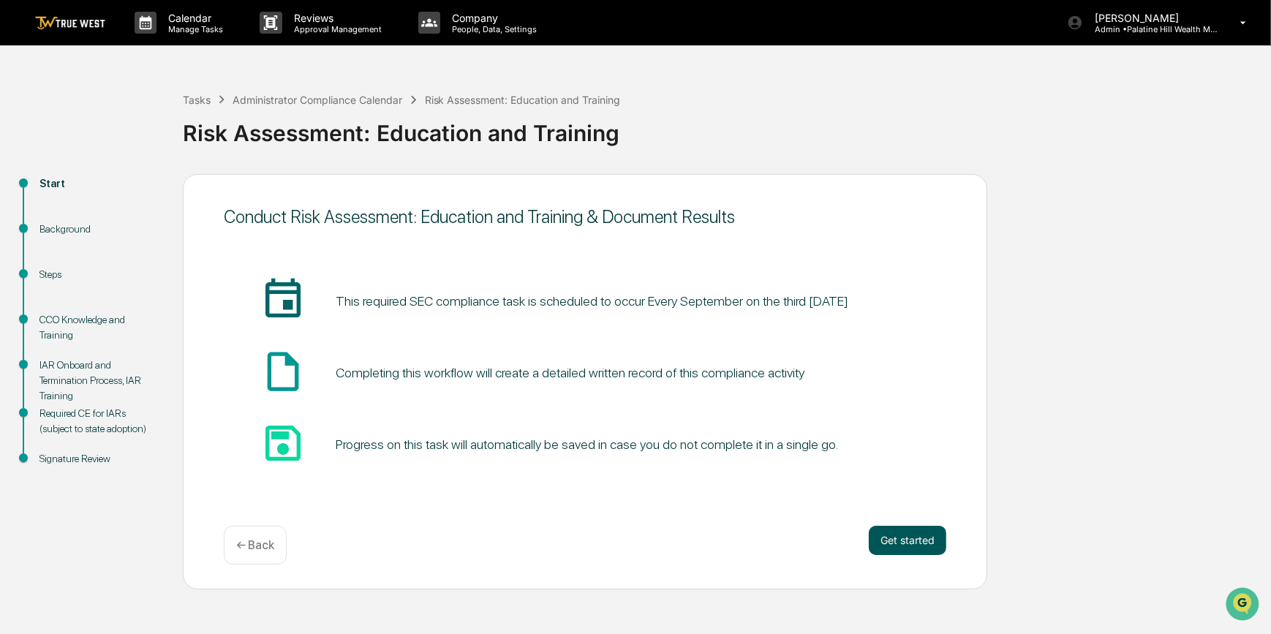
click at [914, 490] on button "Get started" at bounding box center [908, 540] width 78 height 29
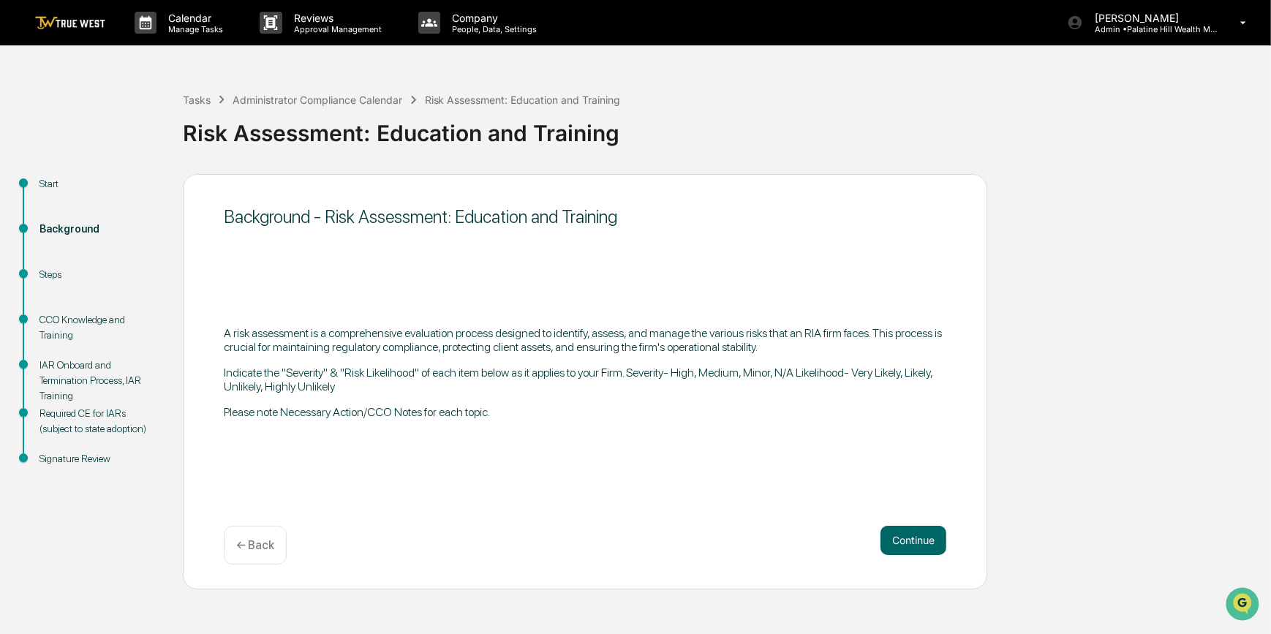
click at [914, 490] on button "Continue" at bounding box center [914, 540] width 66 height 29
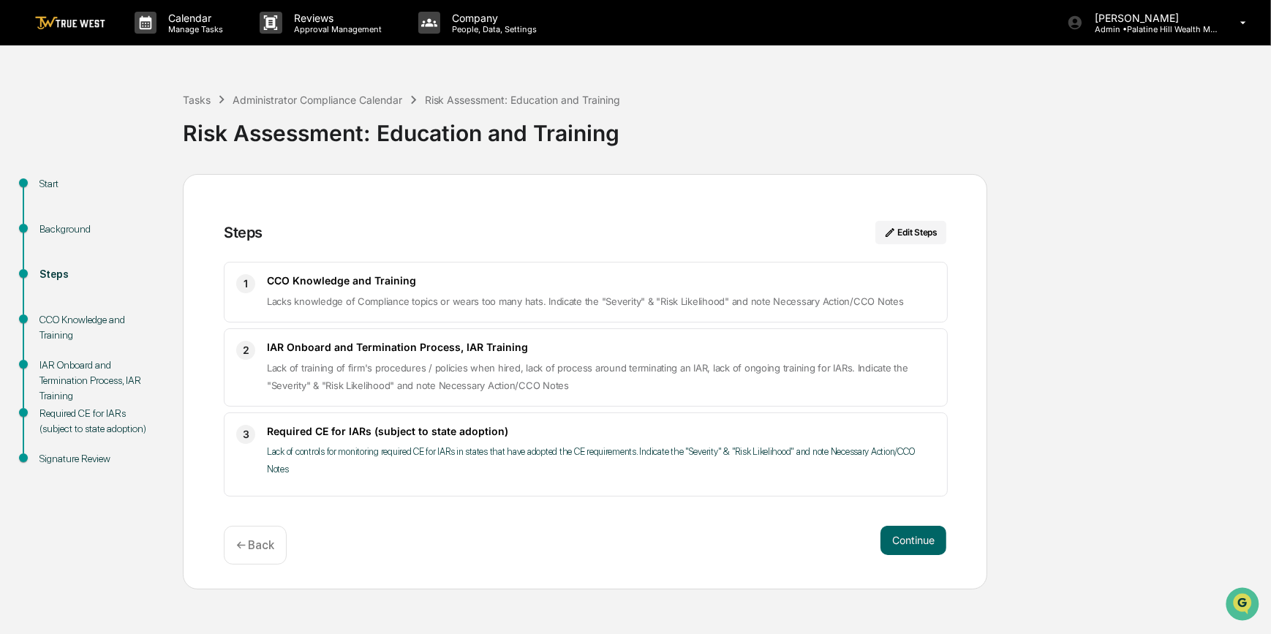
click at [914, 490] on button "Continue" at bounding box center [914, 540] width 66 height 29
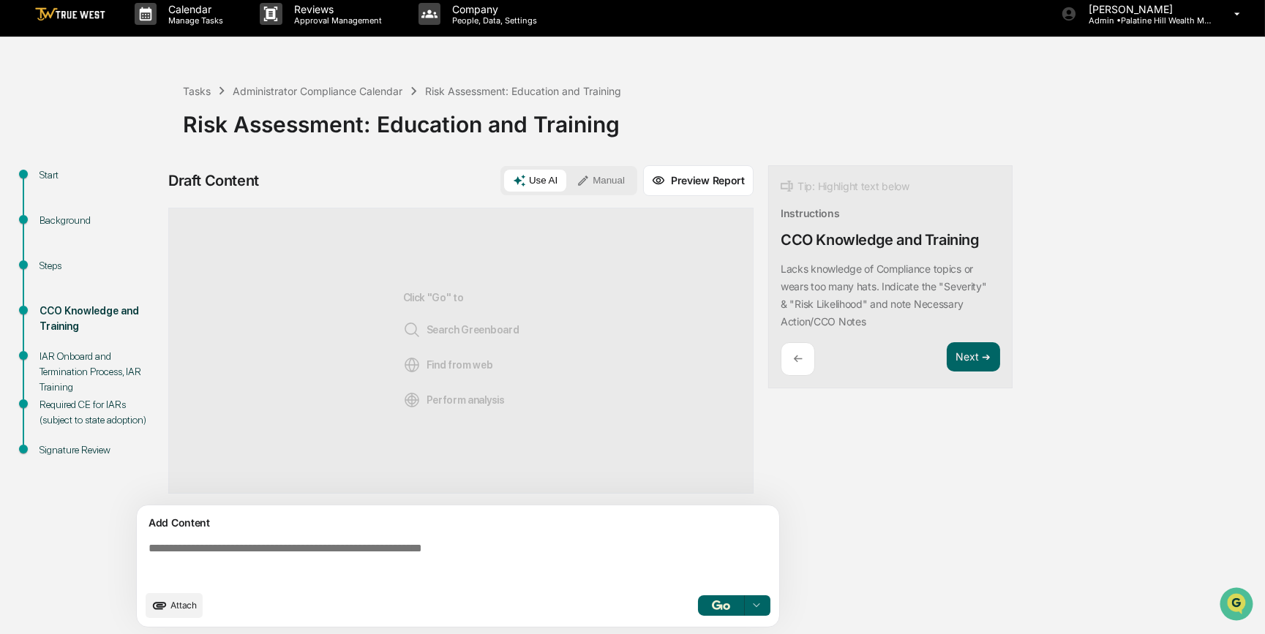
scroll to position [11, 0]
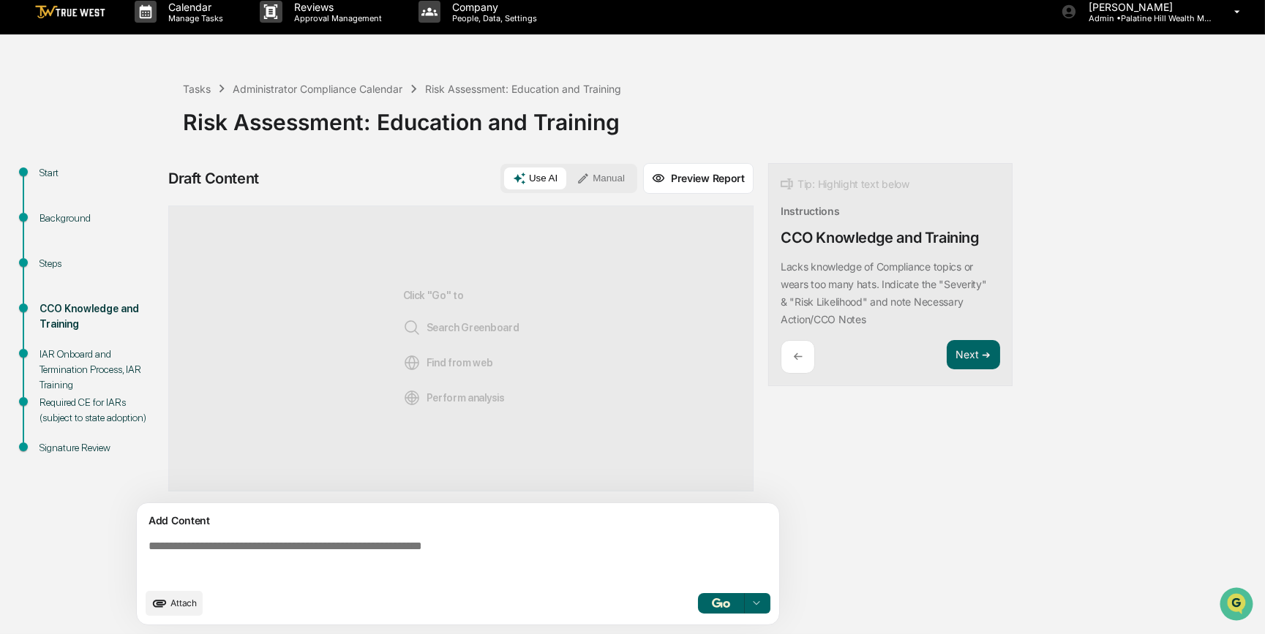
click at [613, 175] on button "Manual" at bounding box center [601, 178] width 66 height 22
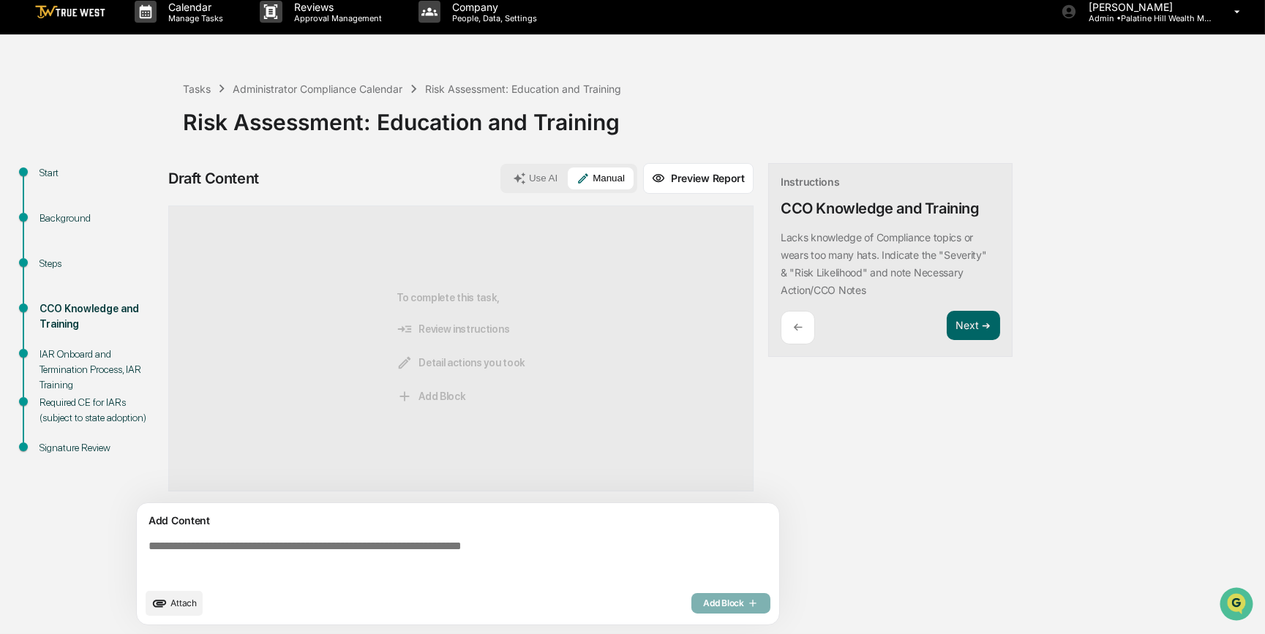
drag, startPoint x: 480, startPoint y: 585, endPoint x: 419, endPoint y: 578, distance: 61.1
click at [480, 490] on textarea at bounding box center [461, 560] width 636 height 53
click at [226, 490] on textarea at bounding box center [461, 560] width 636 height 53
paste textarea "**********"
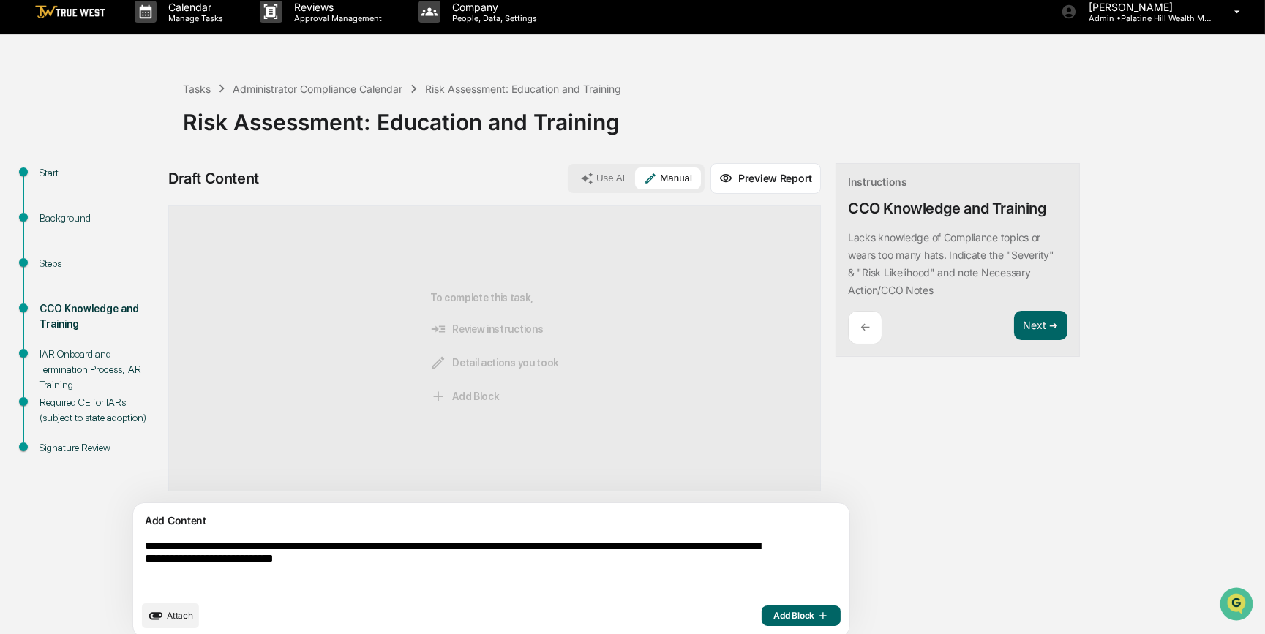
click at [159, 490] on textarea "**********" at bounding box center [457, 566] width 636 height 65
paste textarea "**********"
type textarea "**********"
click at [773, 490] on span "Add Block" at bounding box center [801, 616] width 56 height 12
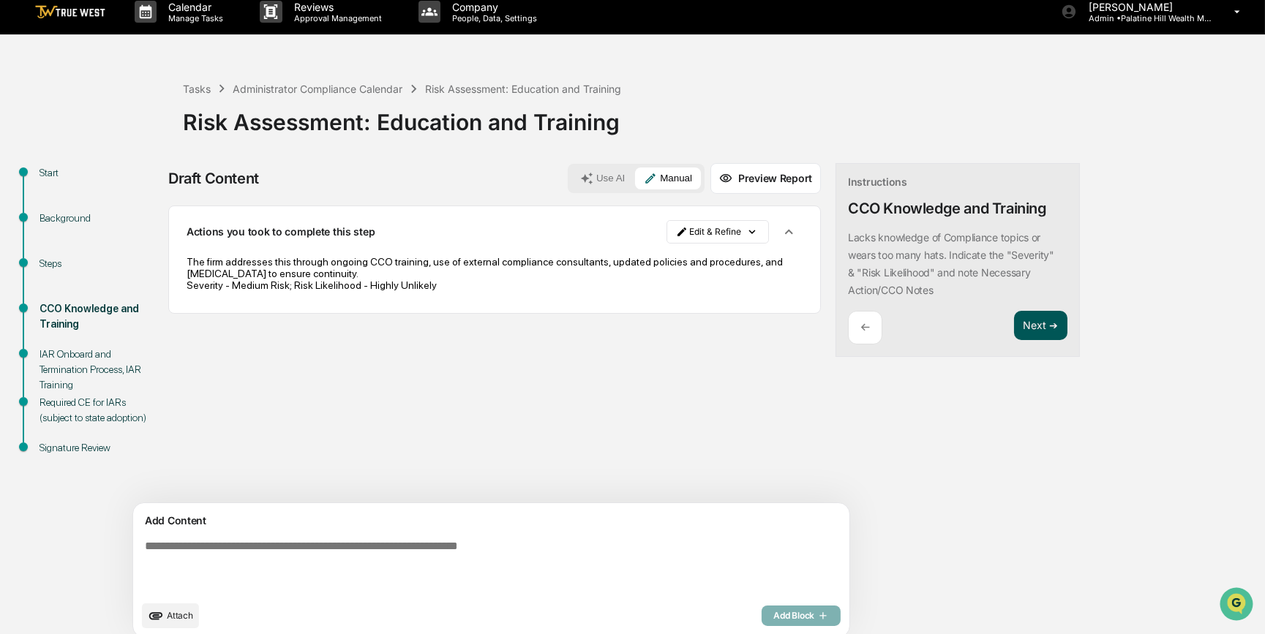
click at [1009, 323] on button "Next ➔" at bounding box center [1040, 326] width 53 height 30
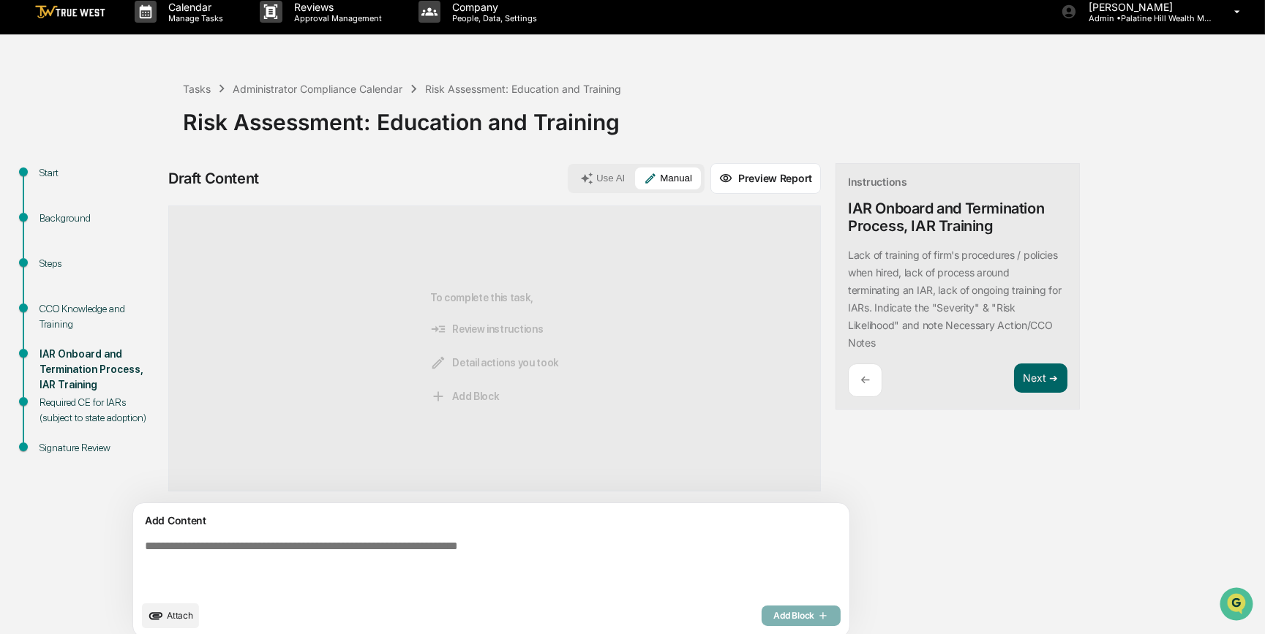
click at [320, 490] on textarea at bounding box center [457, 566] width 636 height 65
click at [195, 490] on textarea at bounding box center [457, 566] width 636 height 65
paste textarea "**********"
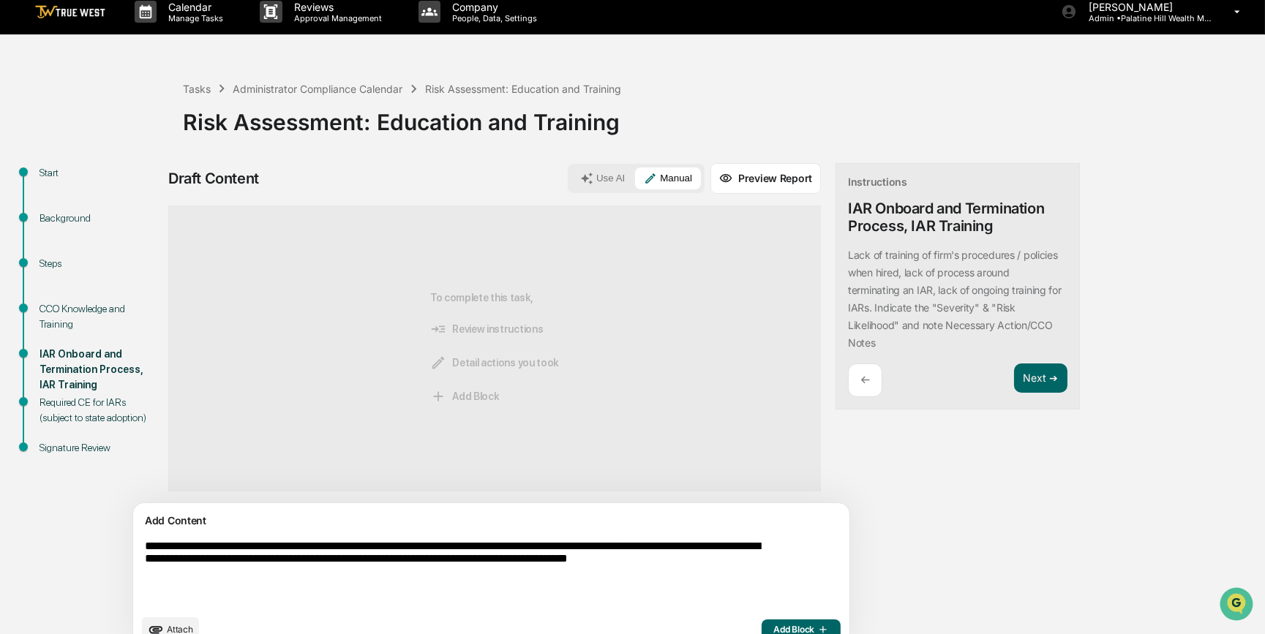
click at [148, 490] on textarea "**********" at bounding box center [457, 573] width 636 height 79
paste textarea "**********"
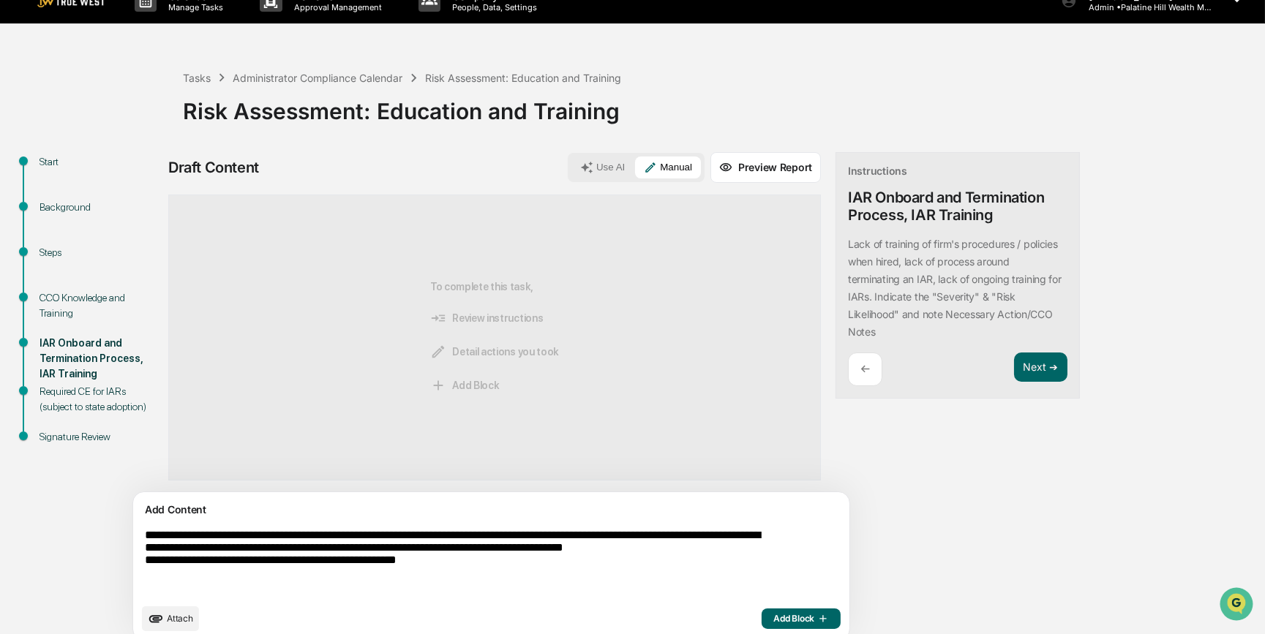
scroll to position [37, 0]
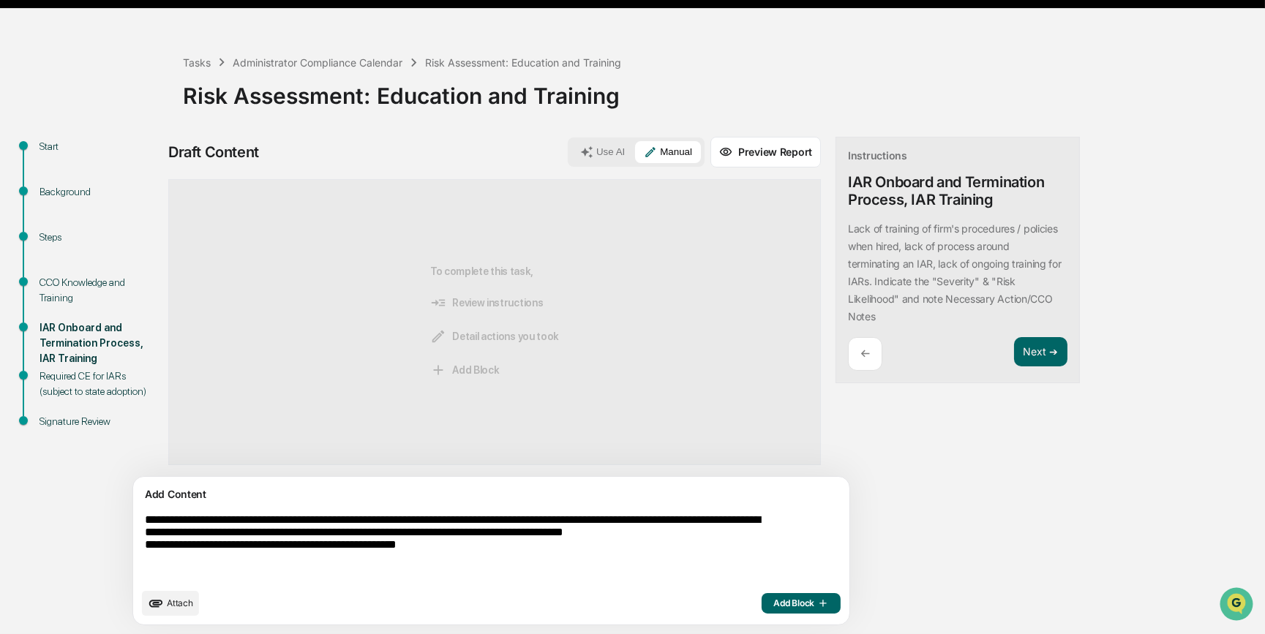
type textarea "**********"
click at [773, 490] on span "Add Block" at bounding box center [801, 604] width 56 height 12
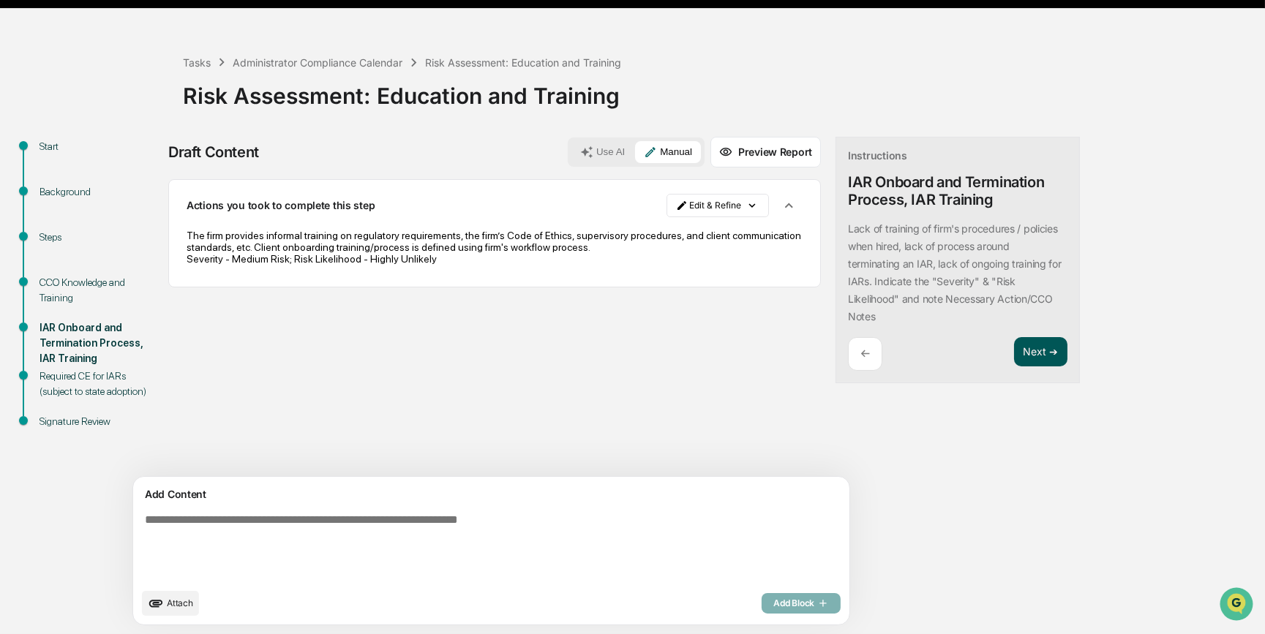
click at [1009, 355] on button "Next ➔" at bounding box center [1040, 352] width 53 height 30
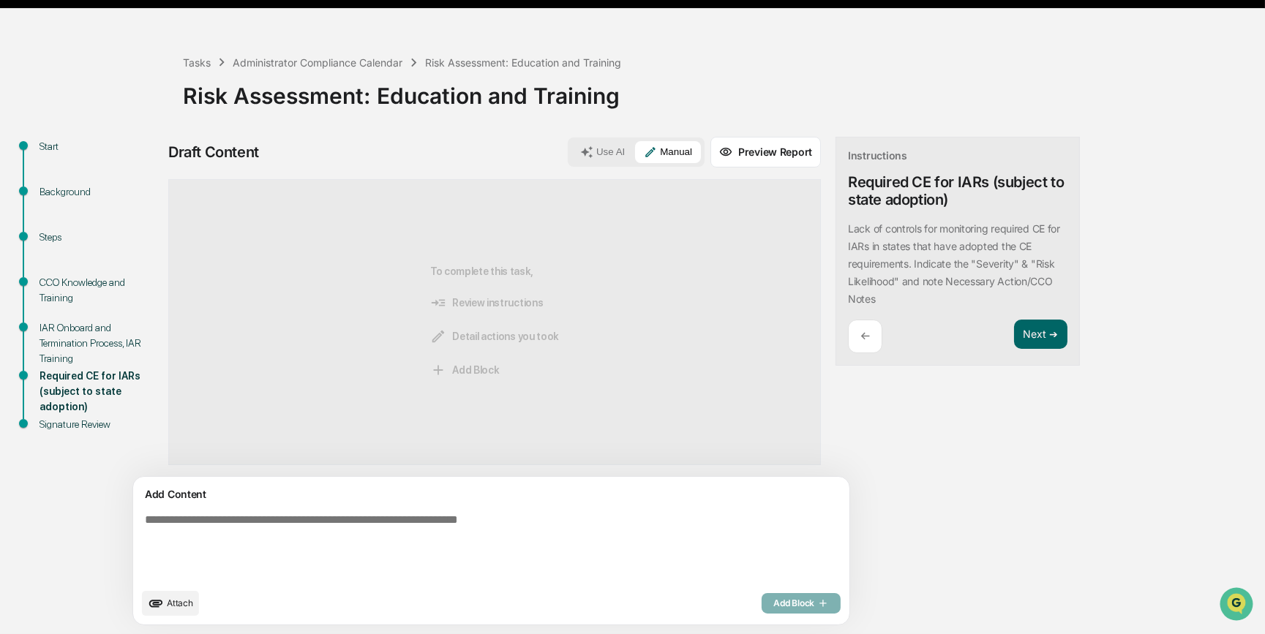
click at [230, 490] on textarea at bounding box center [457, 547] width 636 height 79
paste textarea "**********"
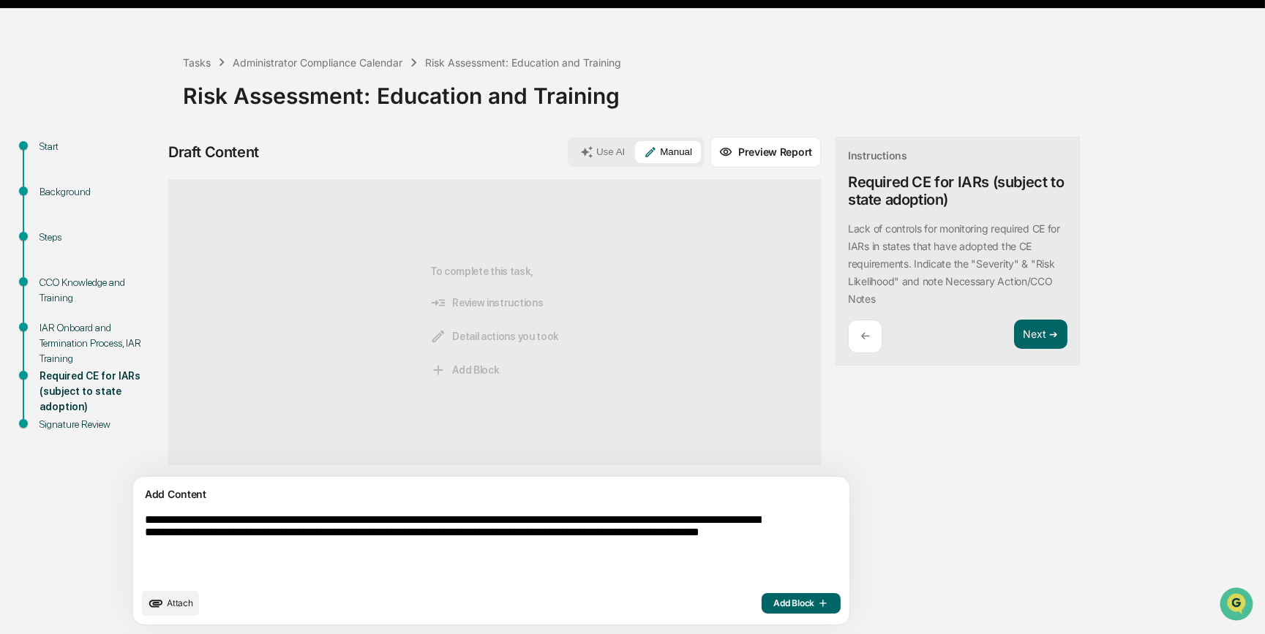
click at [158, 490] on textarea "**********" at bounding box center [457, 547] width 636 height 79
paste textarea "**********"
type textarea "**********"
click at [773, 490] on span "Add Block" at bounding box center [801, 604] width 56 height 12
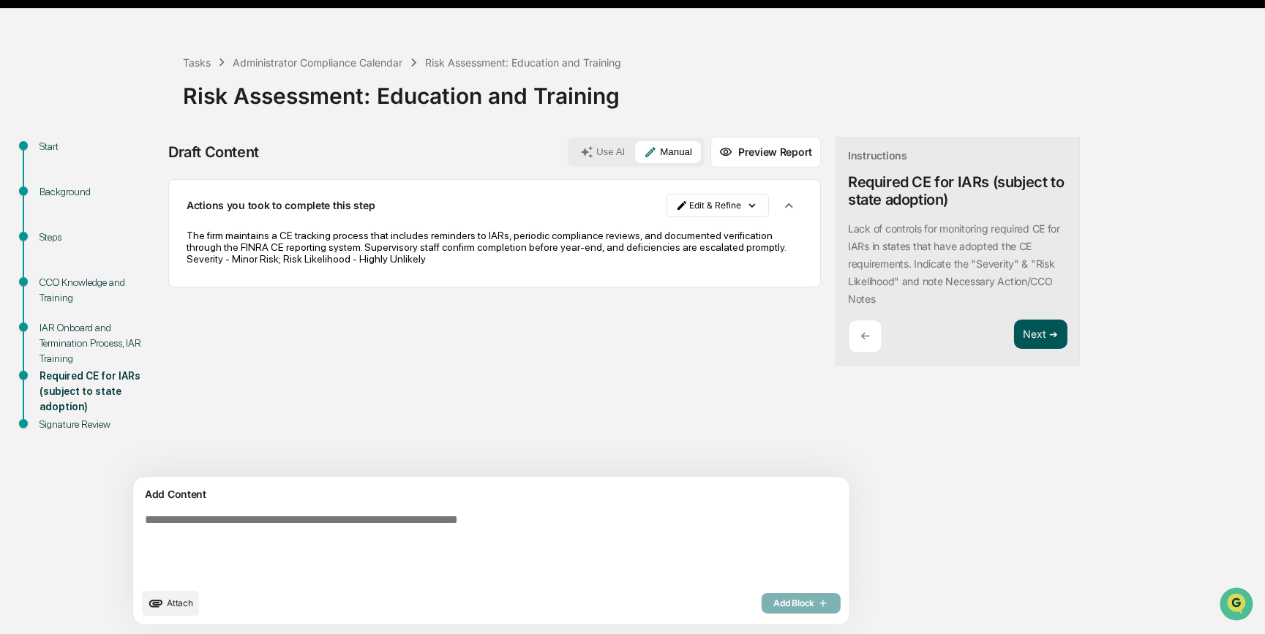
click at [1009, 336] on button "Next ➔" at bounding box center [1040, 335] width 53 height 30
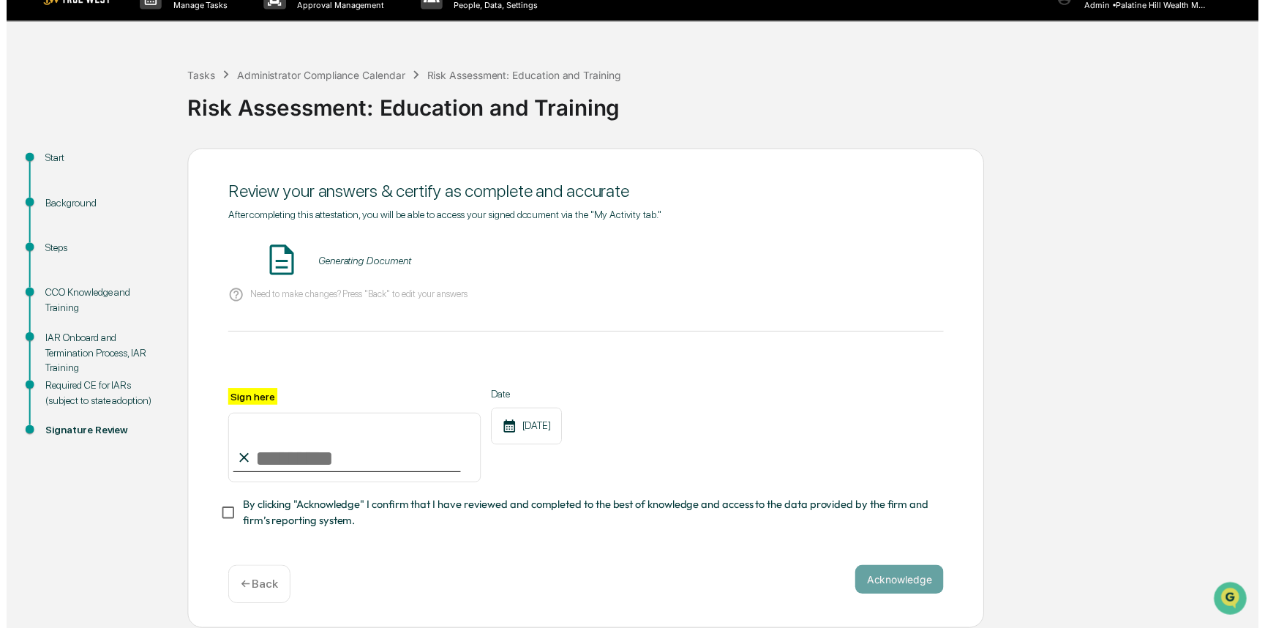
scroll to position [29, 0]
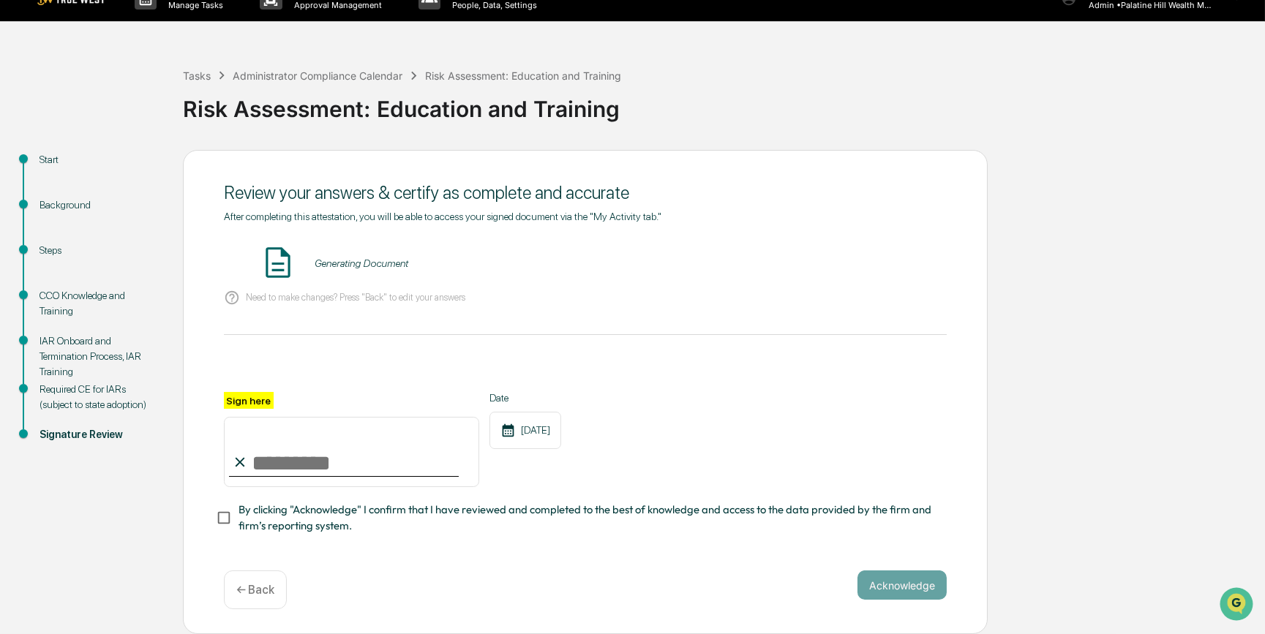
click at [284, 459] on input "Sign here" at bounding box center [351, 452] width 255 height 70
type input "*********"
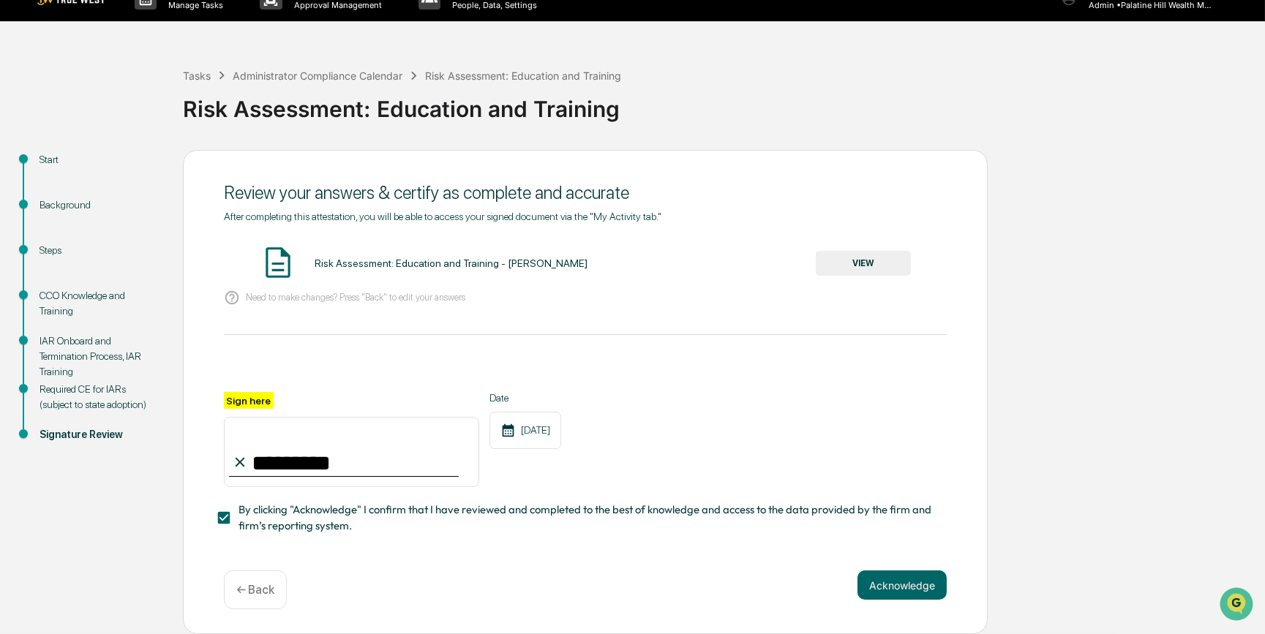
click at [857, 258] on button "VIEW" at bounding box center [862, 263] width 95 height 25
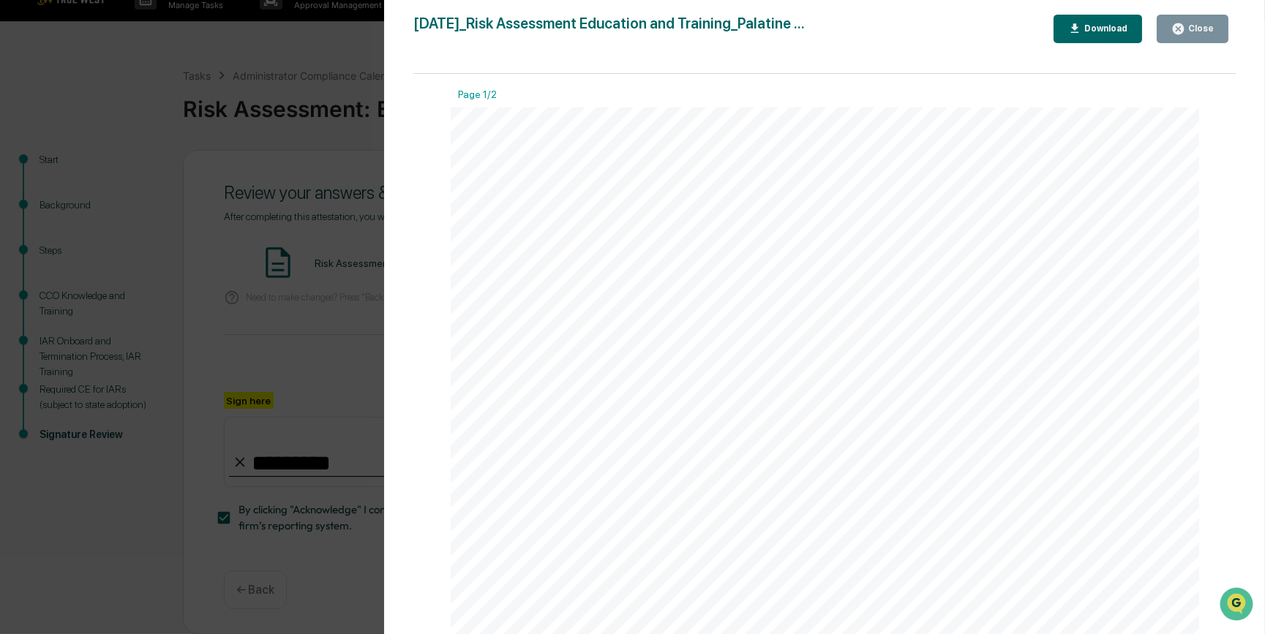
click at [301, 360] on div "Version History [DATE] 05:45 PM [PERSON_NAME] [DATE]_Risk Assessment Education …" at bounding box center [632, 317] width 1265 height 634
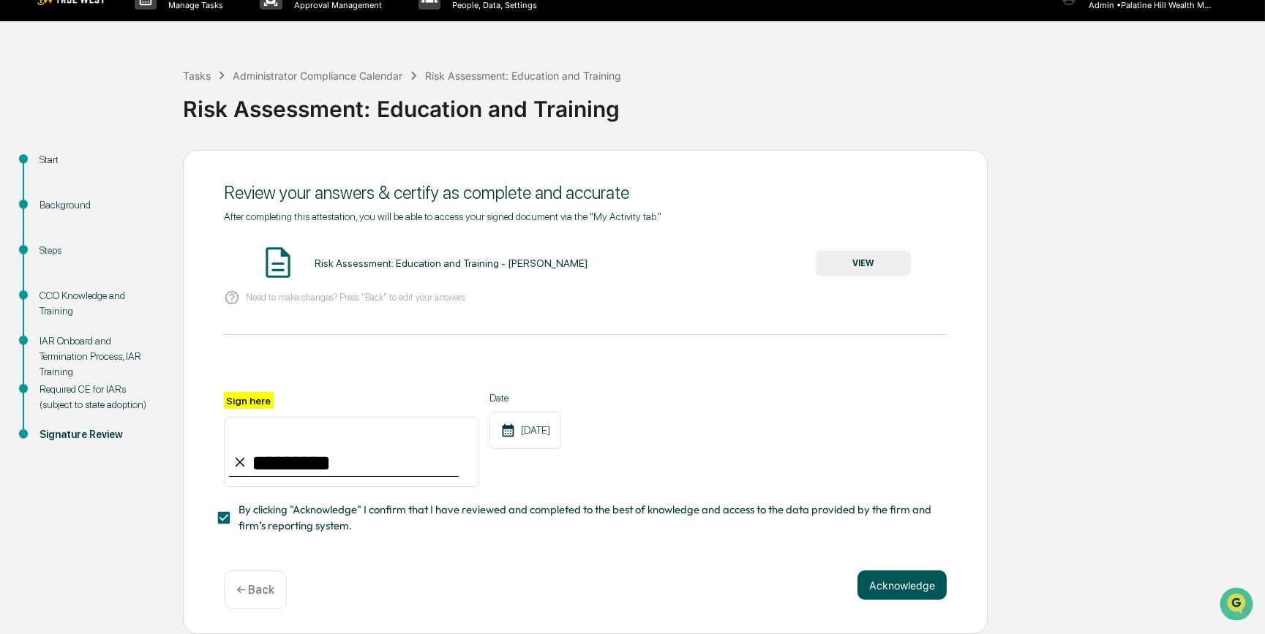
click at [896, 490] on button "Acknowledge" at bounding box center [901, 584] width 89 height 29
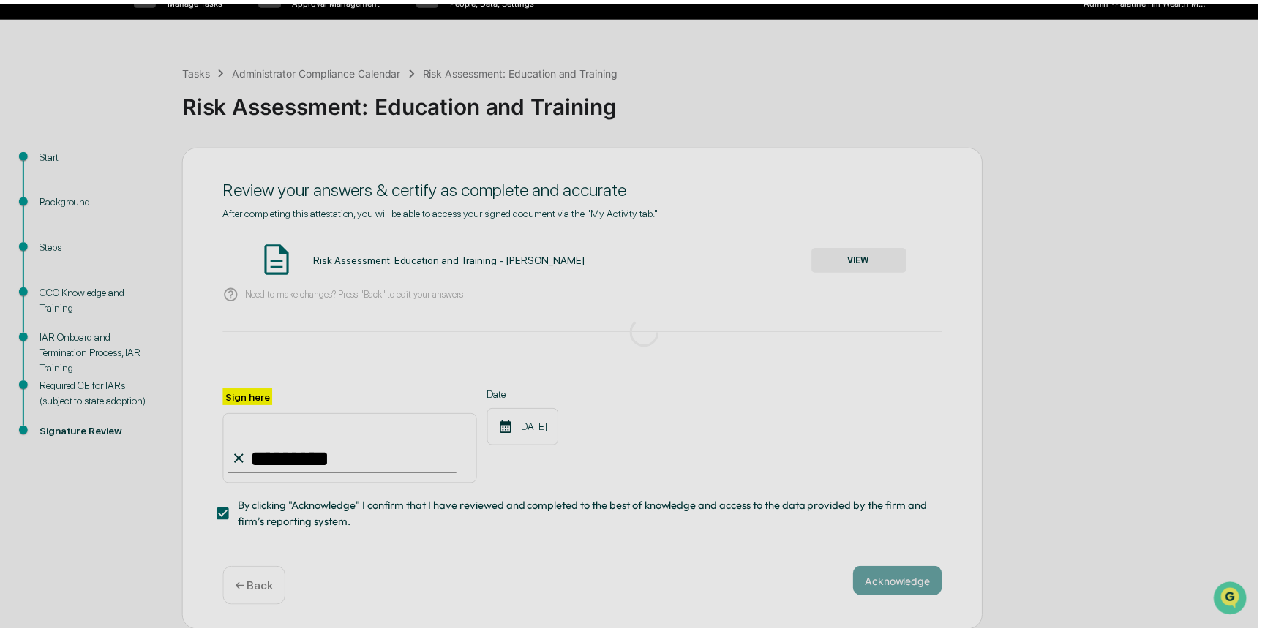
scroll to position [0, 0]
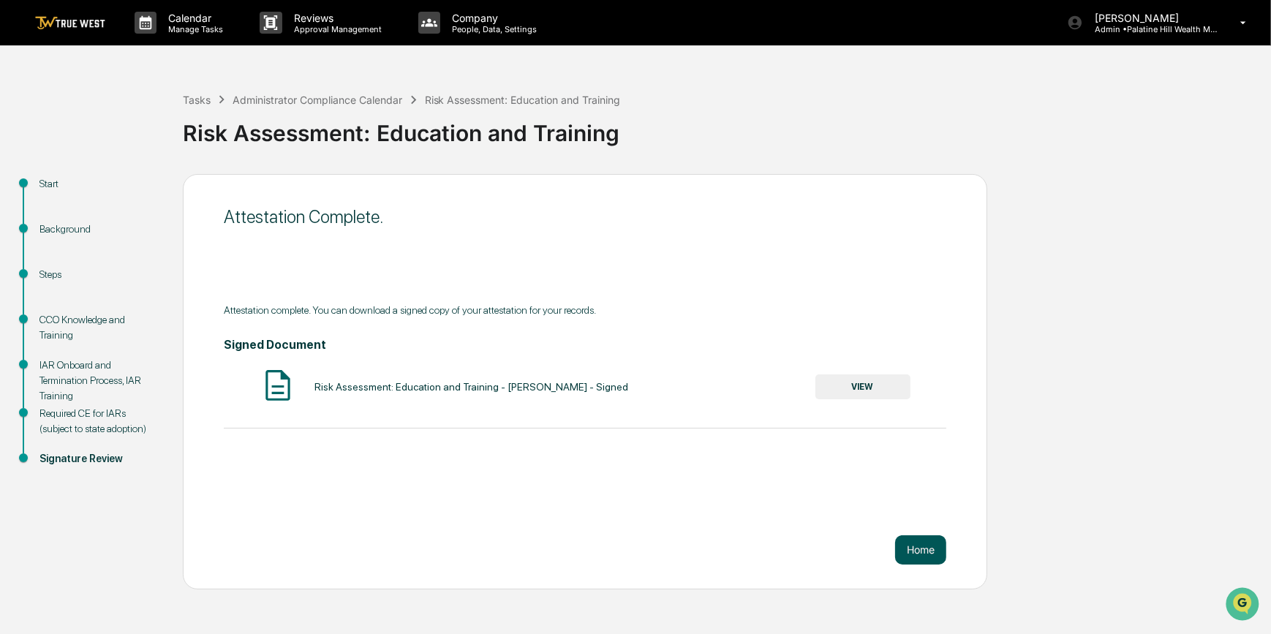
click at [913, 490] on button "Home" at bounding box center [920, 549] width 51 height 29
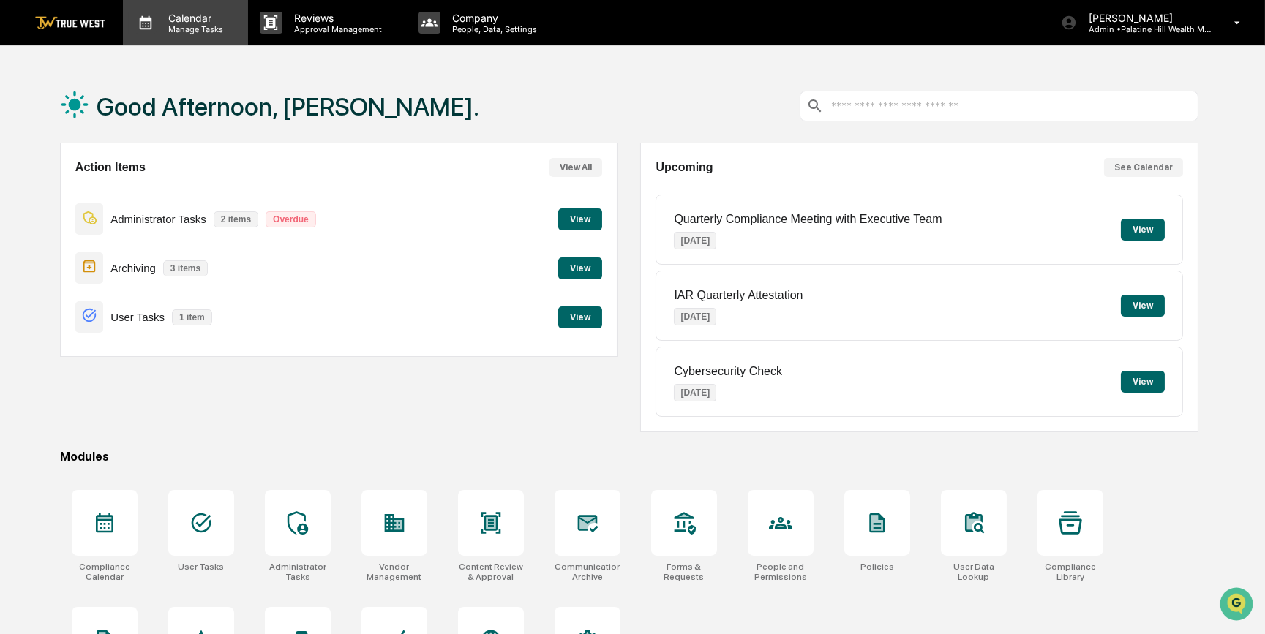
click at [203, 28] on p "Manage Tasks" at bounding box center [194, 29] width 74 height 10
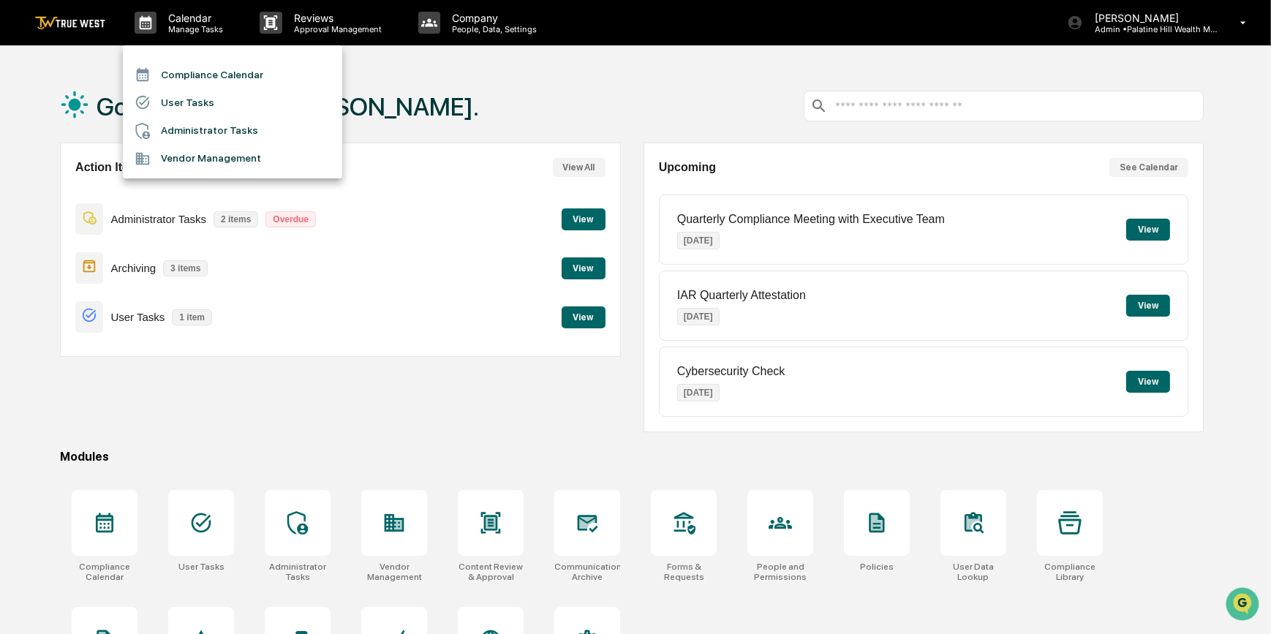
click at [201, 80] on li "Compliance Calendar" at bounding box center [232, 75] width 219 height 28
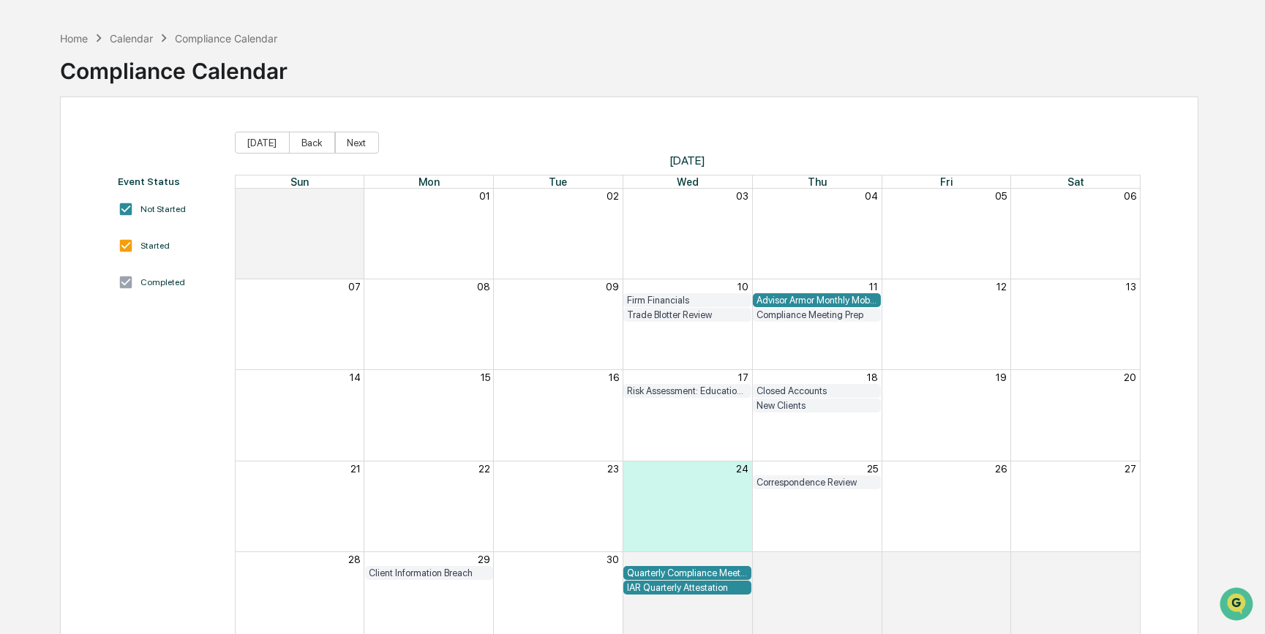
scroll to position [23, 0]
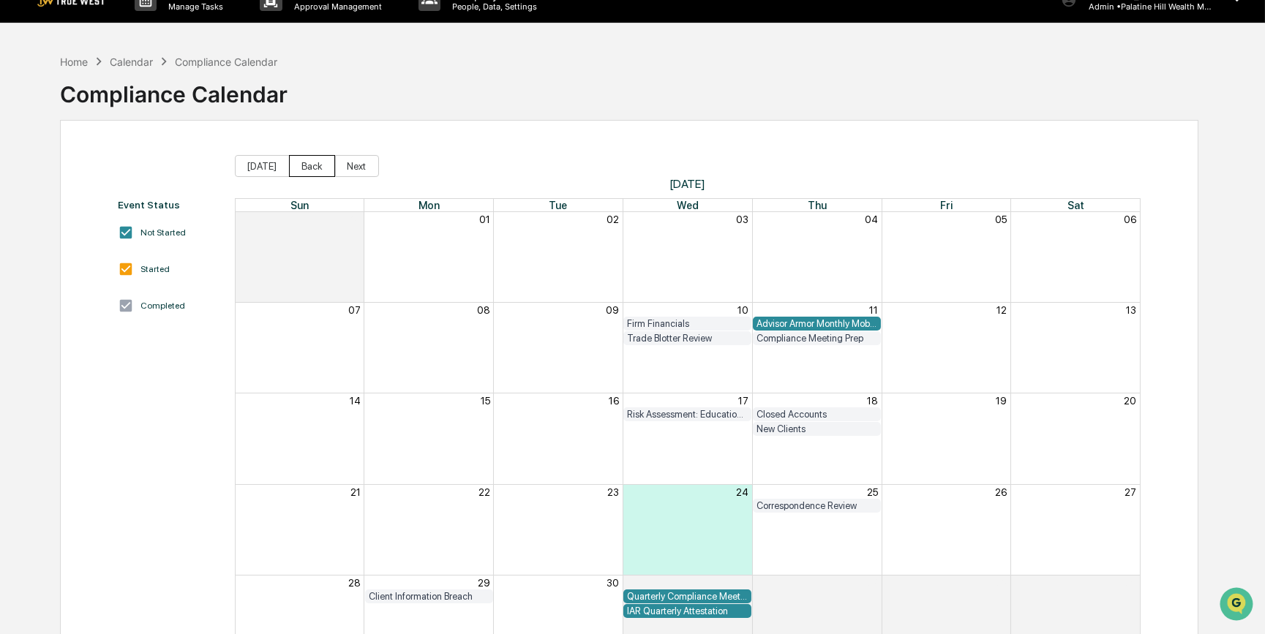
click at [307, 168] on button "Back" at bounding box center [312, 166] width 46 height 22
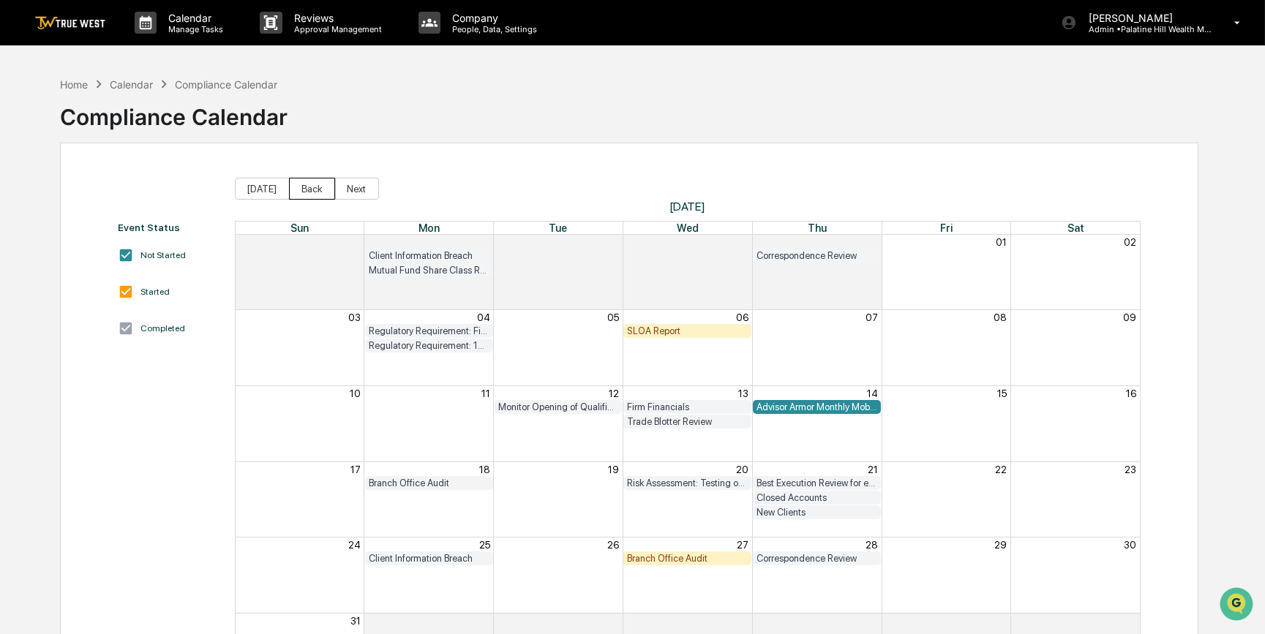
click at [304, 194] on button "Back" at bounding box center [312, 189] width 46 height 22
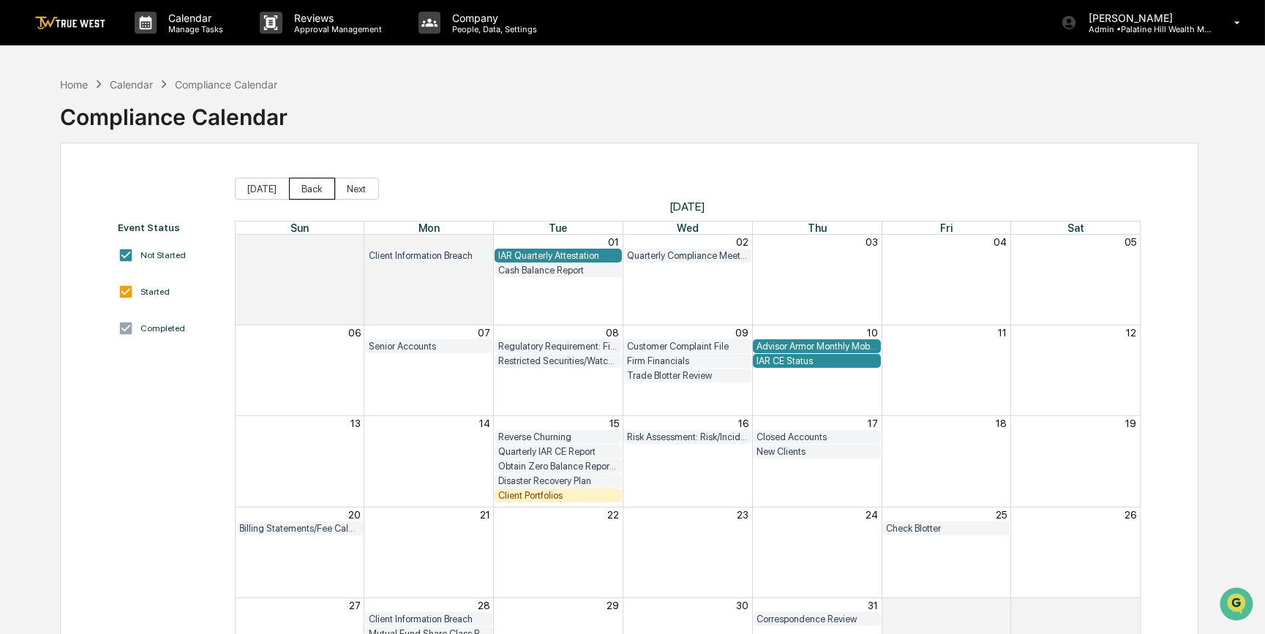
click at [304, 194] on button "Back" at bounding box center [312, 189] width 46 height 22
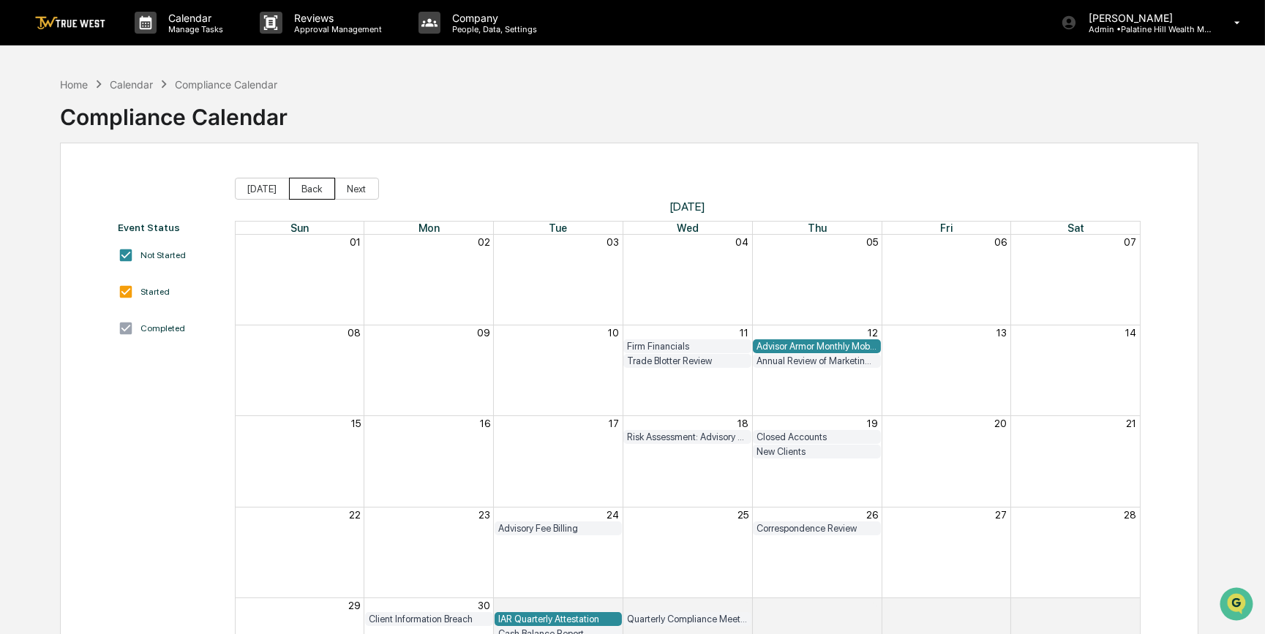
click at [304, 194] on button "Back" at bounding box center [312, 189] width 46 height 22
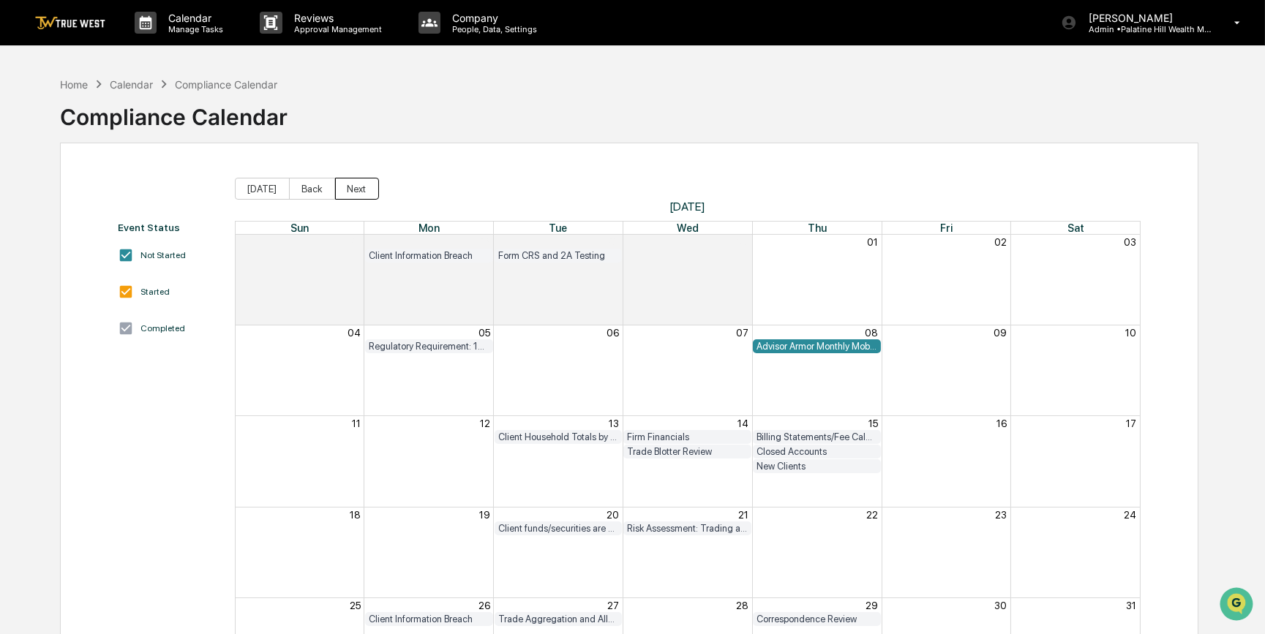
click at [358, 187] on button "Next" at bounding box center [357, 189] width 44 height 22
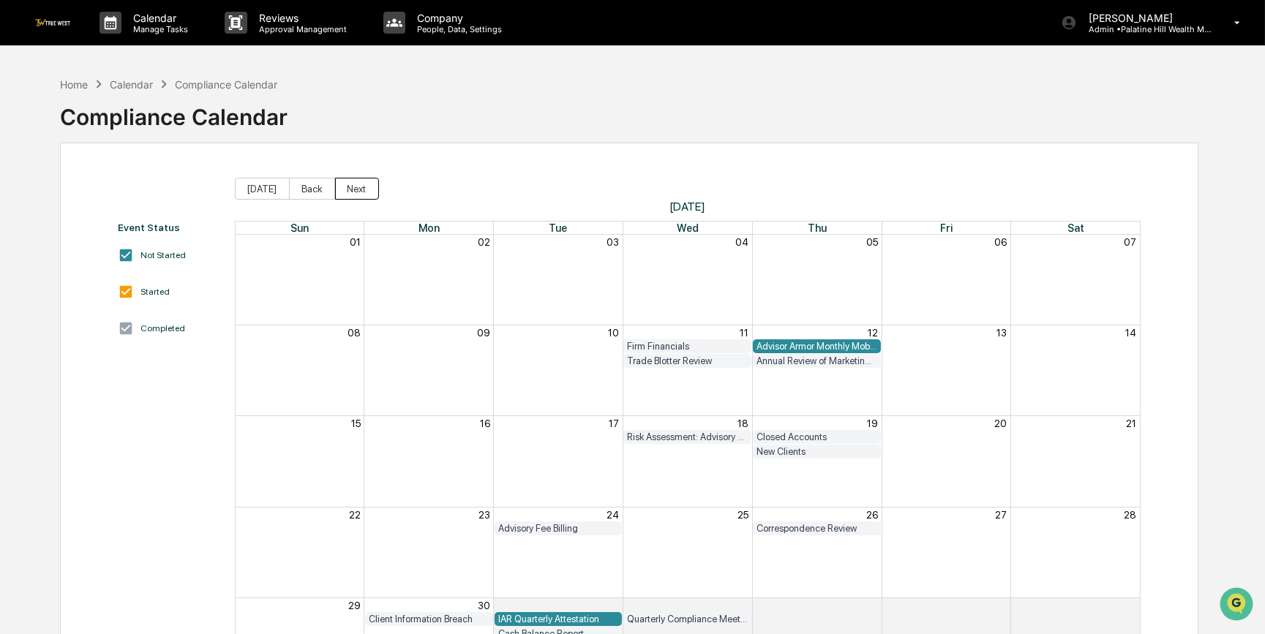
click at [358, 188] on button "Next" at bounding box center [357, 189] width 44 height 22
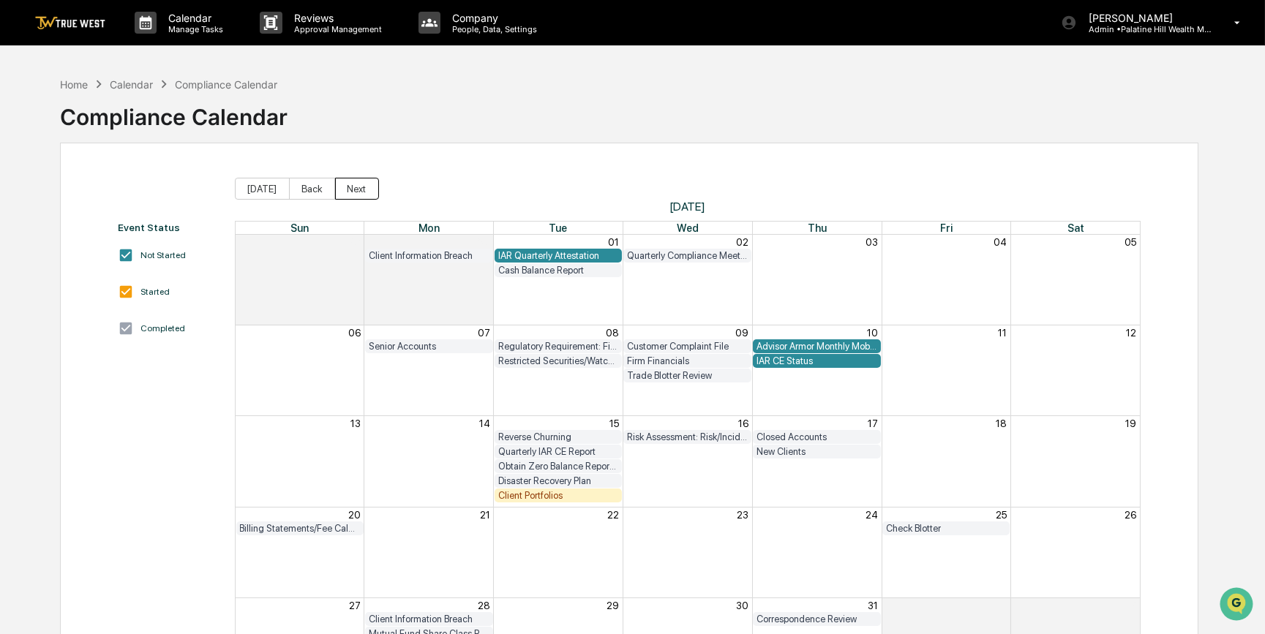
click at [358, 188] on button "Next" at bounding box center [357, 189] width 44 height 22
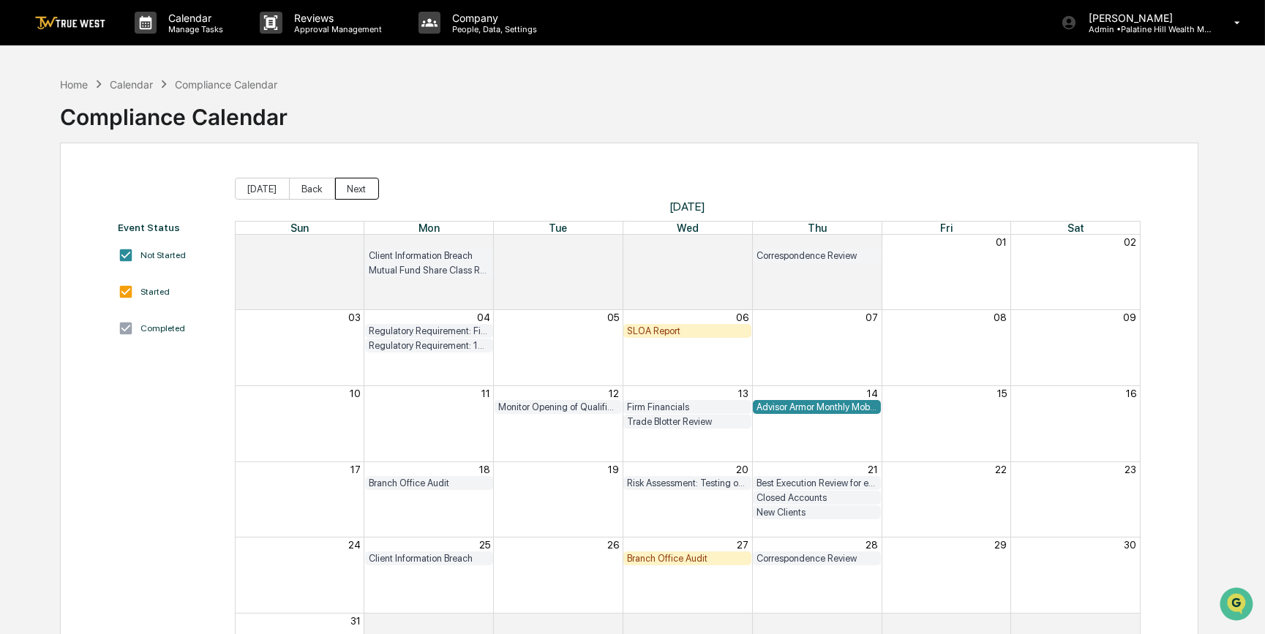
click at [363, 190] on button "Next" at bounding box center [357, 189] width 44 height 22
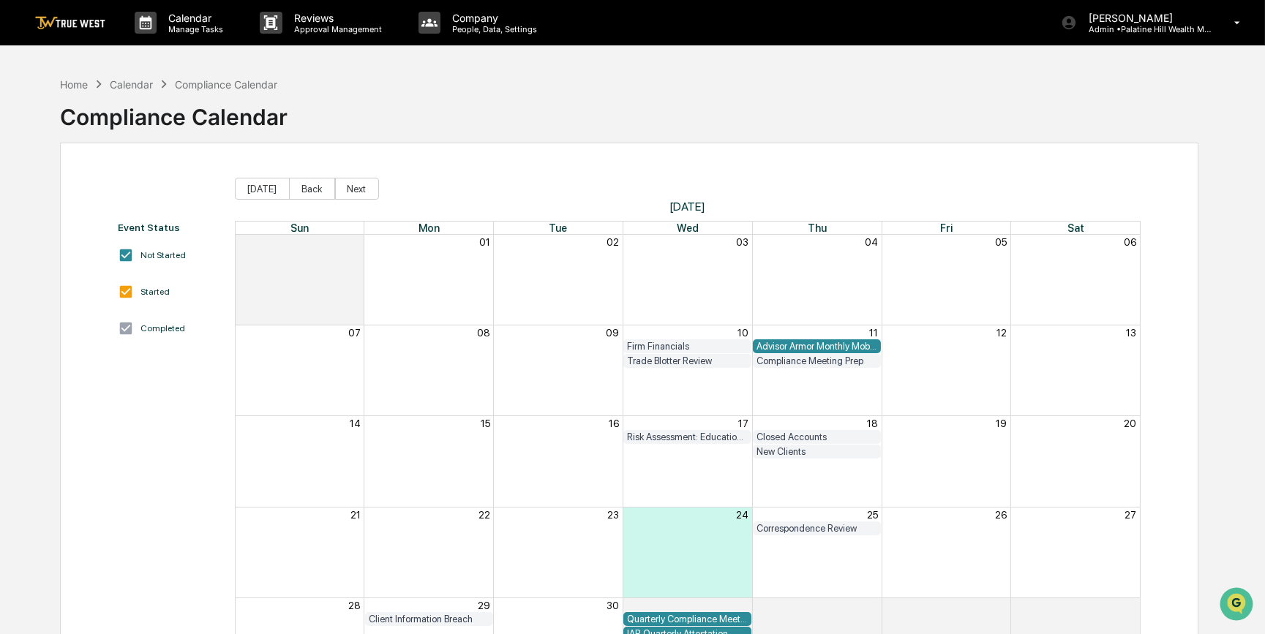
click at [796, 358] on div "Compliance Meeting Prep" at bounding box center [816, 360] width 121 height 11
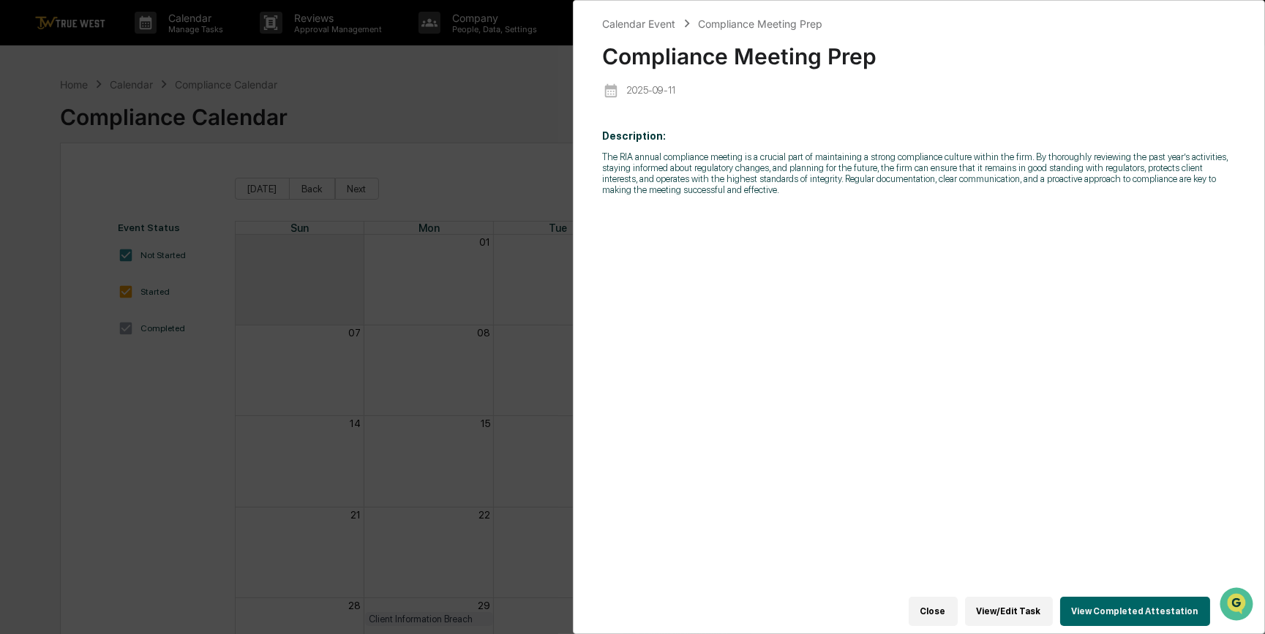
click at [1009, 490] on button "View Completed Attestation" at bounding box center [1135, 611] width 150 height 29
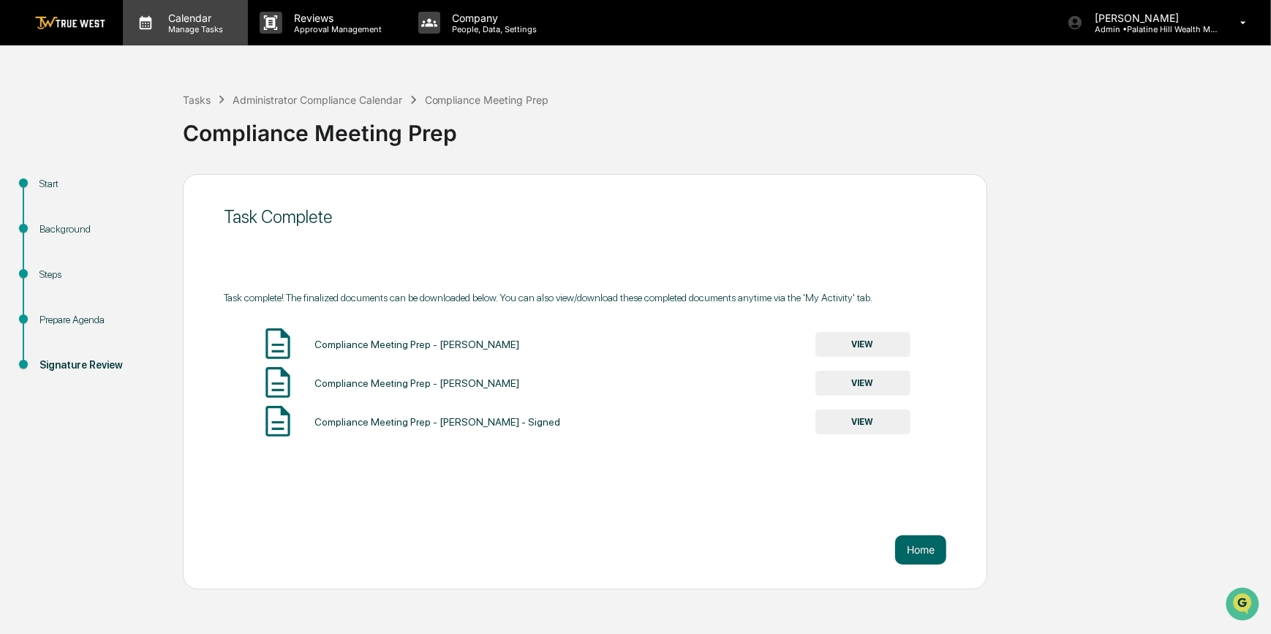
click at [186, 21] on p "Calendar" at bounding box center [194, 18] width 74 height 12
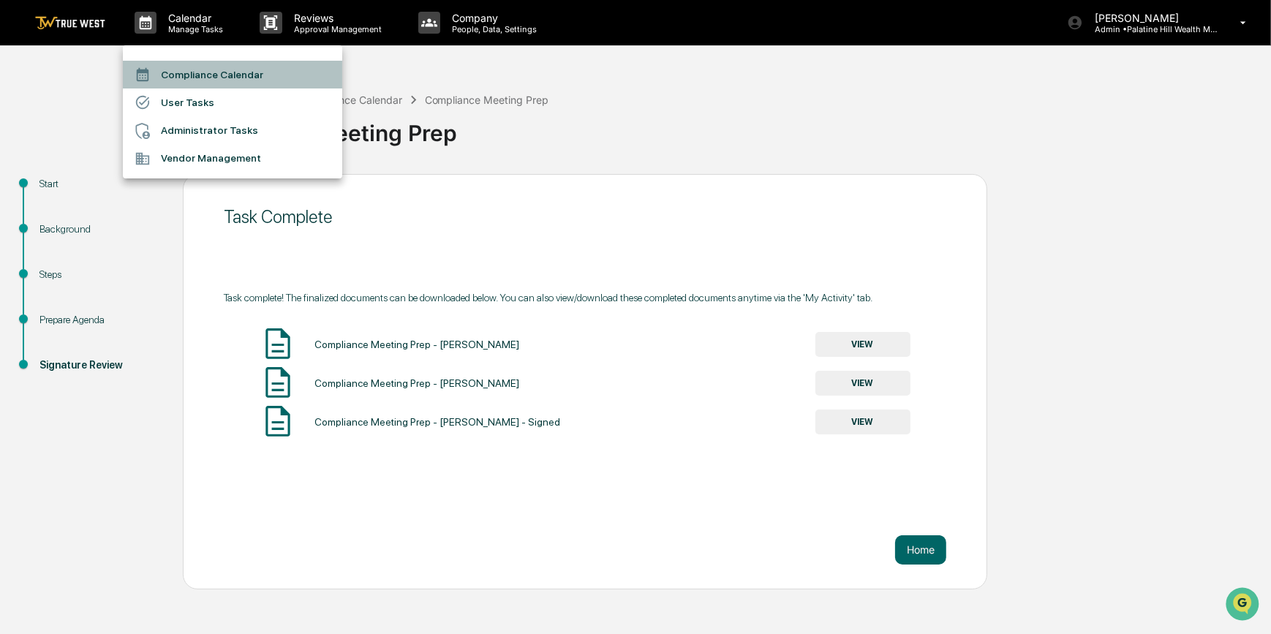
click at [182, 70] on li "Compliance Calendar" at bounding box center [232, 75] width 219 height 28
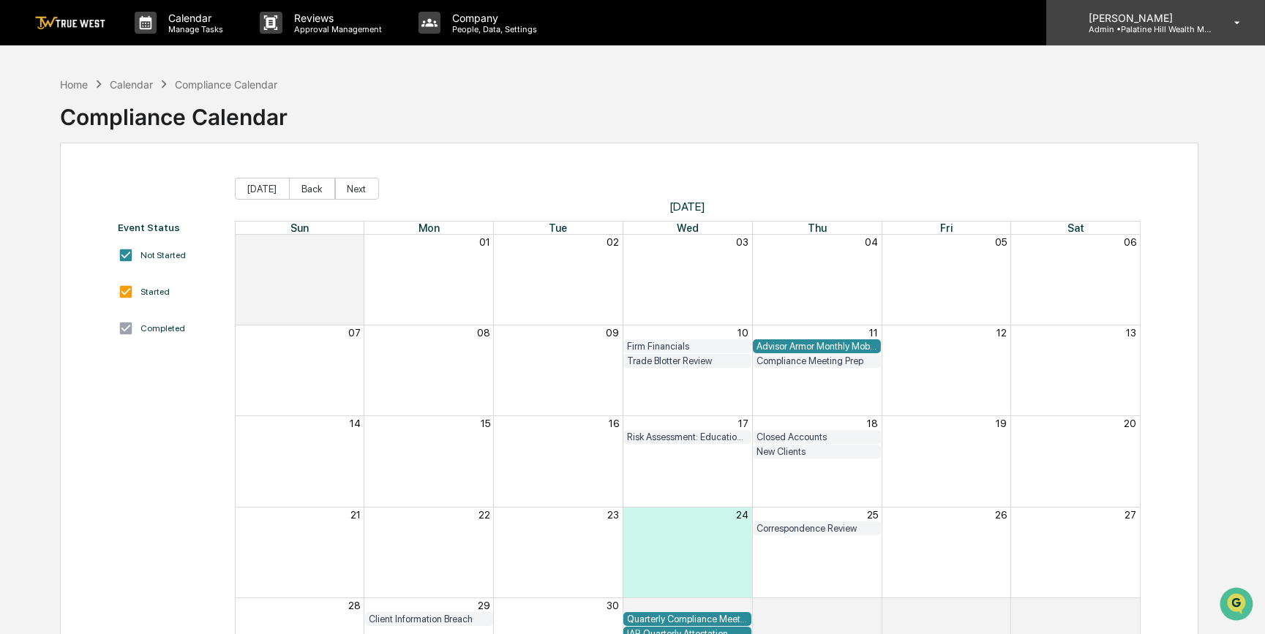
click at [1009, 26] on p "Admin • [GEOGRAPHIC_DATA] Wealth Management" at bounding box center [1145, 29] width 136 height 10
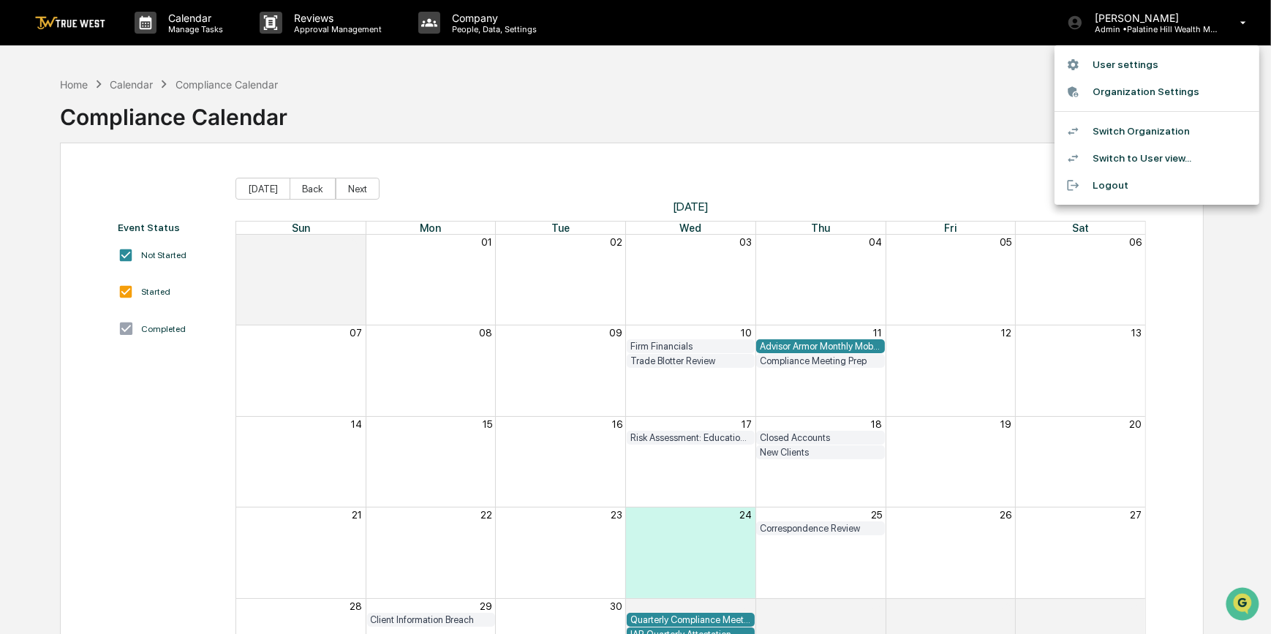
click at [72, 85] on div at bounding box center [635, 317] width 1271 height 634
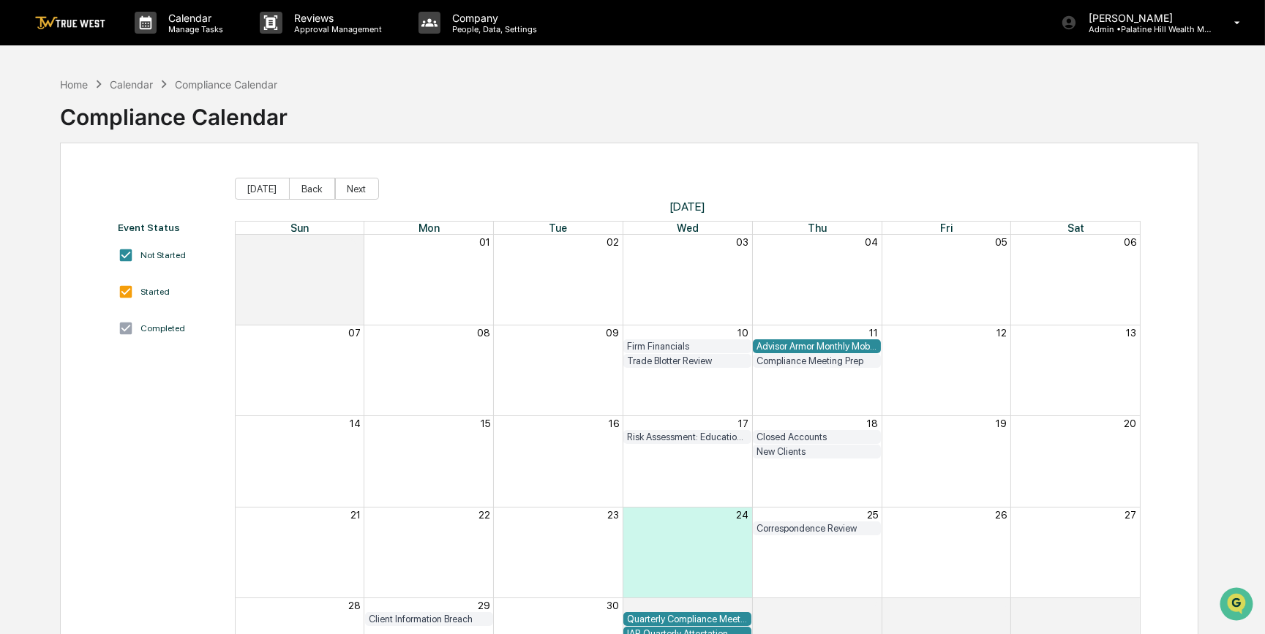
click at [72, 85] on div "Home" at bounding box center [74, 84] width 28 height 12
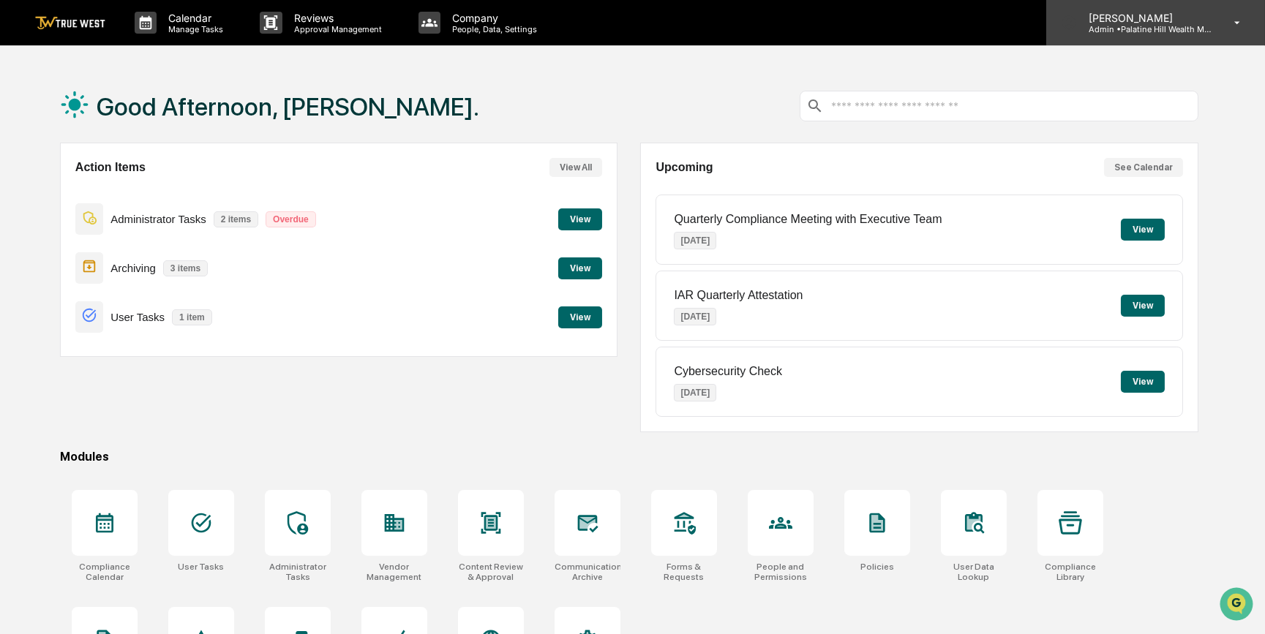
click at [1009, 23] on p "[PERSON_NAME]" at bounding box center [1145, 18] width 136 height 12
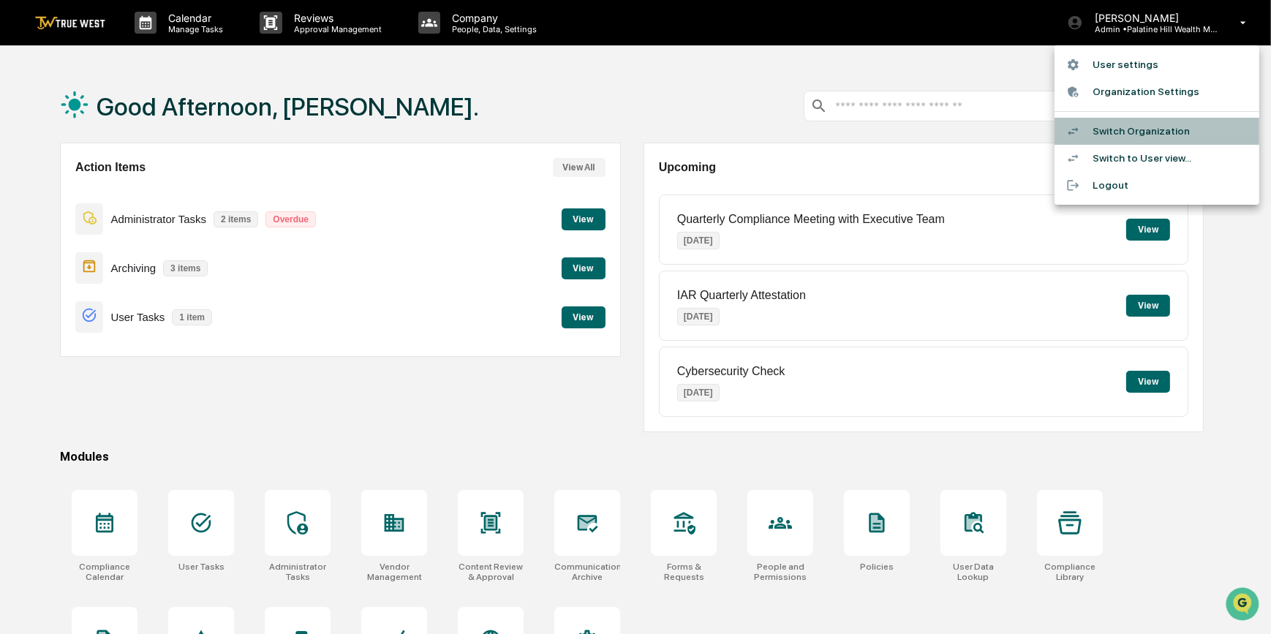
click at [1009, 135] on li "Switch Organization" at bounding box center [1157, 131] width 205 height 27
